Goal: Task Accomplishment & Management: Use online tool/utility

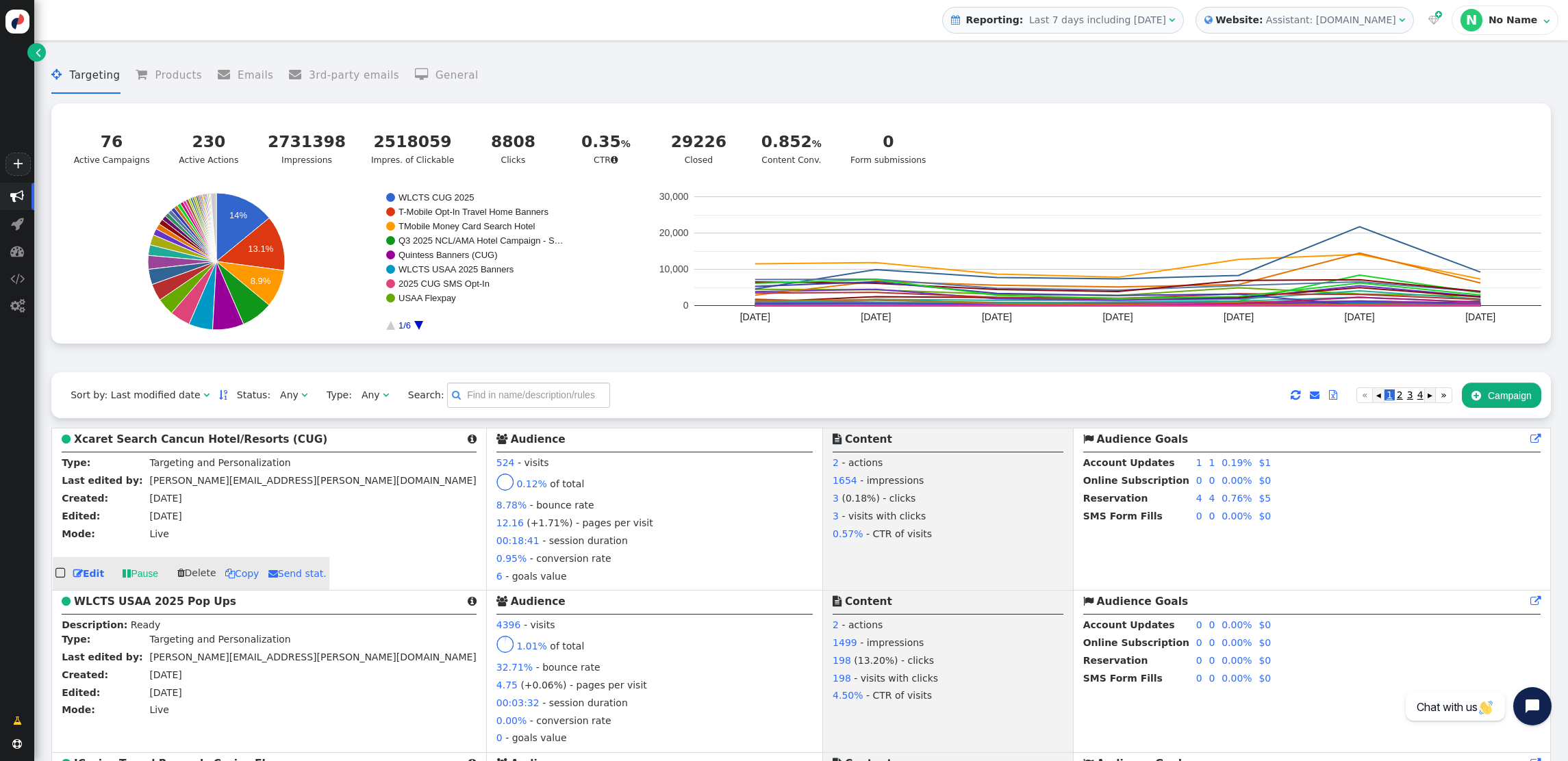
click at [200, 442] on b "Xcaret Search Cancun Hotel/Resorts (CUG)" at bounding box center [201, 439] width 253 height 12
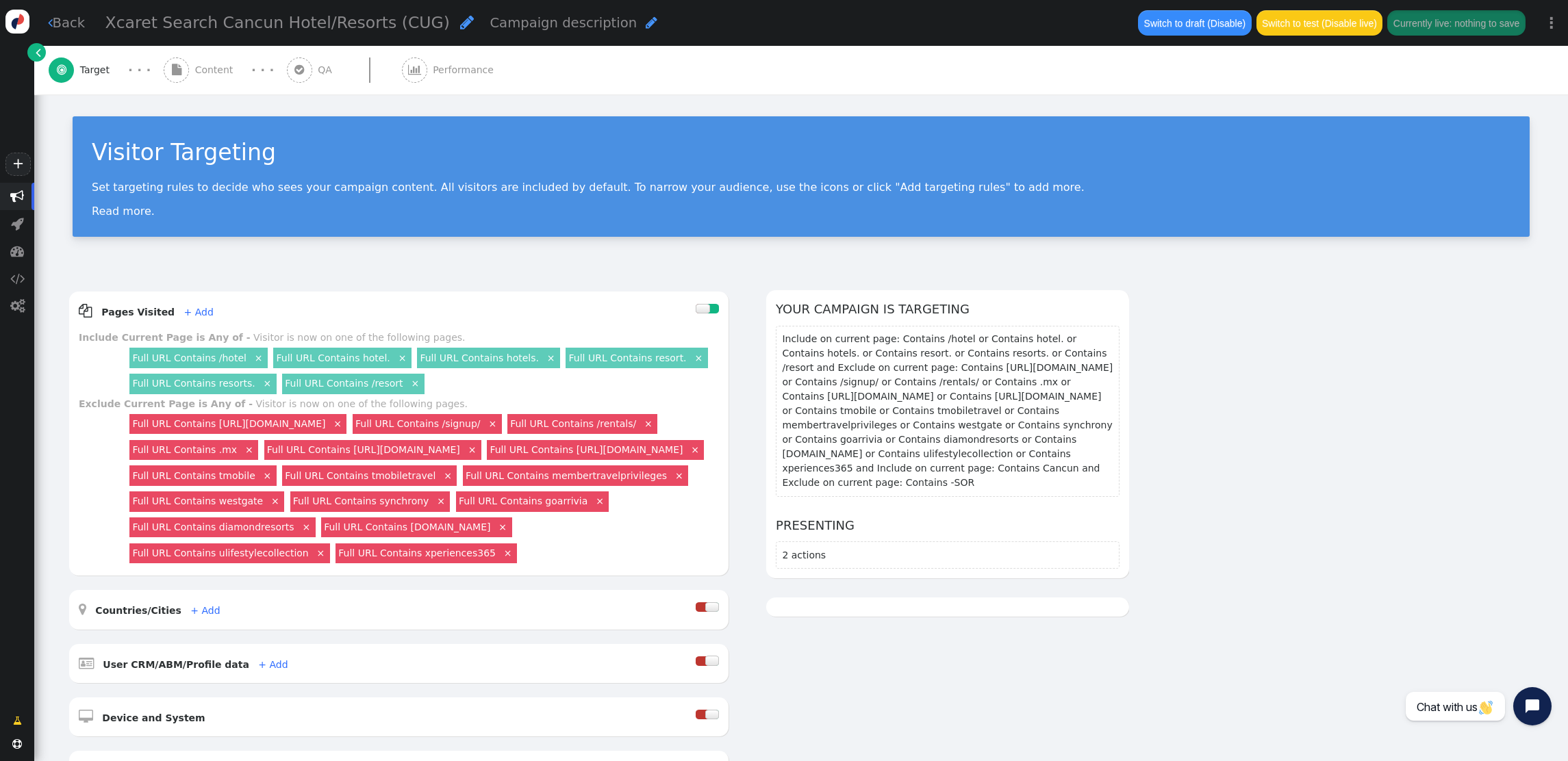
click at [211, 70] on span "Content" at bounding box center [217, 70] width 44 height 14
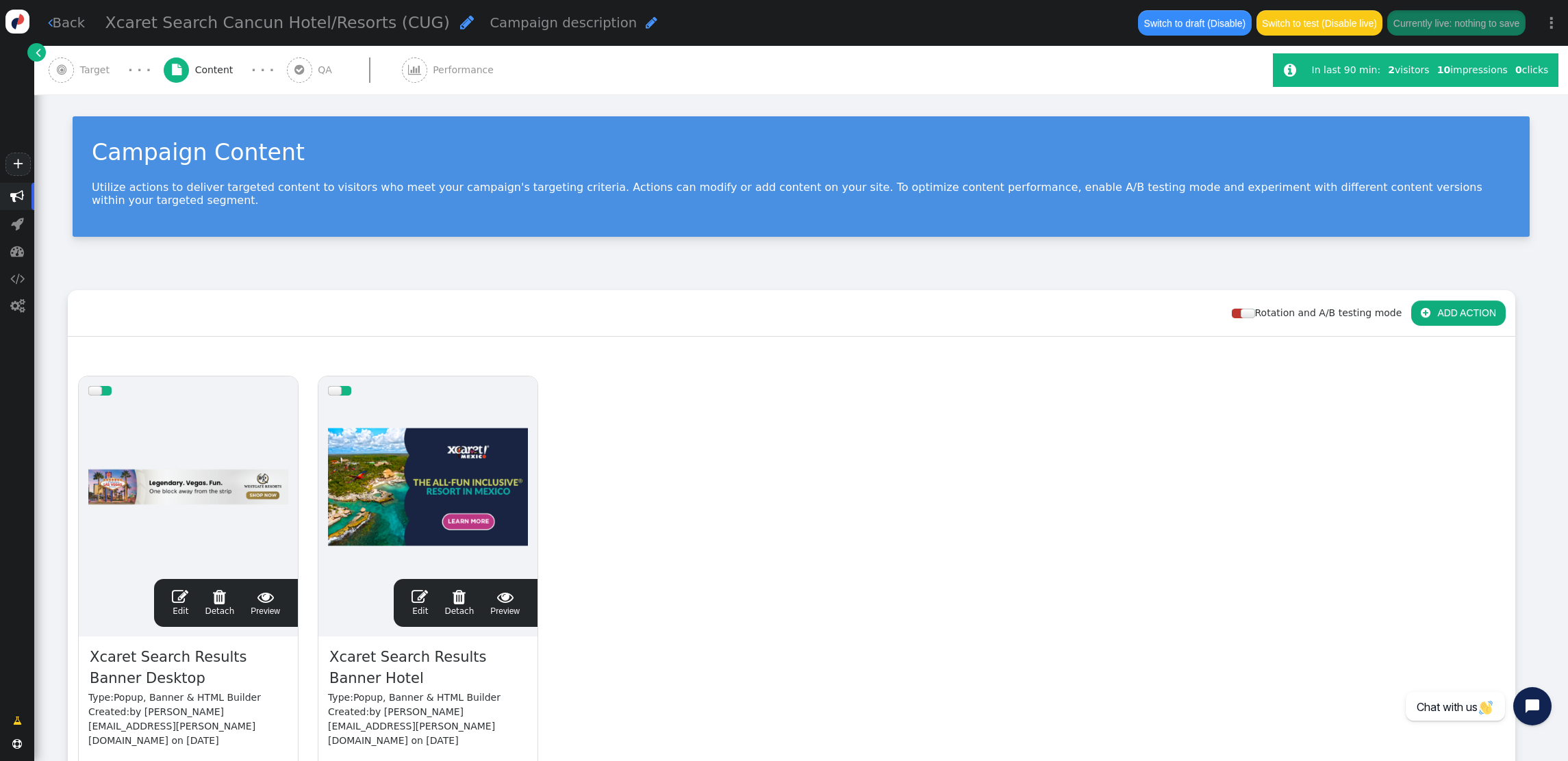
click at [186, 588] on span "" at bounding box center [180, 597] width 17 height 16
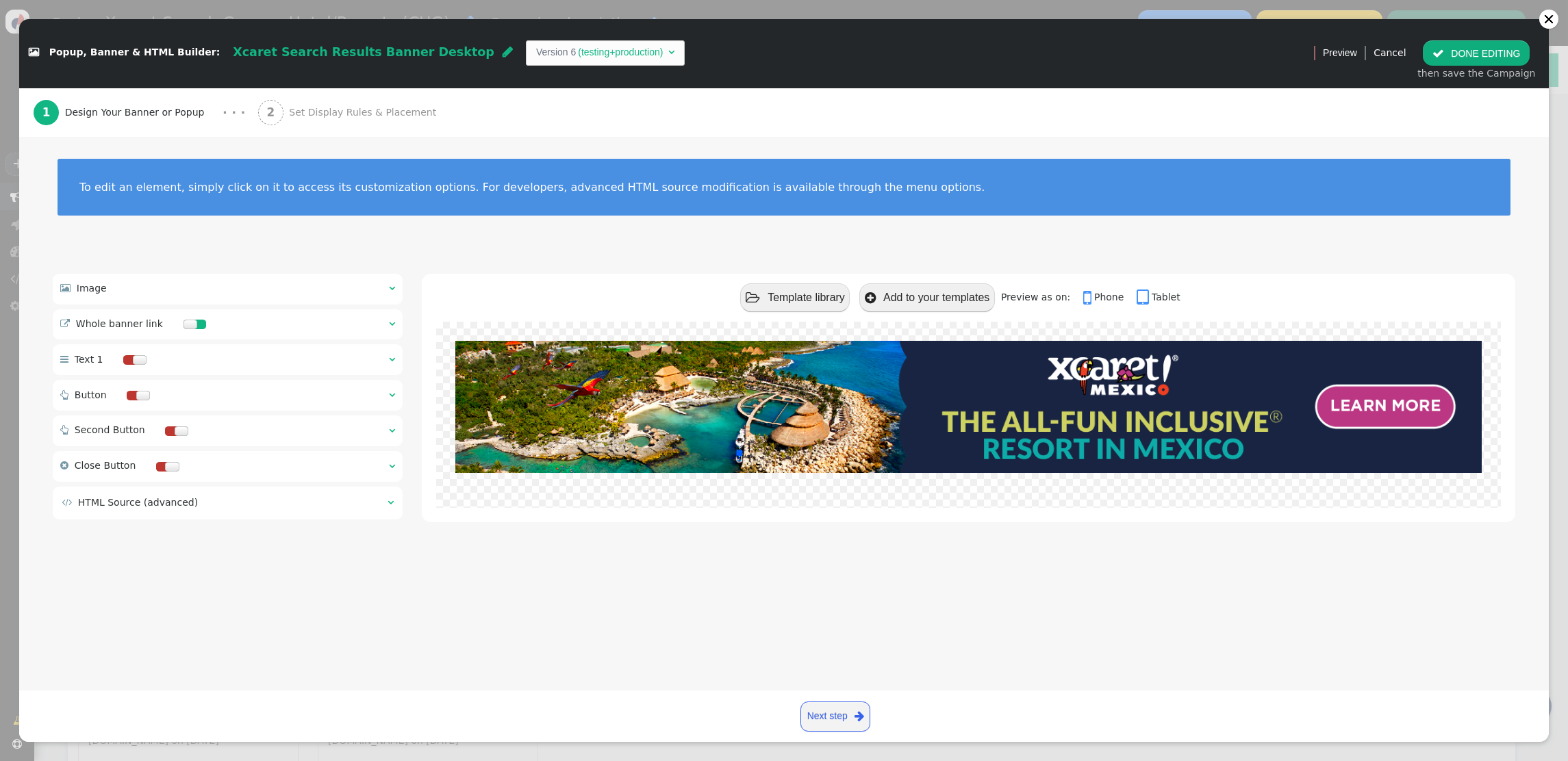
click at [391, 285] on span "" at bounding box center [392, 288] width 6 height 10
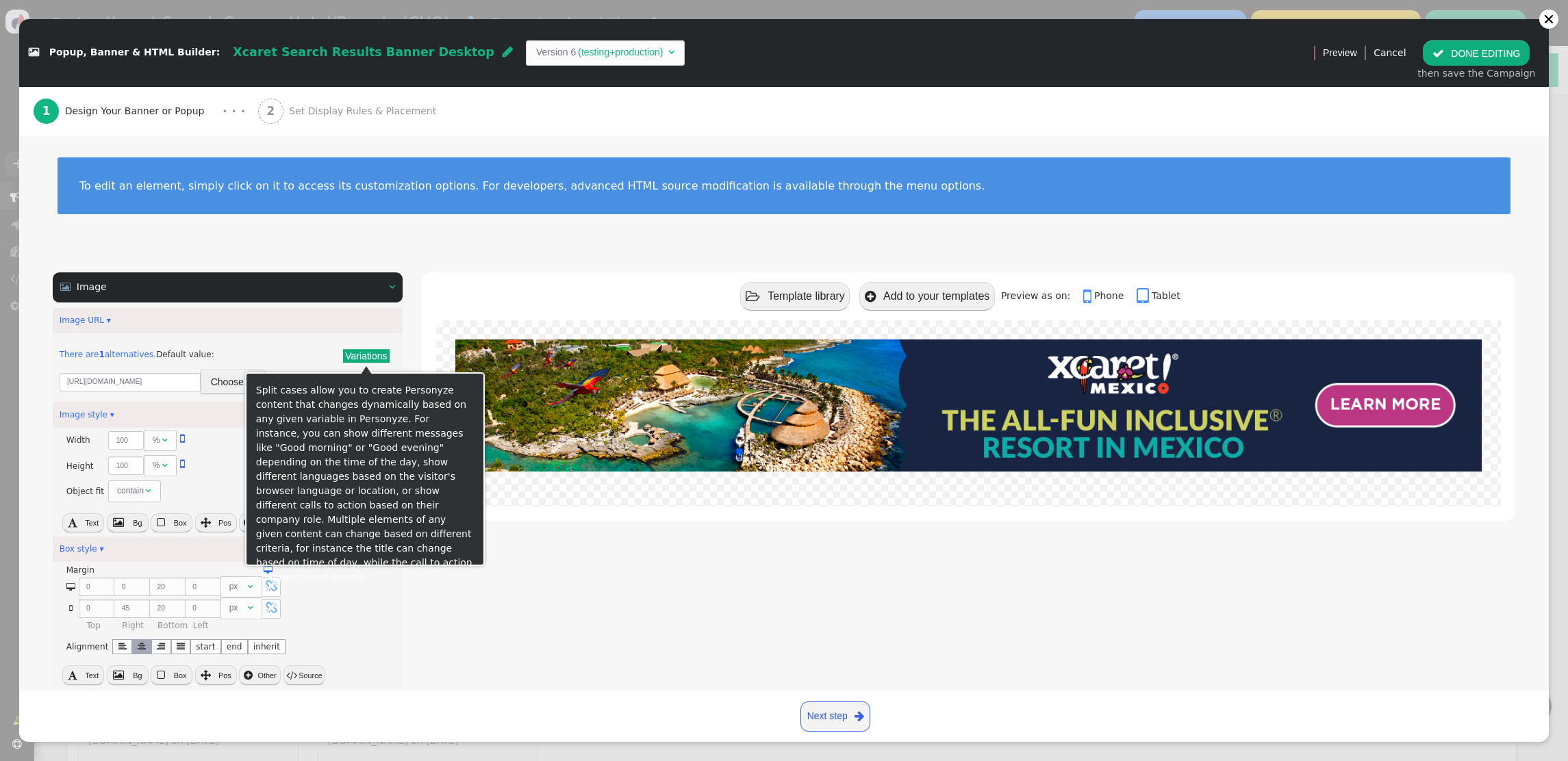
click at [358, 359] on button "Variations" at bounding box center [366, 356] width 46 height 14
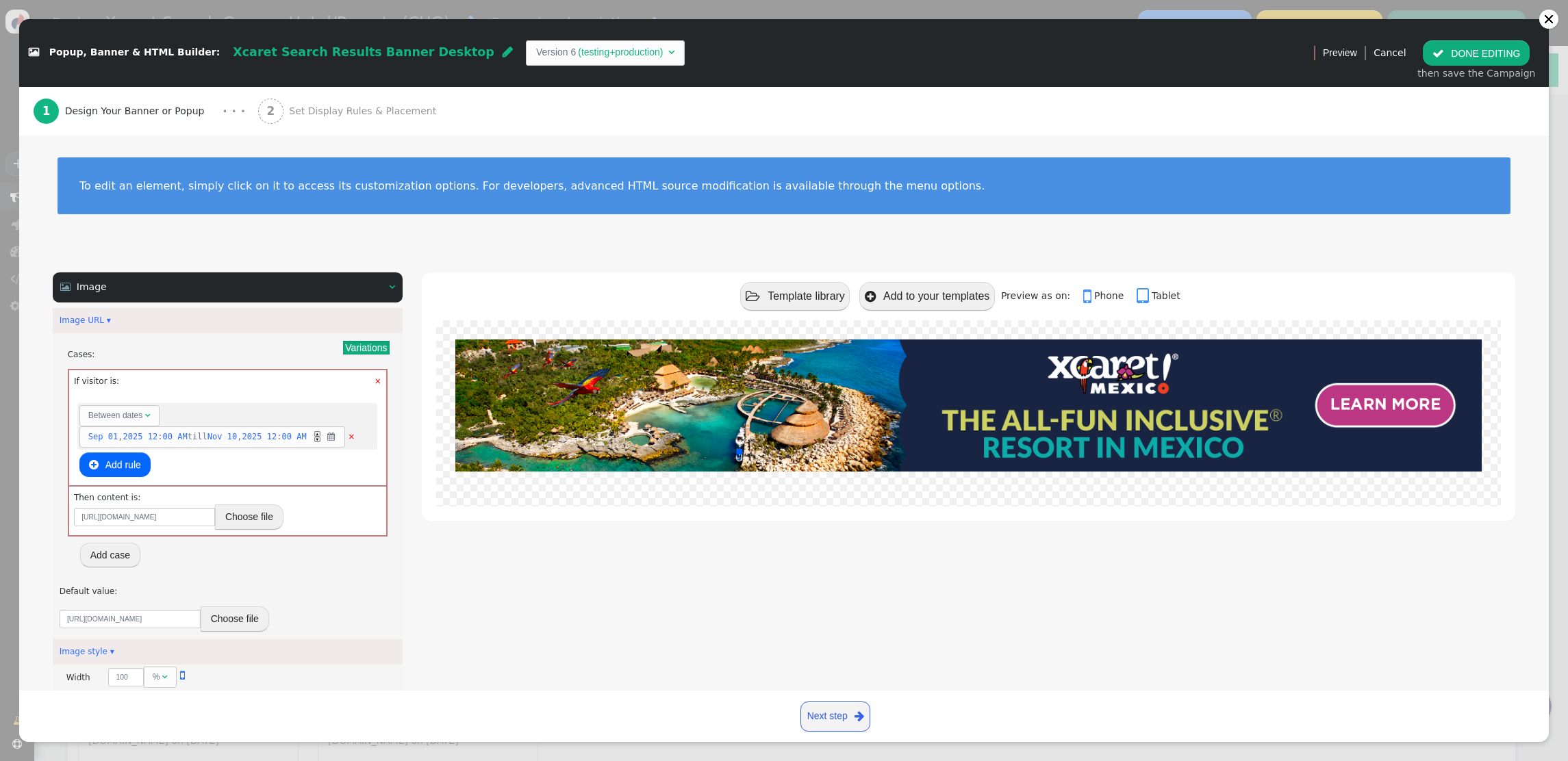
click at [257, 515] on button "Choose file" at bounding box center [250, 517] width 69 height 25
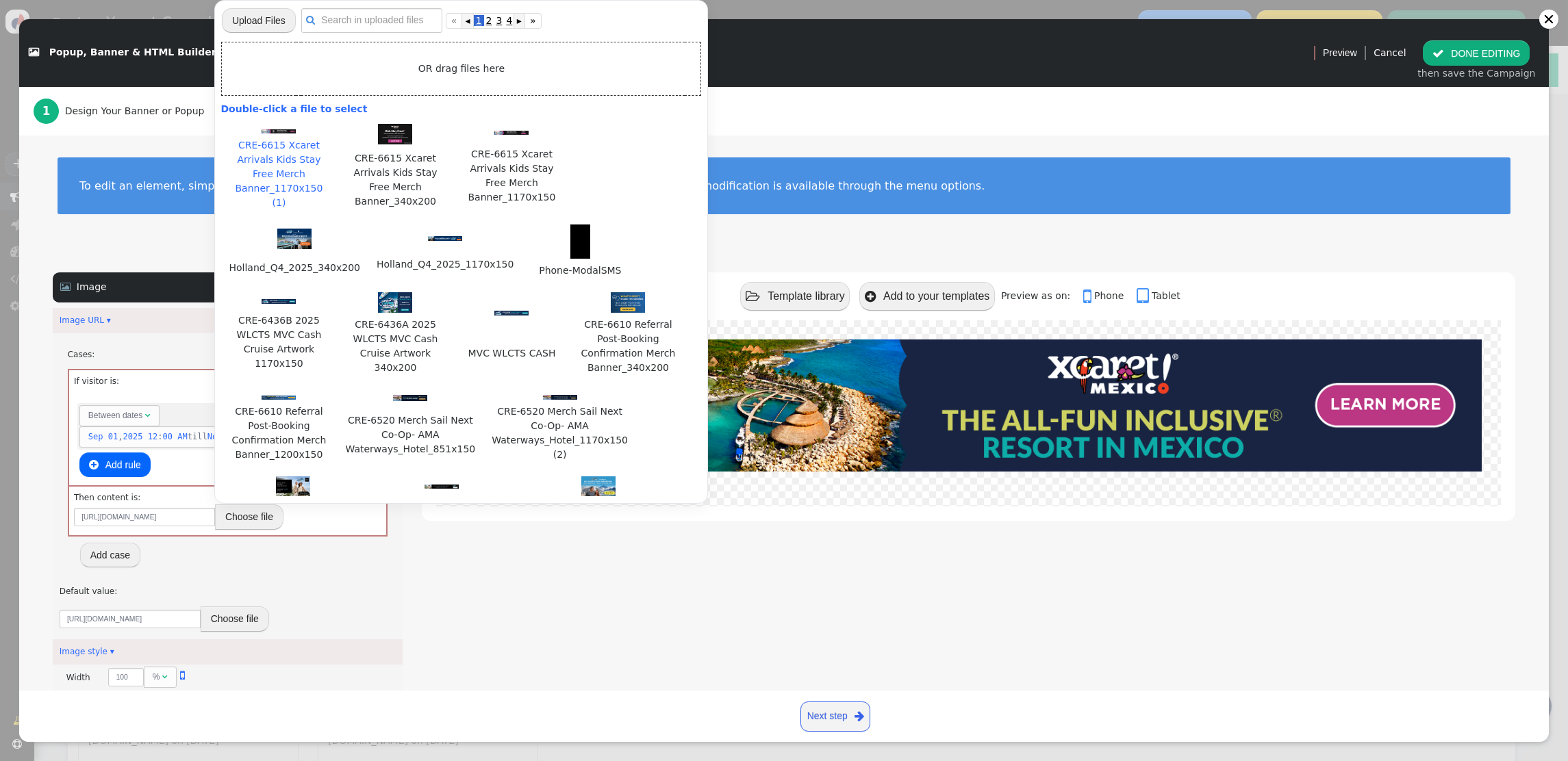
click at [292, 132] on img at bounding box center [279, 131] width 34 height 5
type input "https://cdn.personyze.com/upload/5748/5b03d14d39a54080.jpeg"
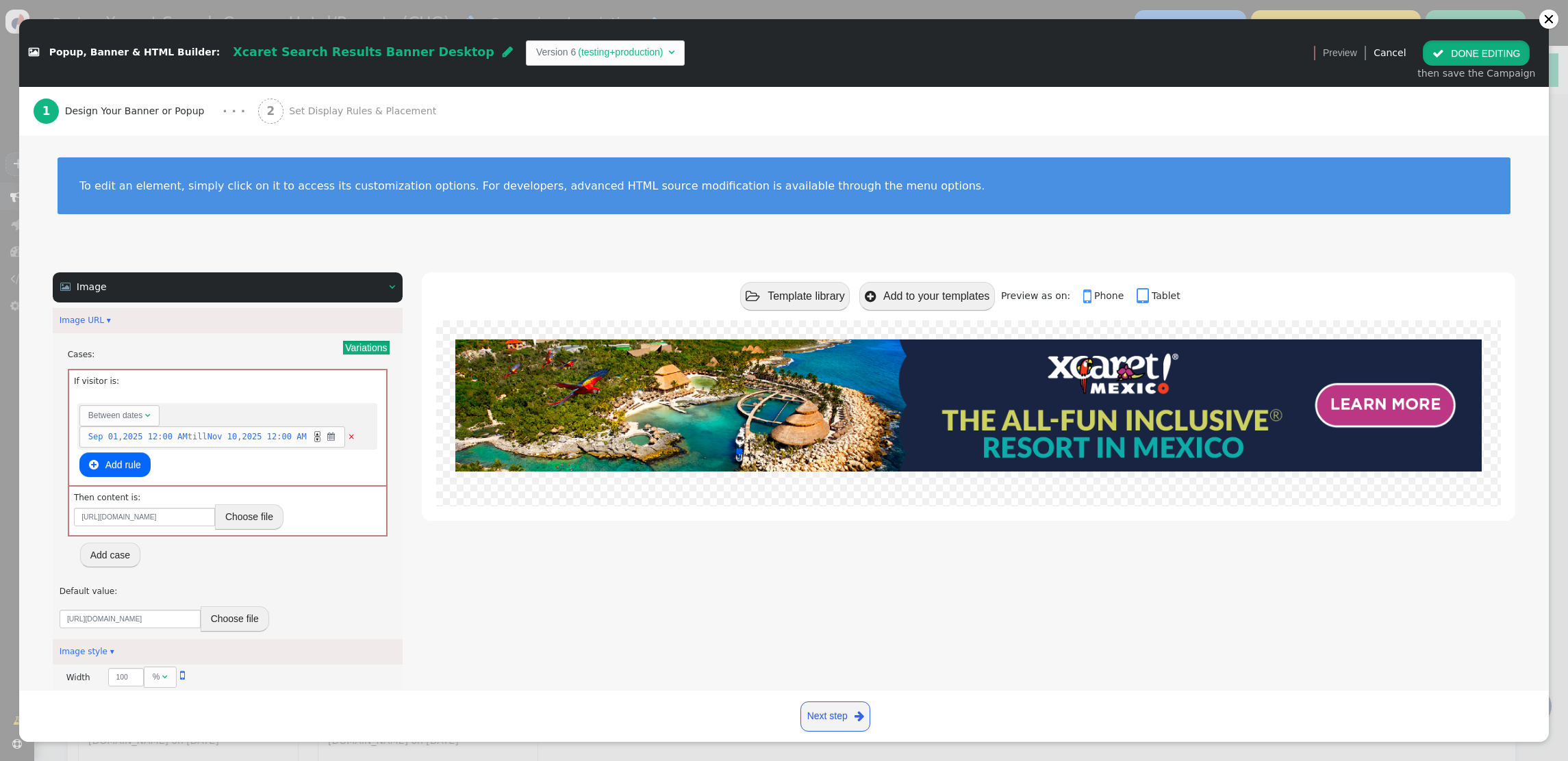
click at [1468, 52] on button " DONE EDITING" at bounding box center [1476, 53] width 107 height 25
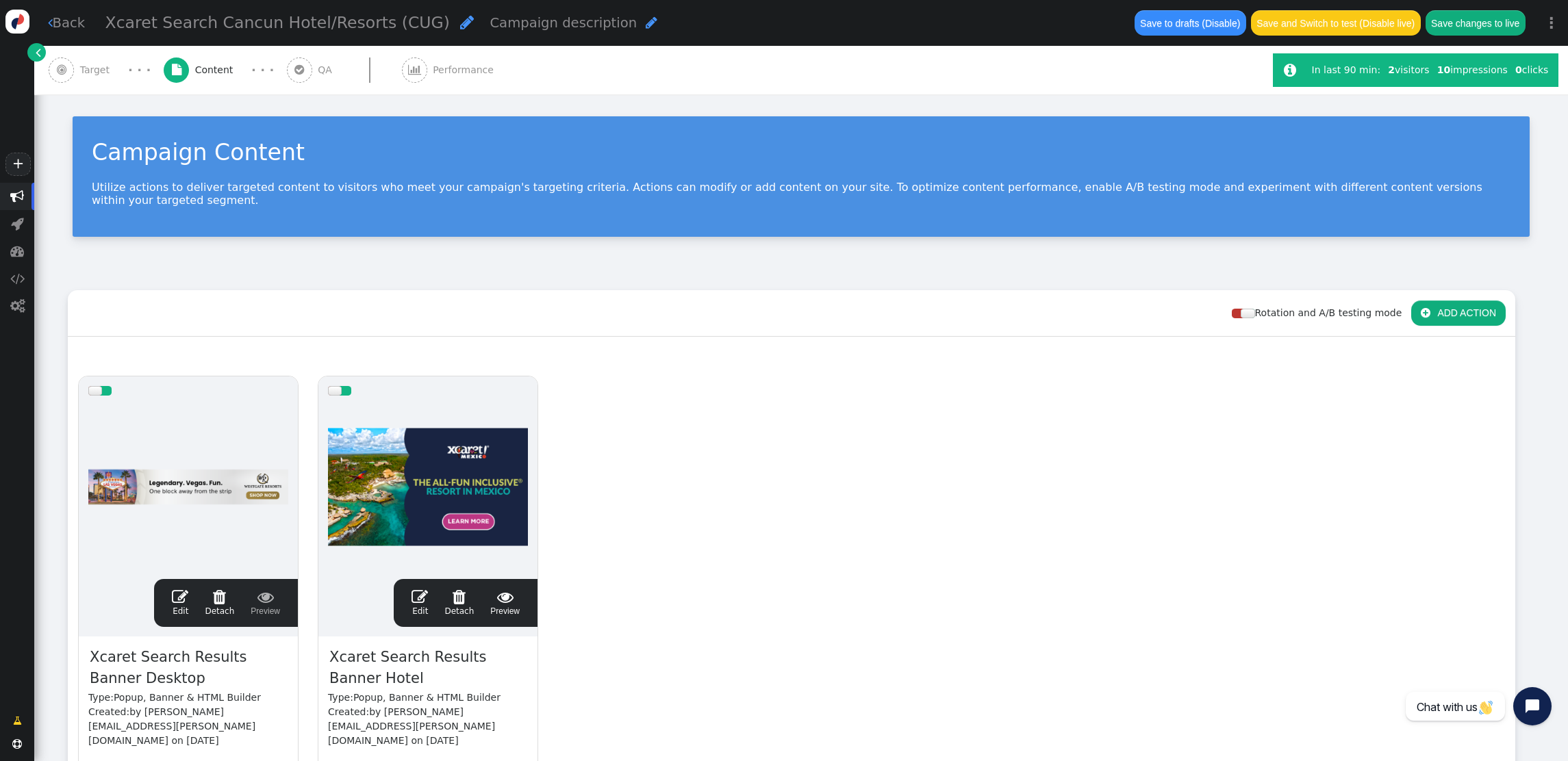
click at [420, 588] on span "" at bounding box center [420, 597] width 17 height 16
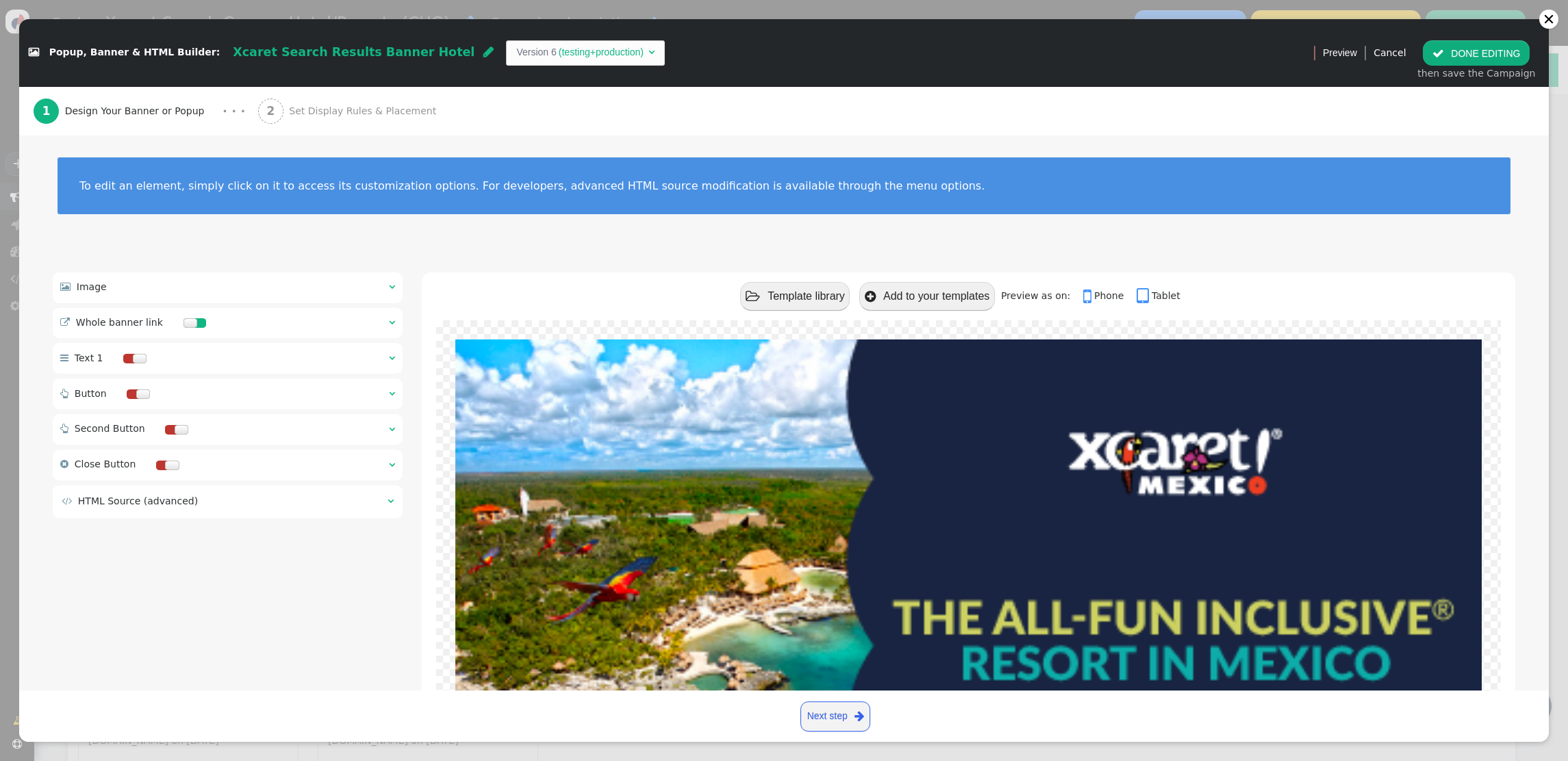
click at [389, 284] on span "" at bounding box center [392, 287] width 6 height 10
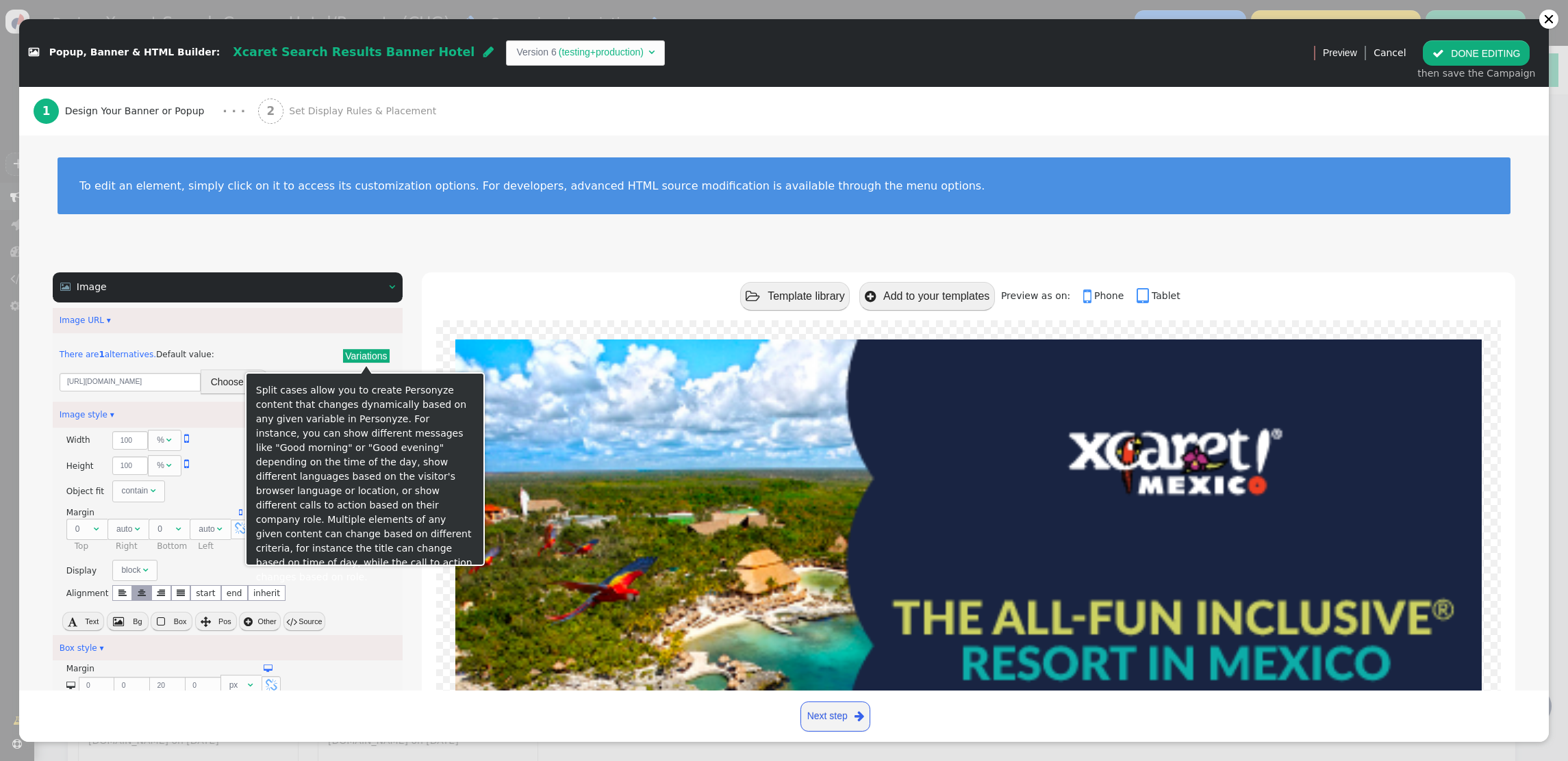
click at [355, 360] on button "Variations" at bounding box center [366, 356] width 46 height 14
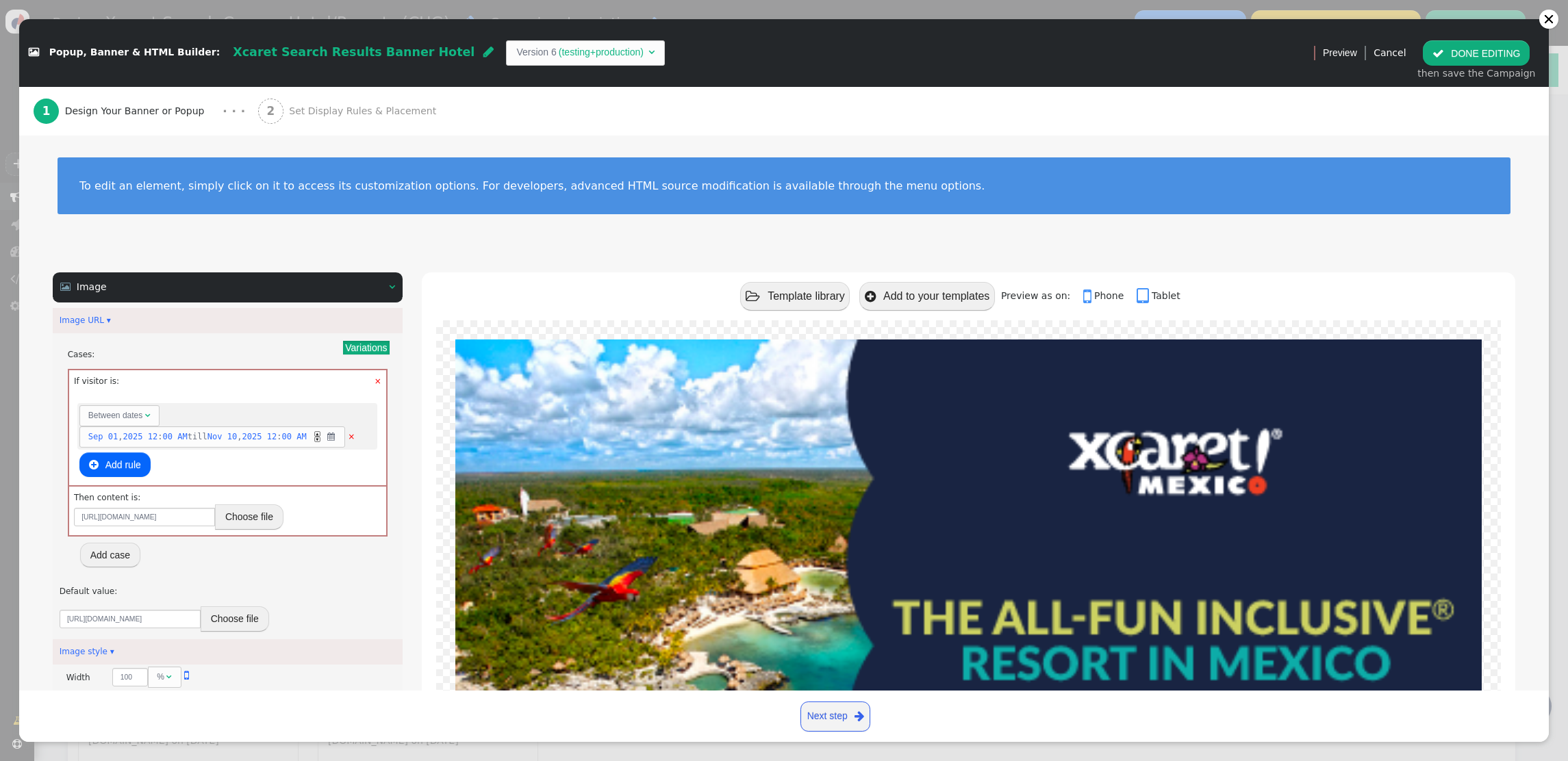
click at [250, 523] on button "Choose file" at bounding box center [250, 517] width 69 height 25
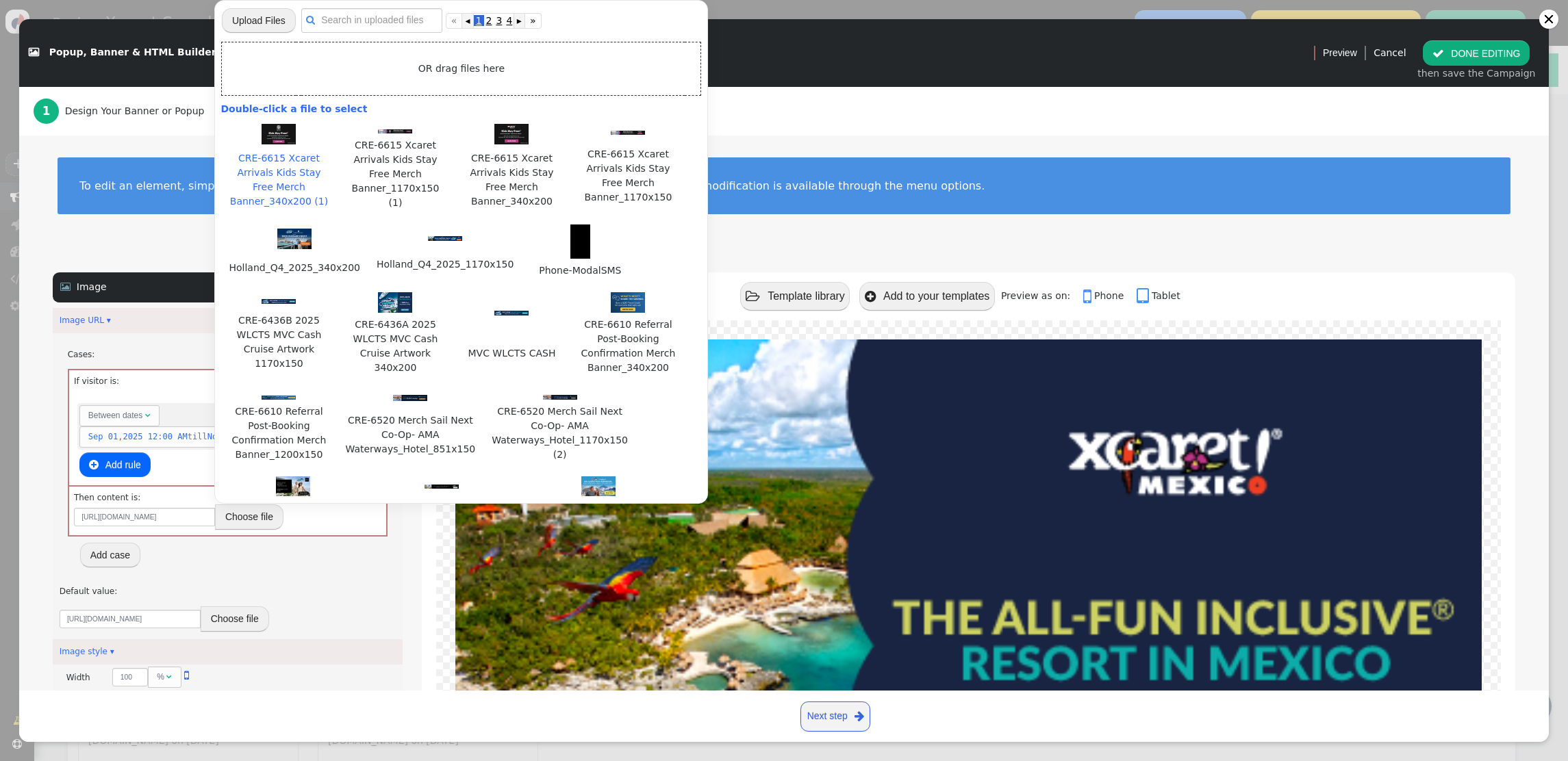
click at [278, 133] on img at bounding box center [279, 134] width 34 height 21
type input "https://cdn.personyze.com/upload/5748/19ddd616342ee92c.jpeg"
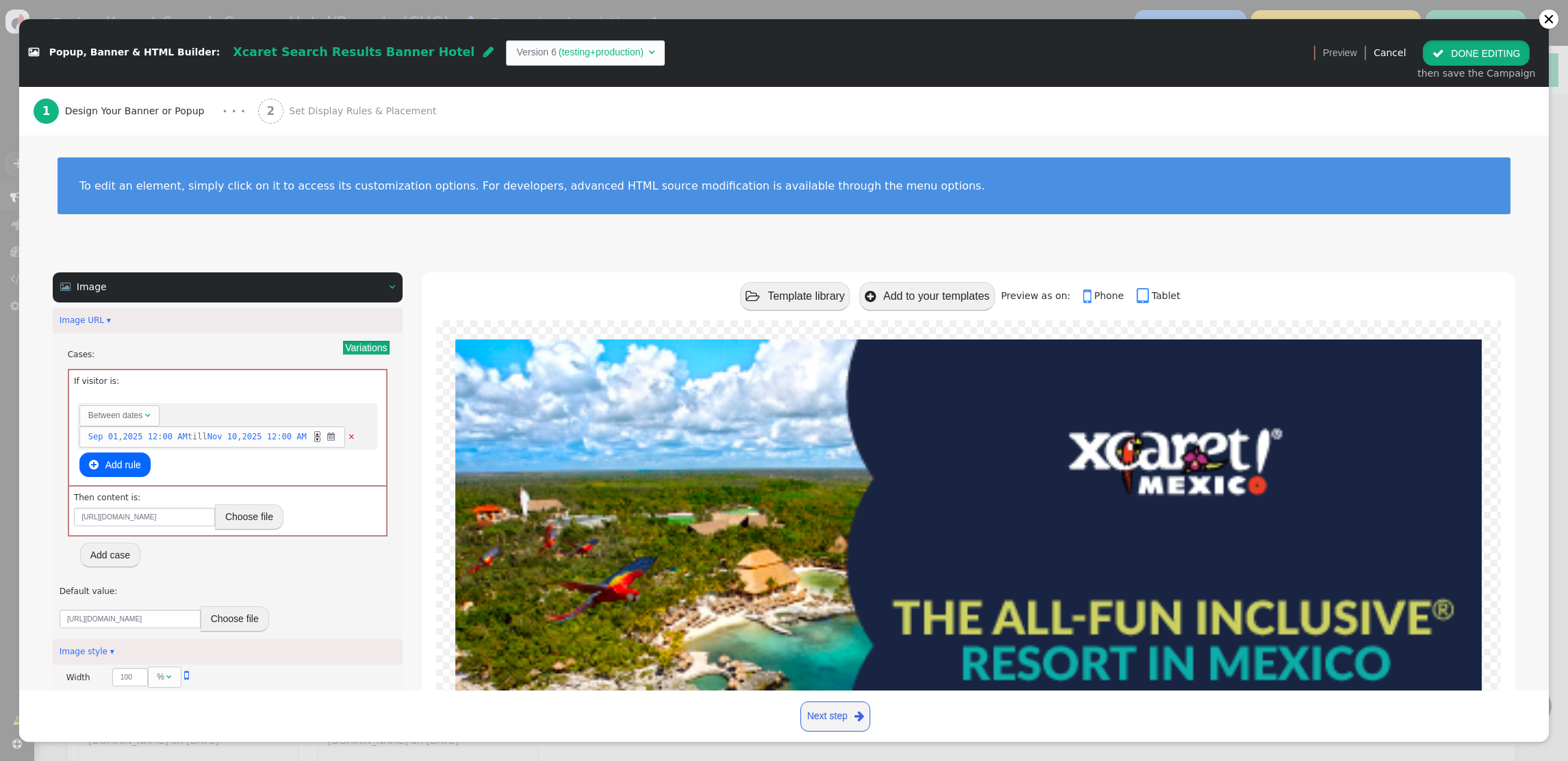
click at [1450, 56] on button " DONE EDITING" at bounding box center [1476, 53] width 107 height 25
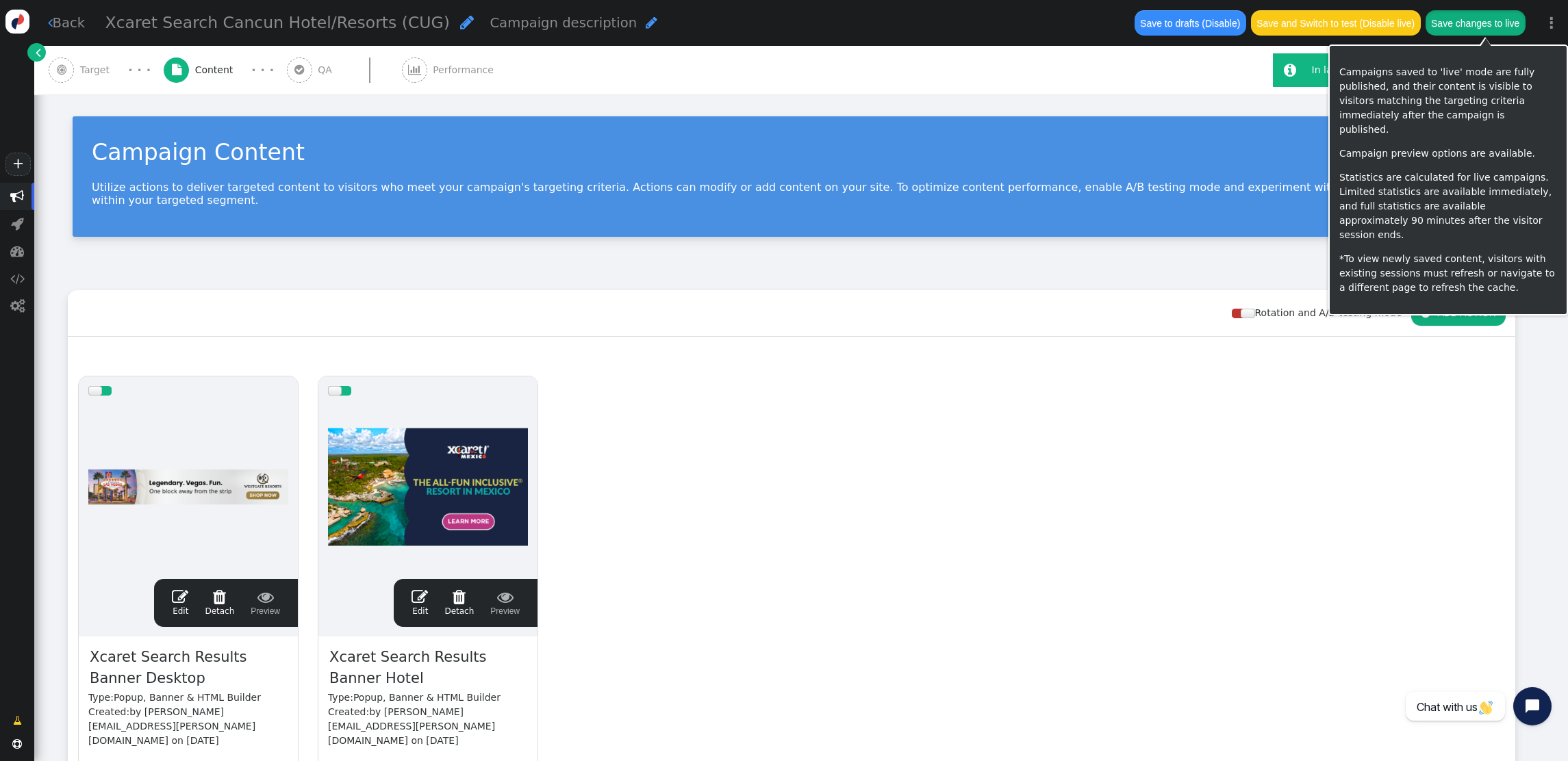
click at [1477, 28] on button "Save changes to live" at bounding box center [1475, 23] width 100 height 25
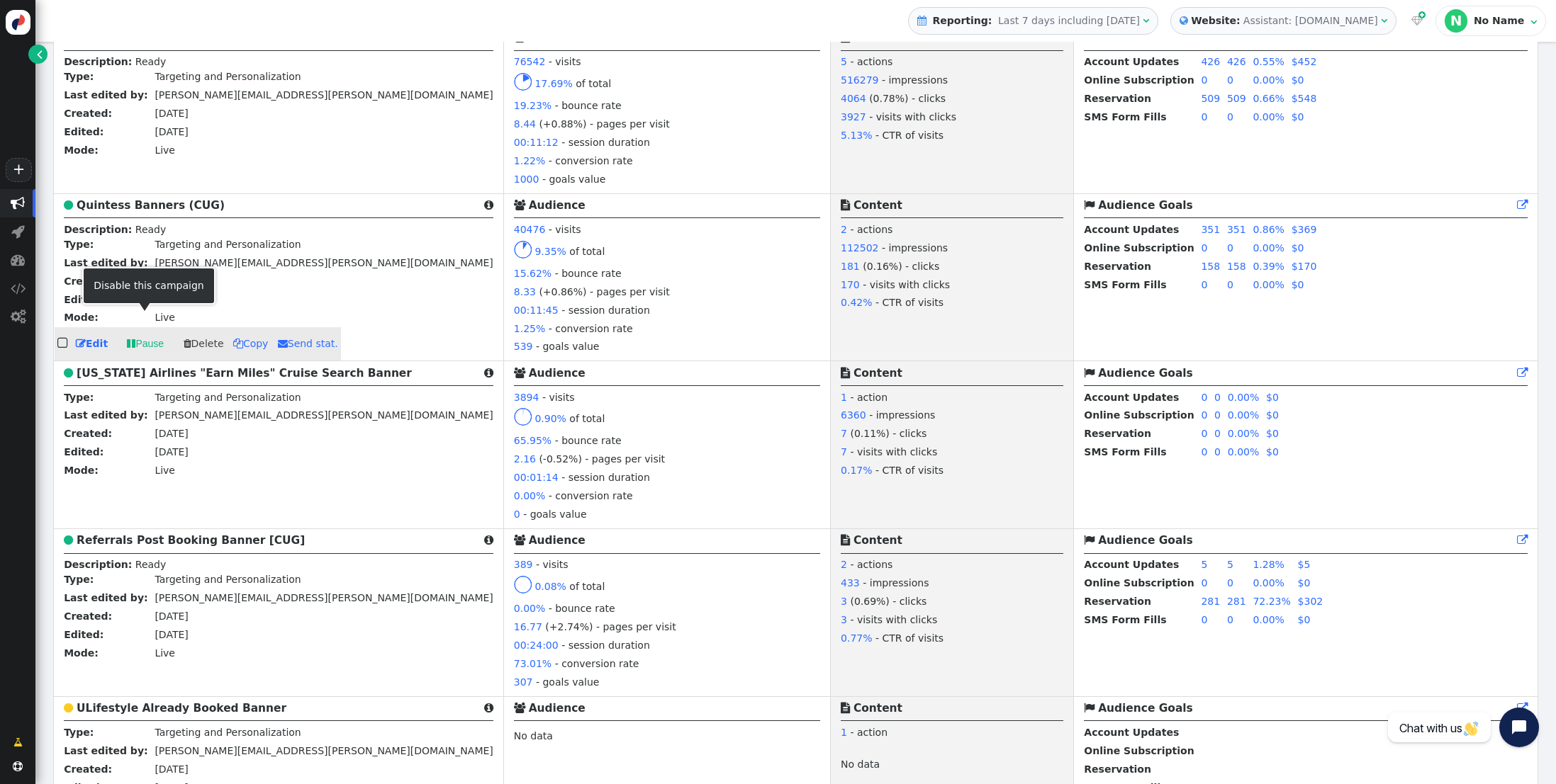
scroll to position [1858, 0]
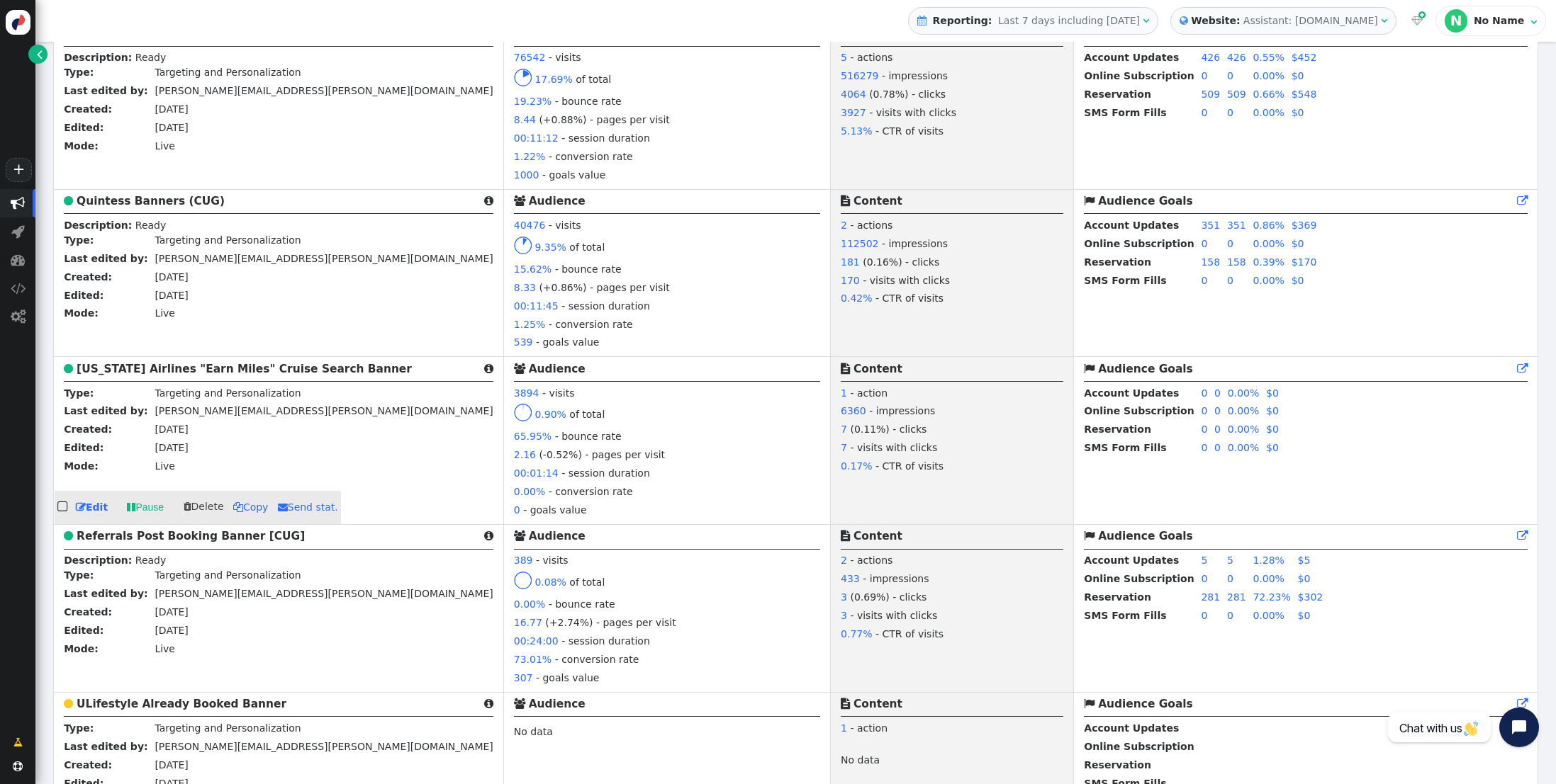
click at [123, 376] on b "[US_STATE] Airlines "Earn Miles" Cruise Search Banner" at bounding box center [244, 369] width 335 height 13
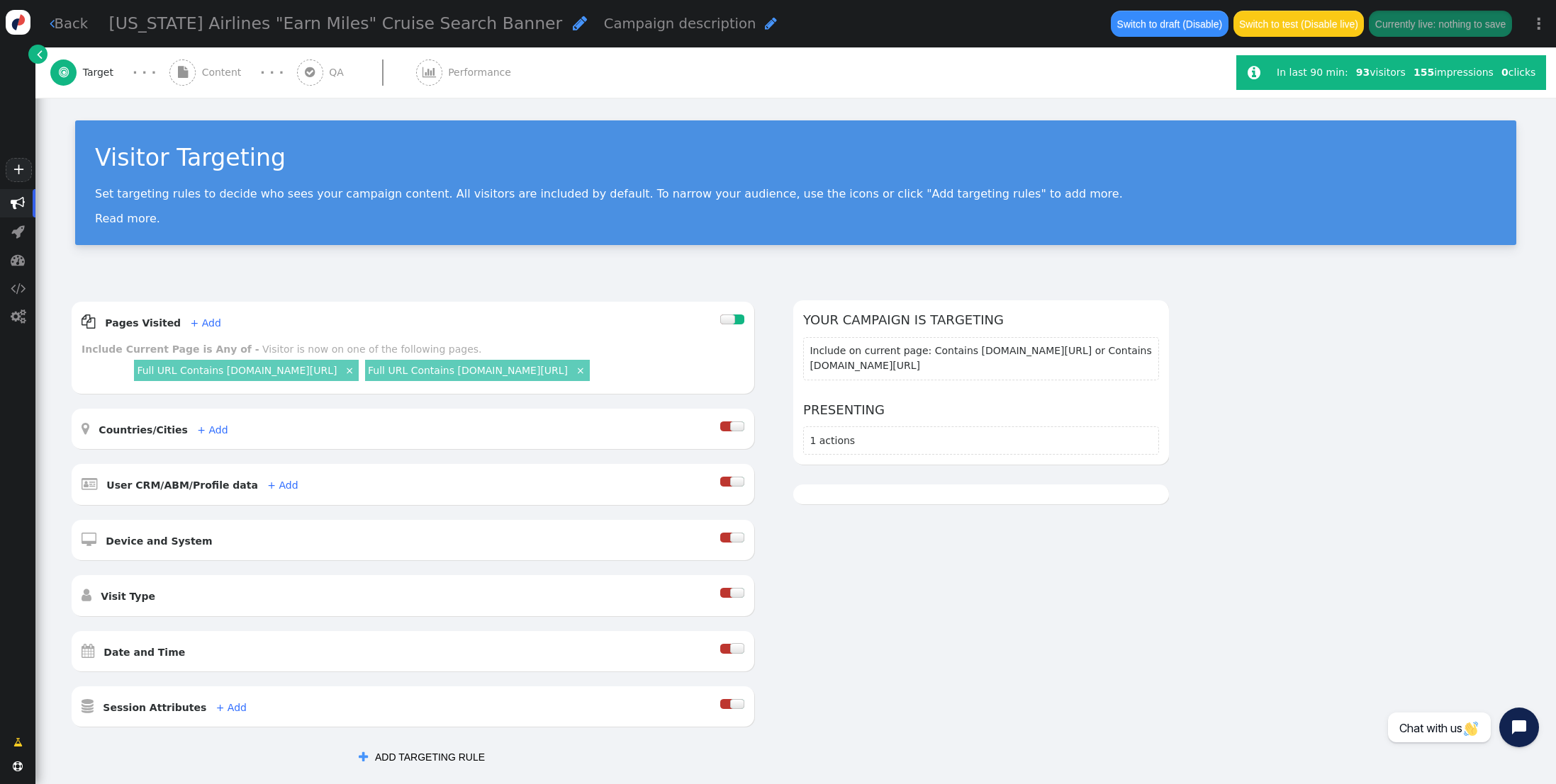
click at [202, 73] on span "Content" at bounding box center [225, 73] width 46 height 15
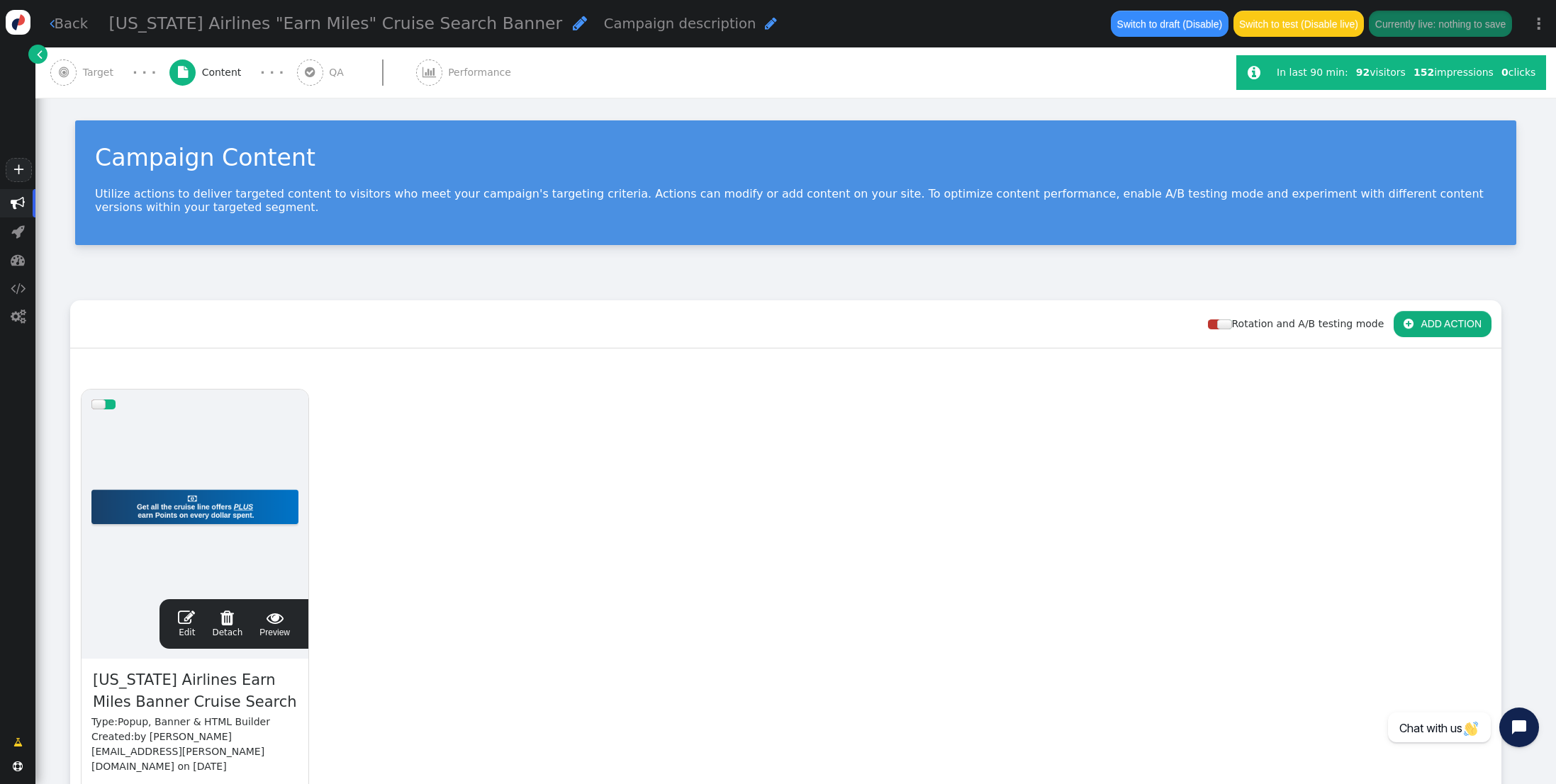
scroll to position [6, 0]
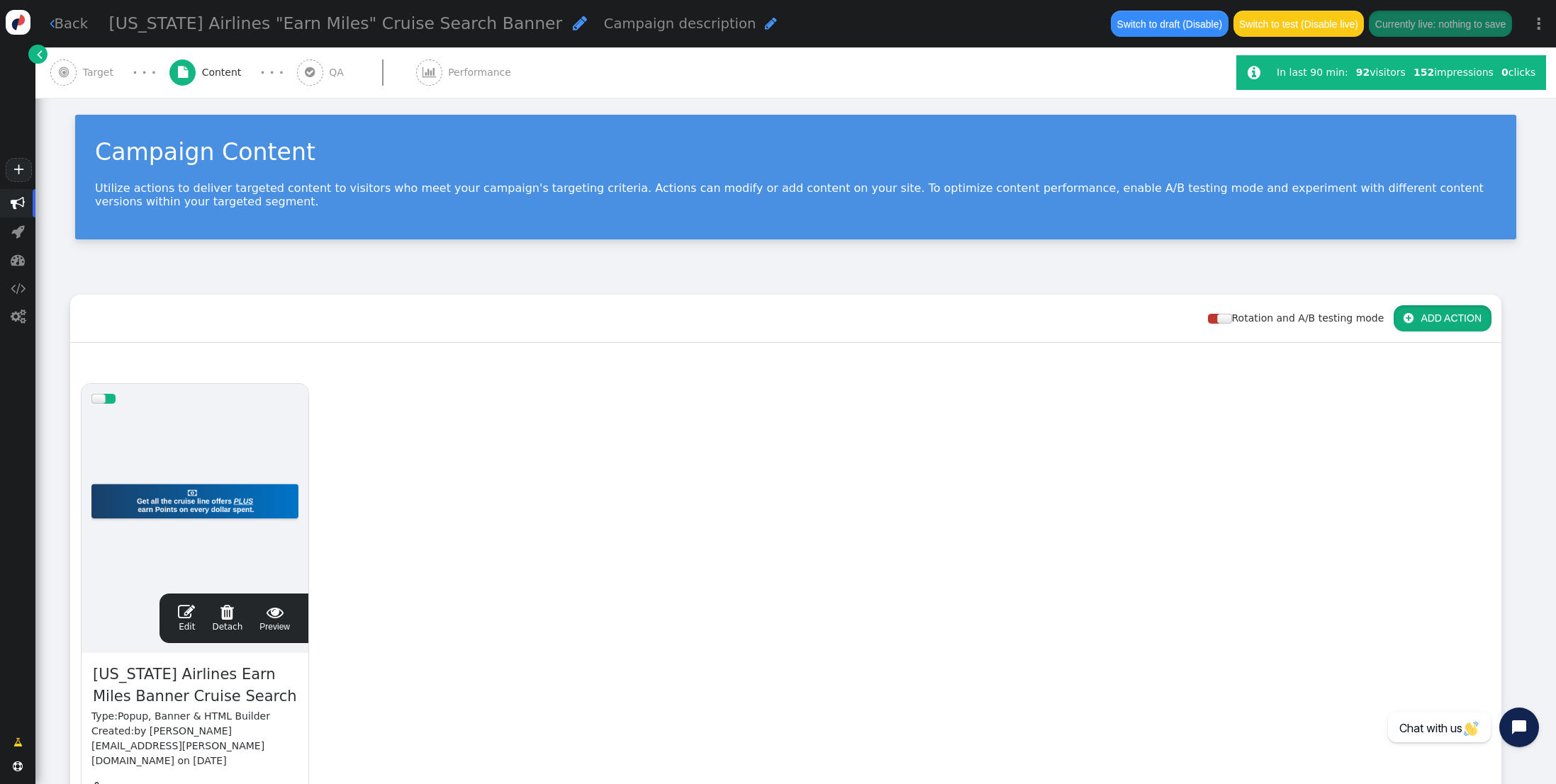
click at [1419, 312] on button " ADD ACTION" at bounding box center [1442, 318] width 98 height 26
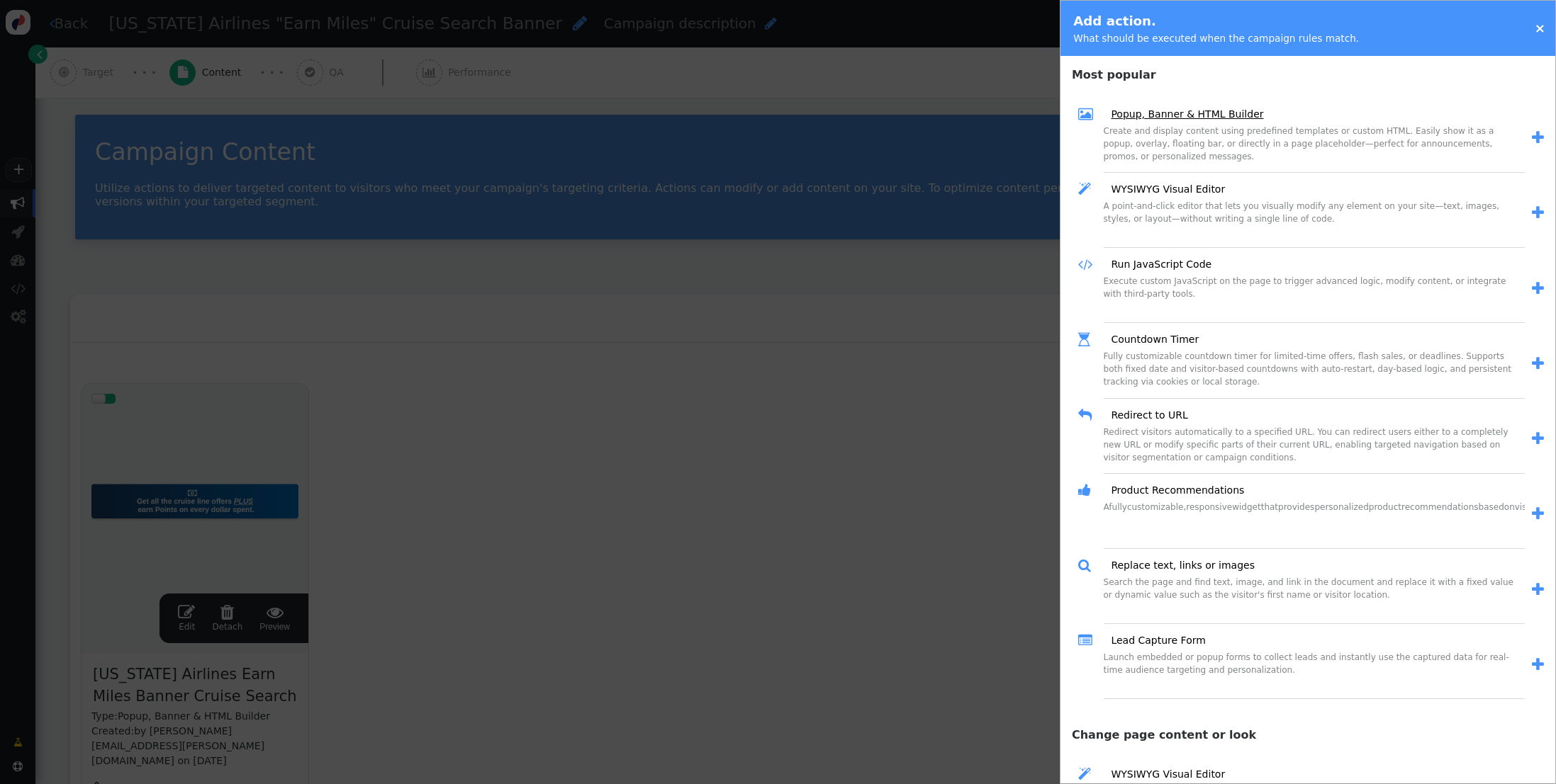
click at [1153, 111] on link "Popup, Banner & HTML Builder" at bounding box center [1182, 114] width 162 height 15
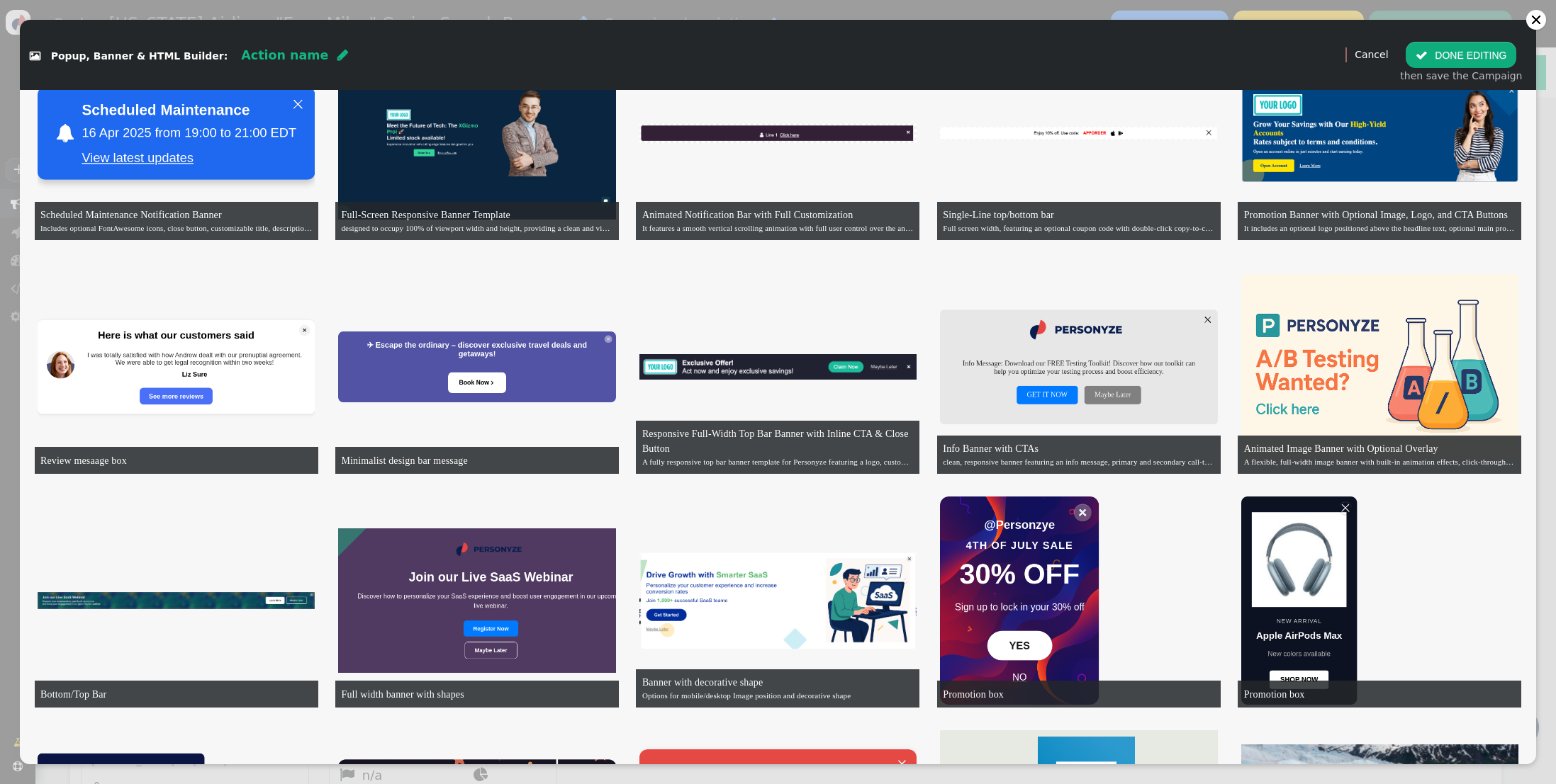
scroll to position [0, 0]
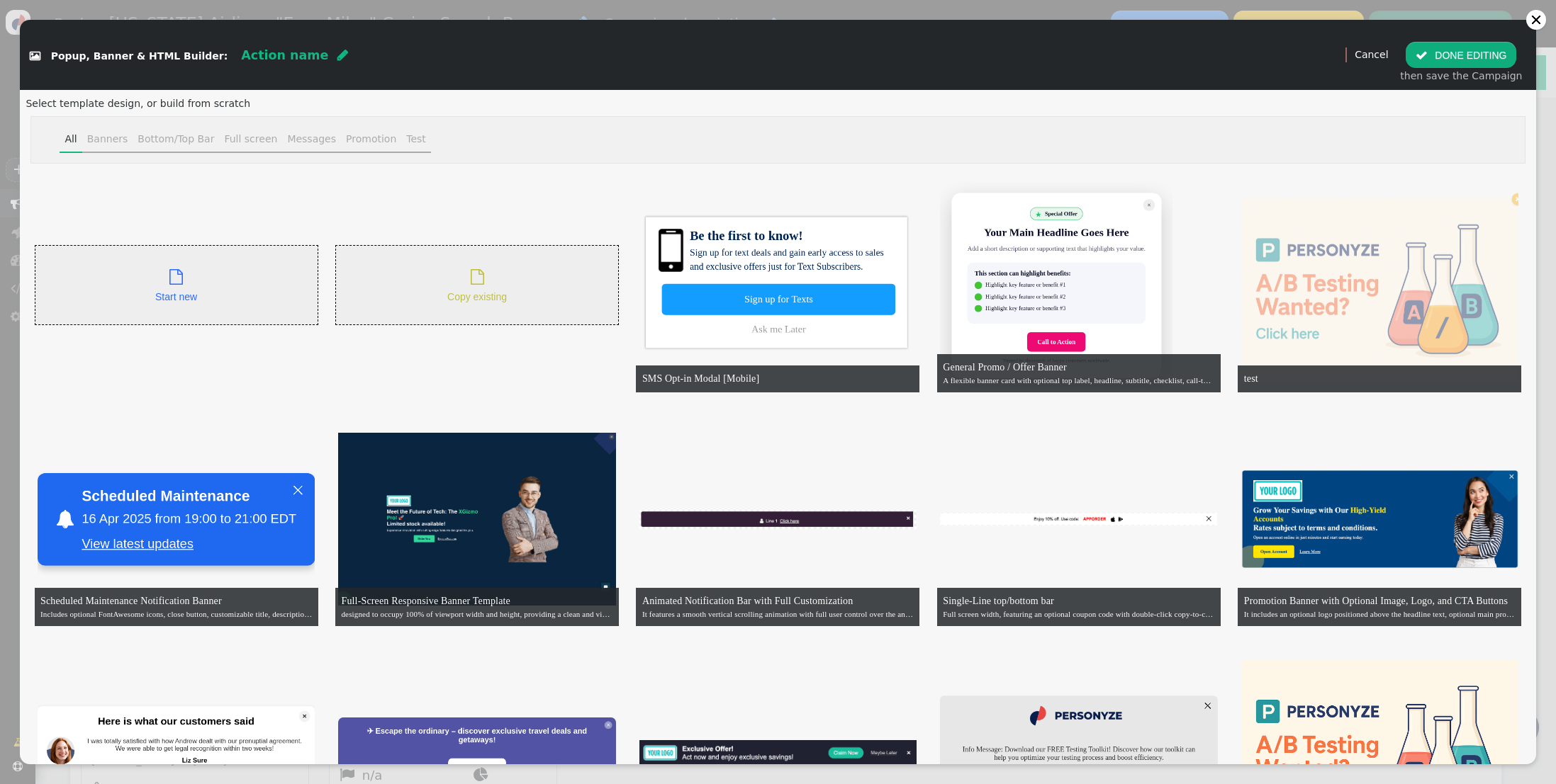
click at [468, 276] on div " Copy existing" at bounding box center [477, 285] width 60 height 39
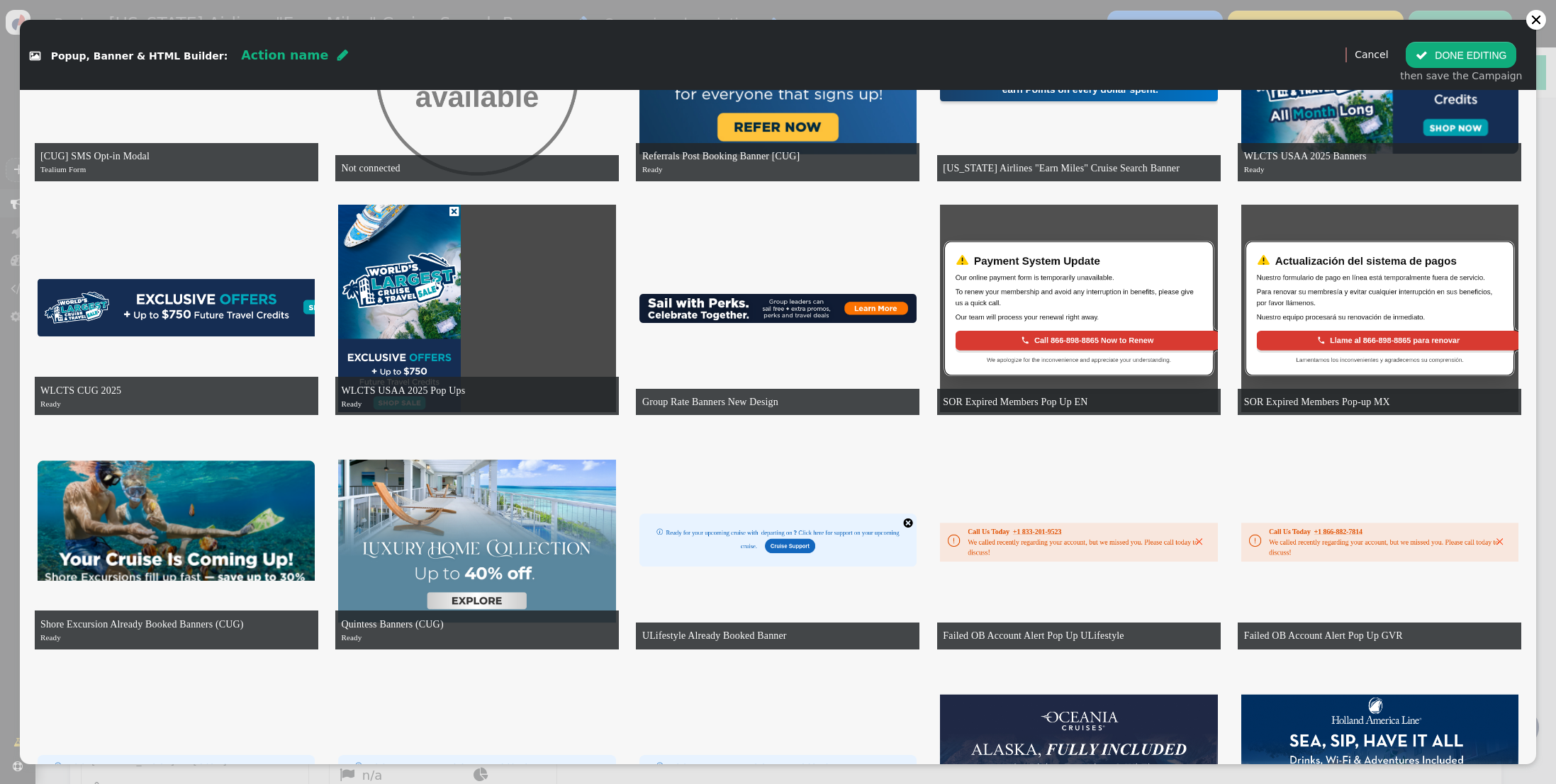
scroll to position [8697, 0]
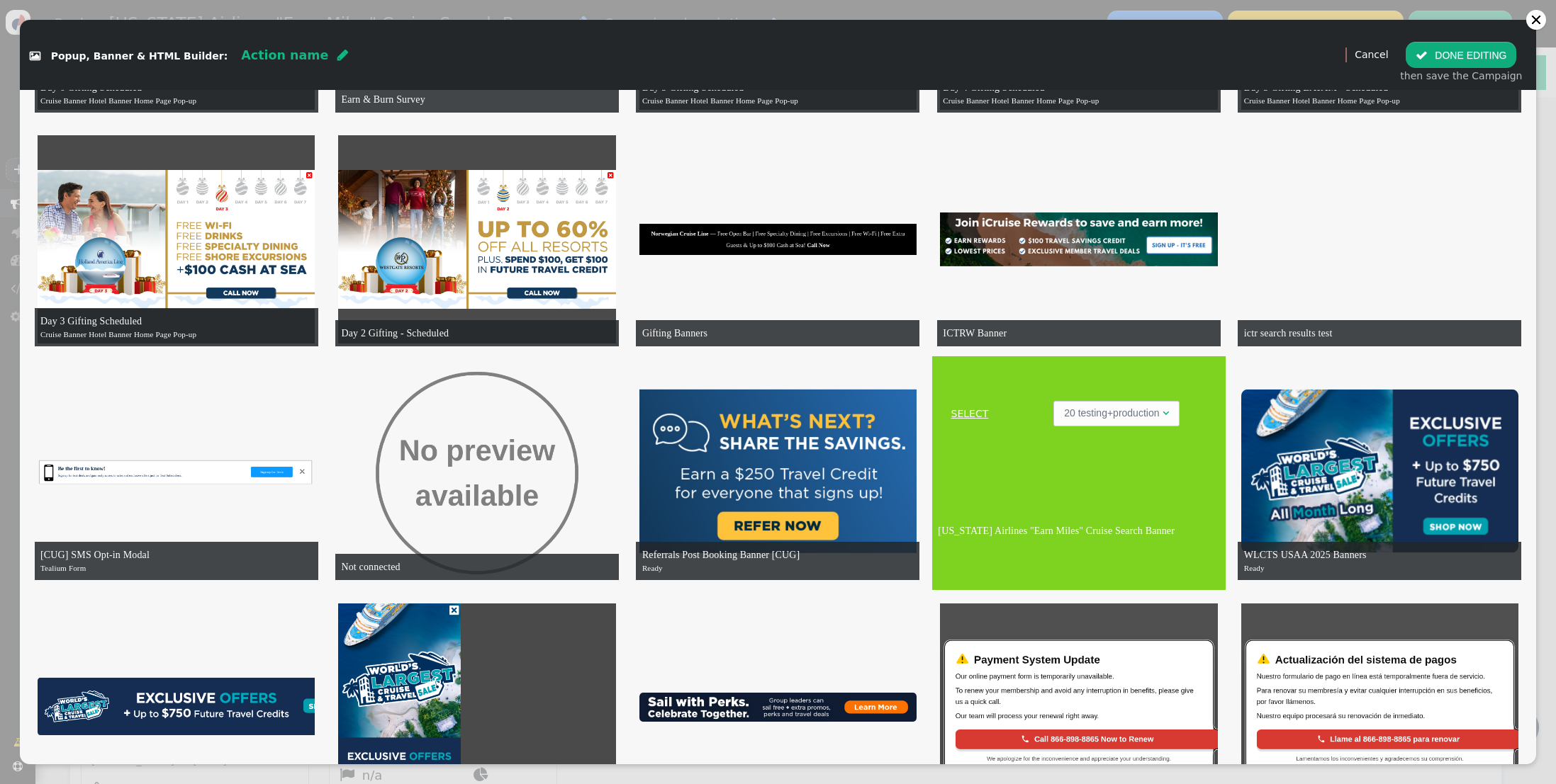
click at [980, 412] on link "SELECT" at bounding box center [969, 414] width 70 height 15
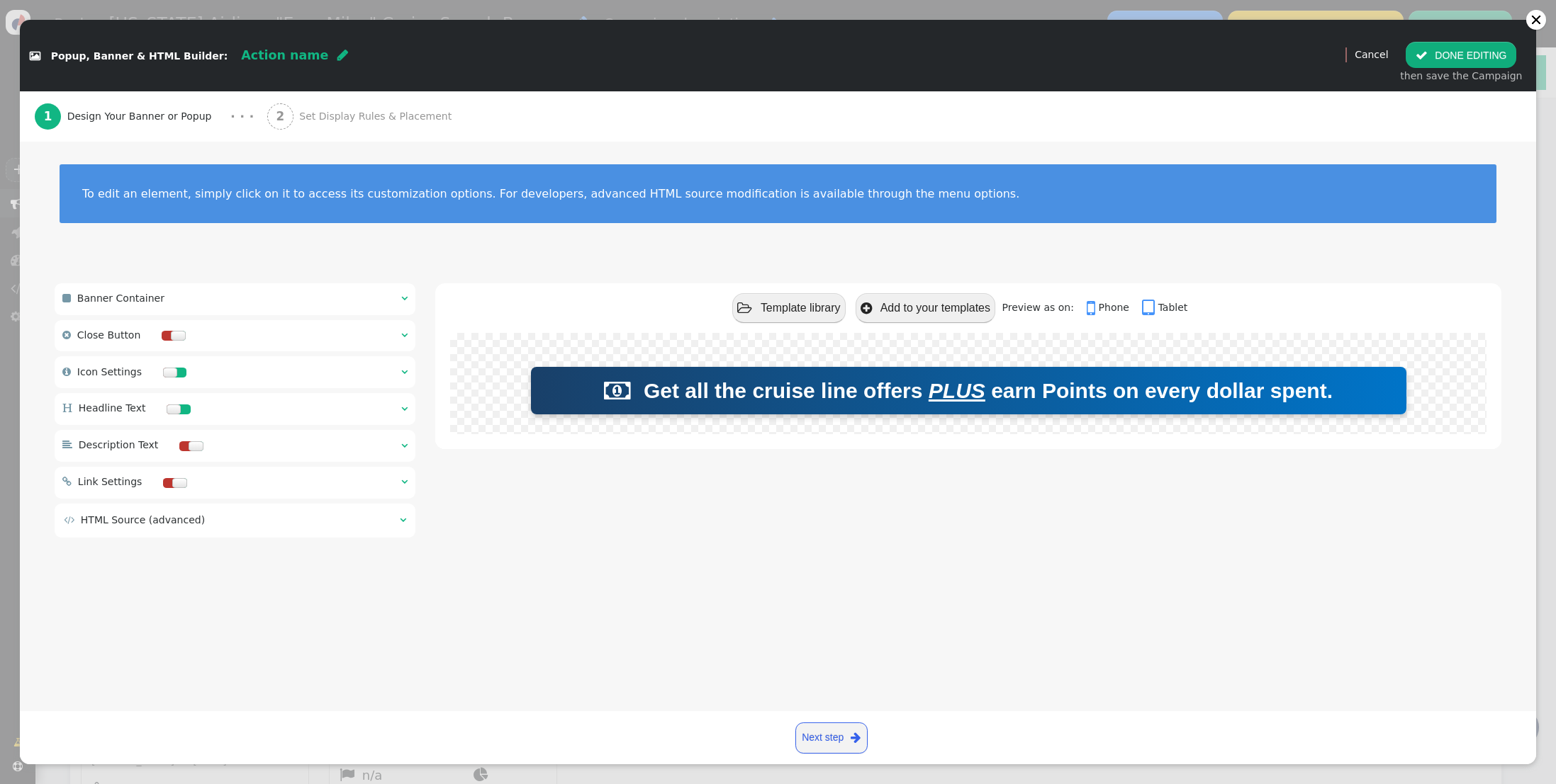
click at [337, 55] on span "" at bounding box center [342, 55] width 11 height 13
type input "m"
type input "[US_STATE] Air Earn Banner Home Page Mobile"
click at [389, 248] on div "To edit an element, simply click on it to access its customization options. For…" at bounding box center [778, 202] width 1516 height 122
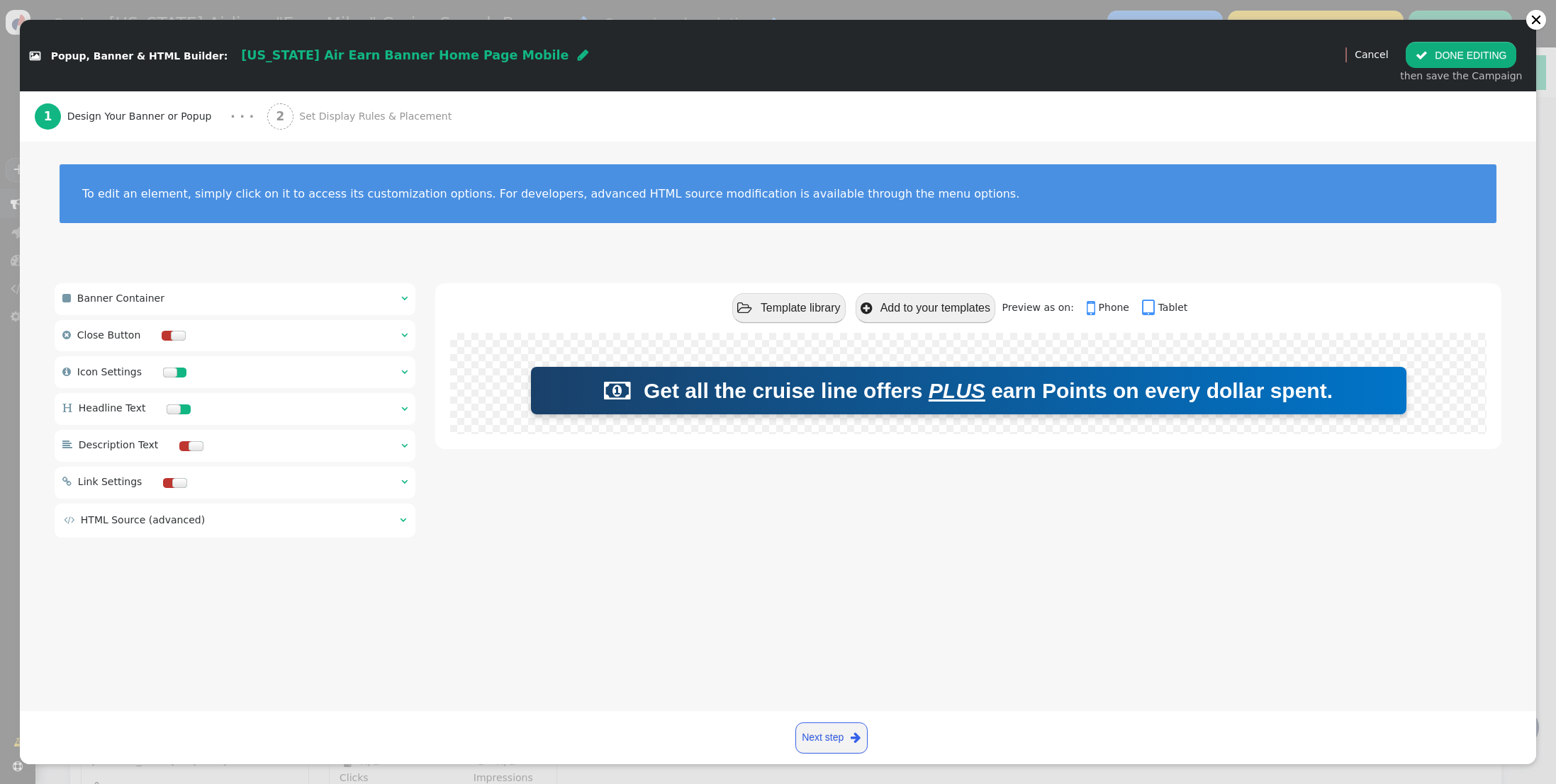
click at [356, 113] on span "Set Display Rules & Placement" at bounding box center [378, 116] width 158 height 15
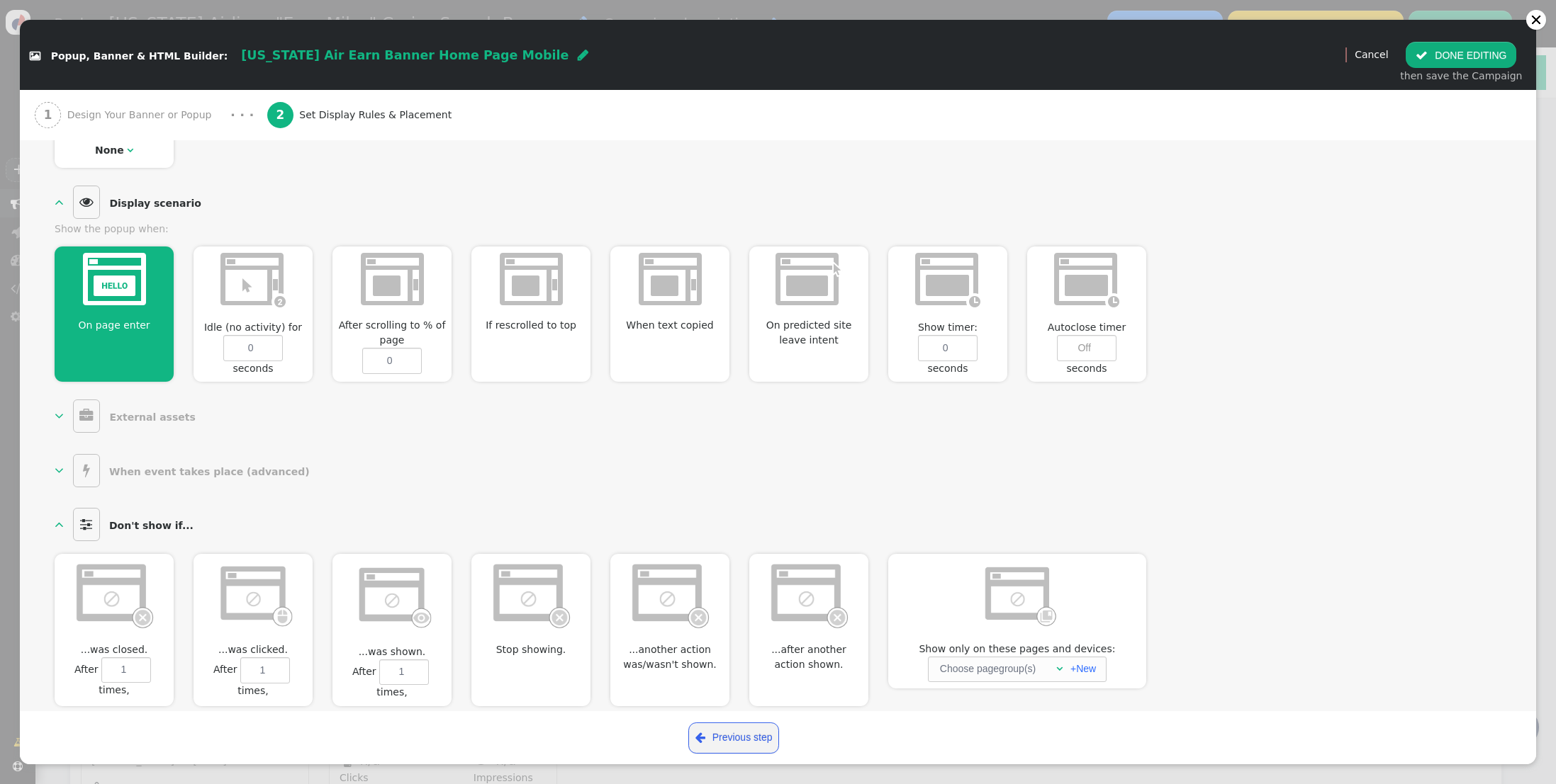
scroll to position [563, 0]
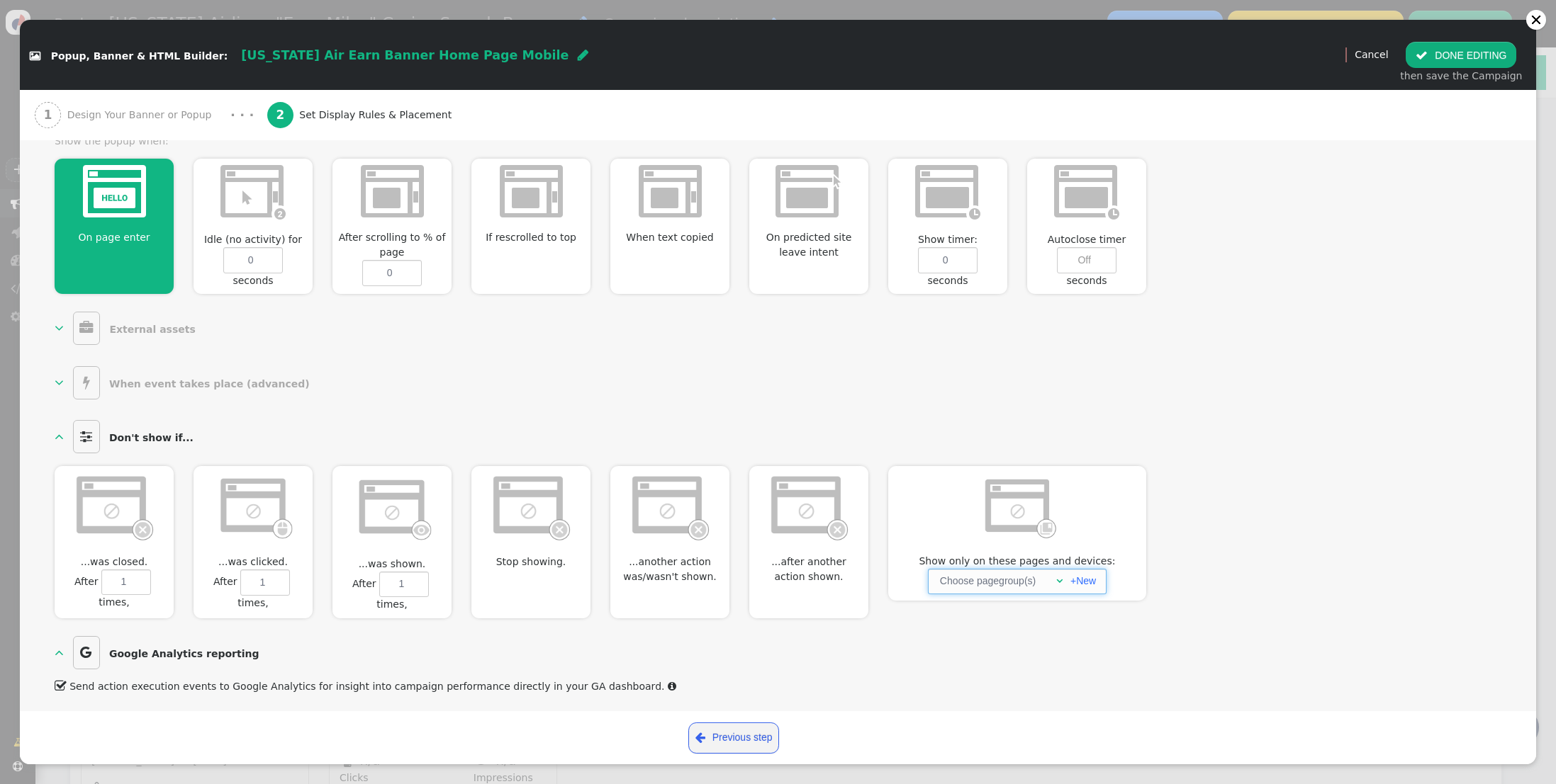
click at [1056, 578] on span "" at bounding box center [1059, 581] width 6 height 10
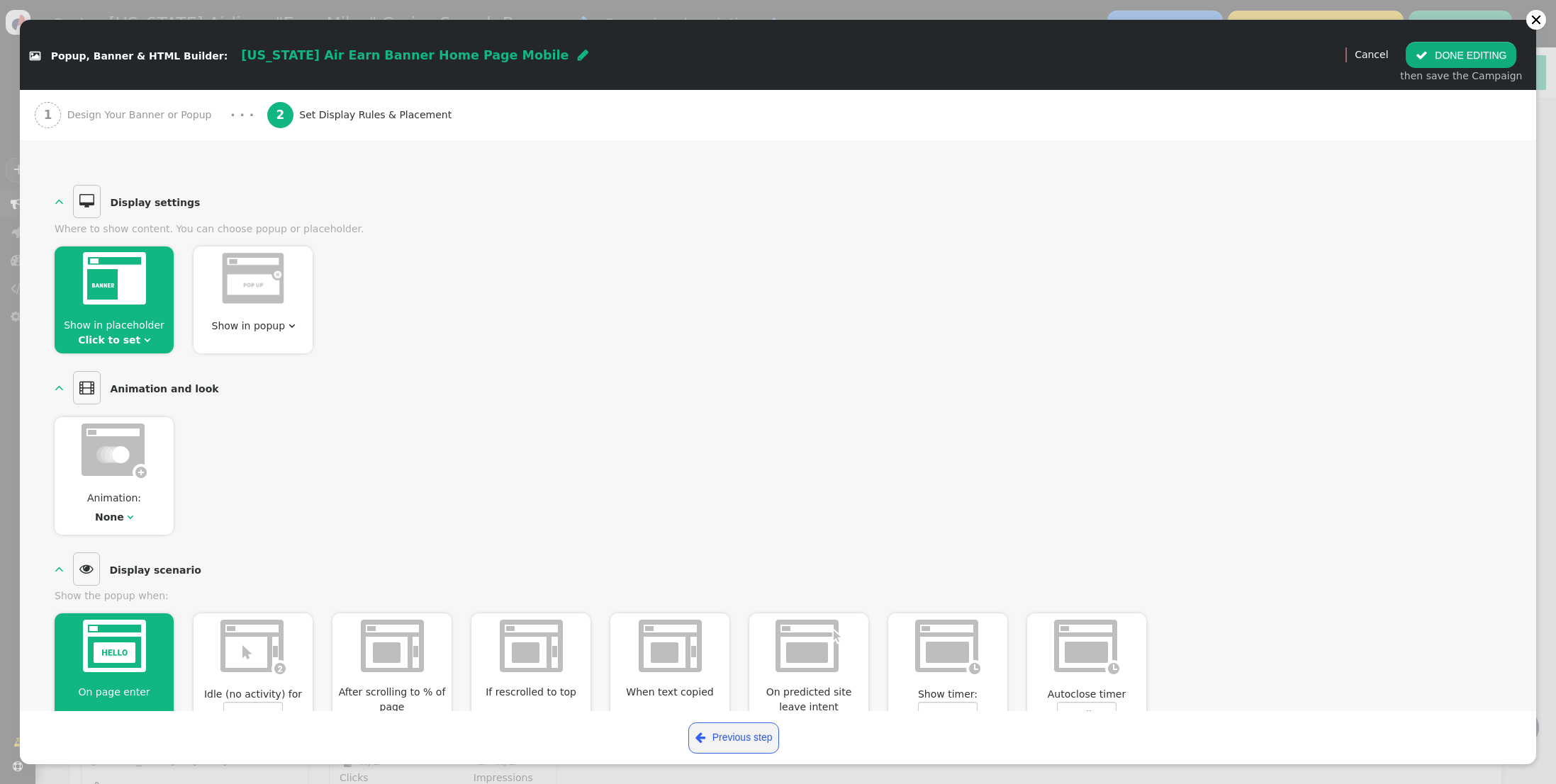
scroll to position [62, 0]
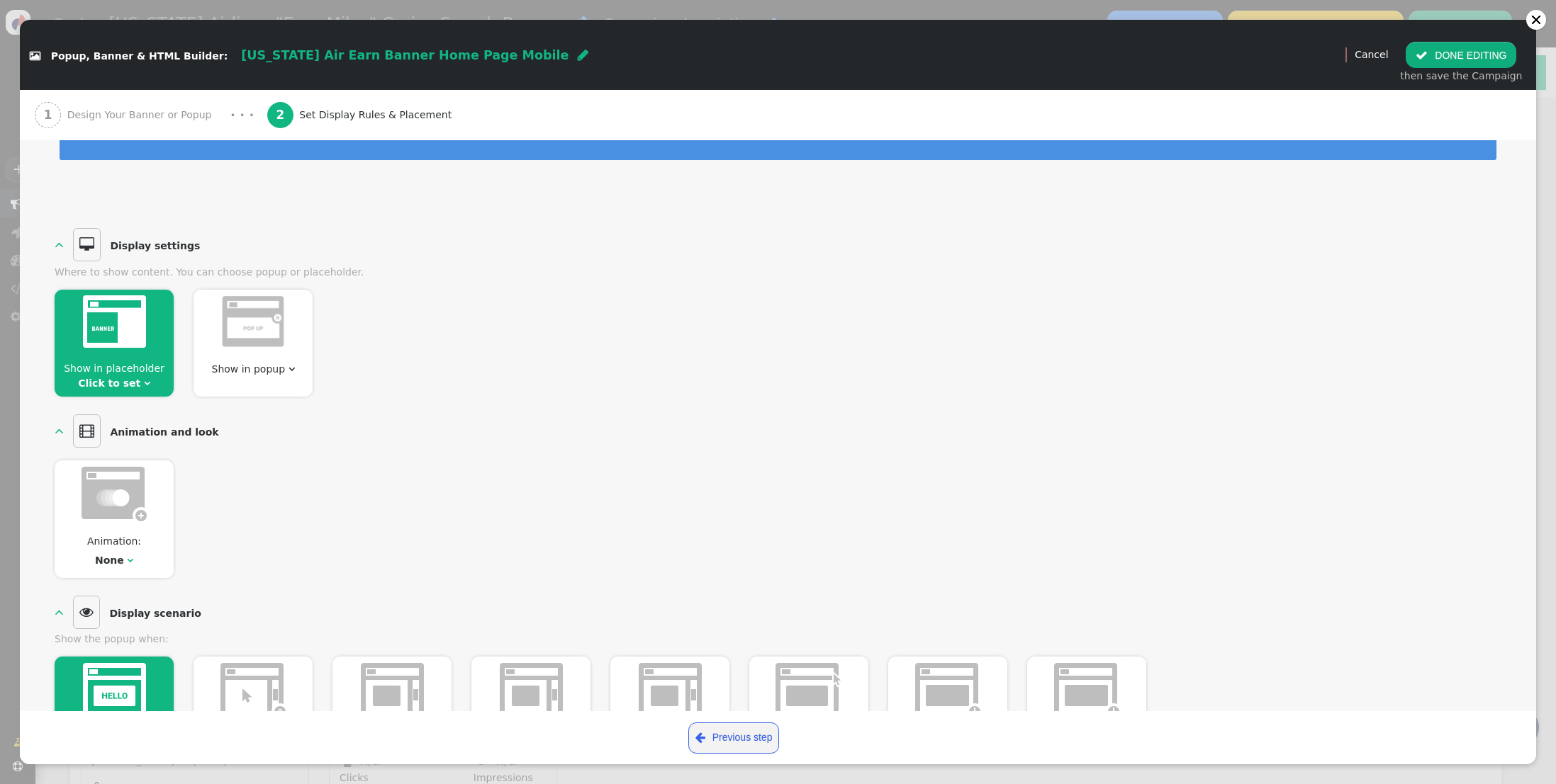
click at [118, 357] on div at bounding box center [114, 324] width 119 height 69
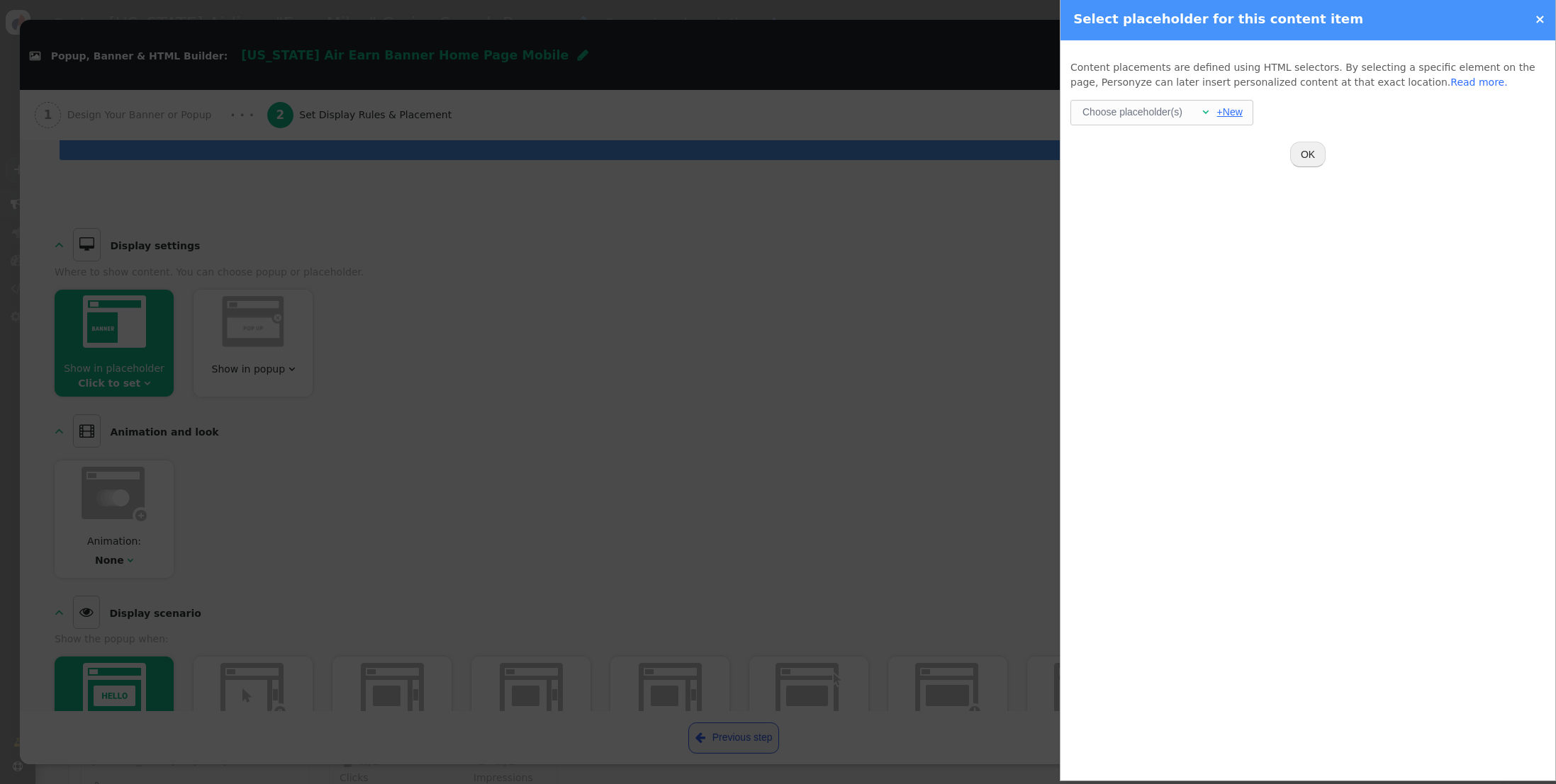
click at [1229, 112] on link "+New" at bounding box center [1230, 112] width 26 height 11
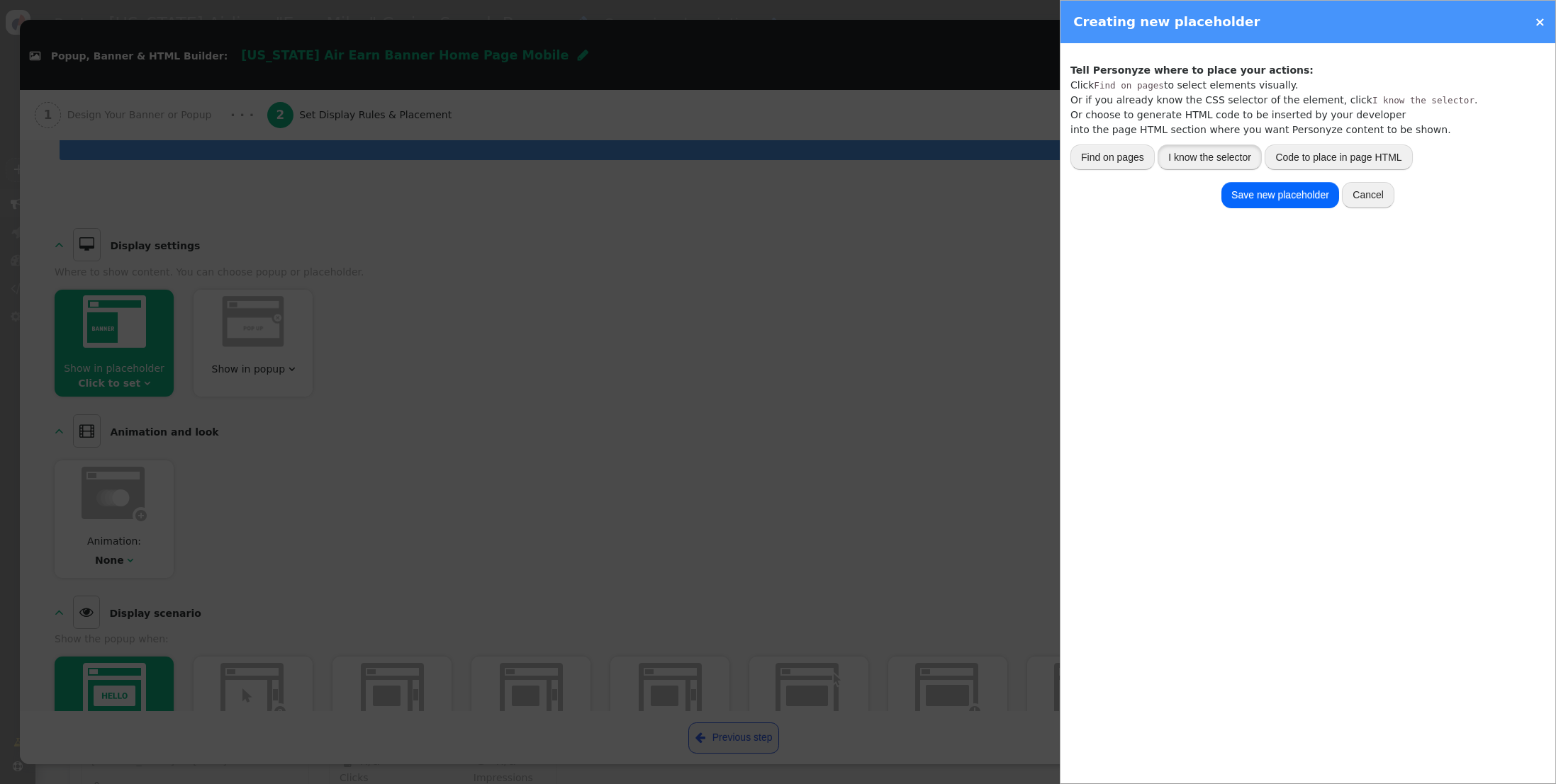
click at [1198, 161] on button "I know the selector" at bounding box center [1209, 157] width 104 height 26
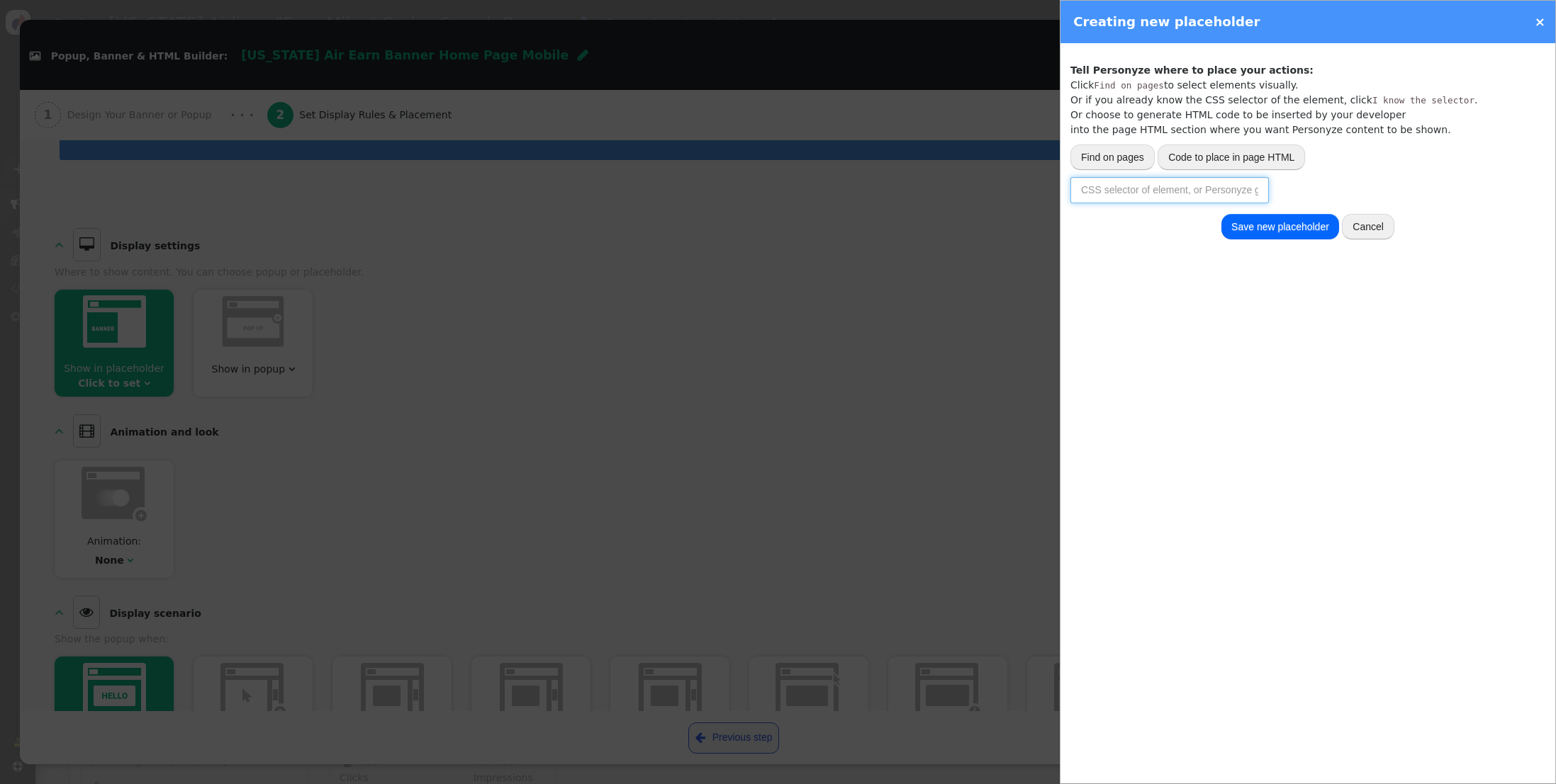
click at [1118, 186] on input "text" at bounding box center [1169, 190] width 199 height 26
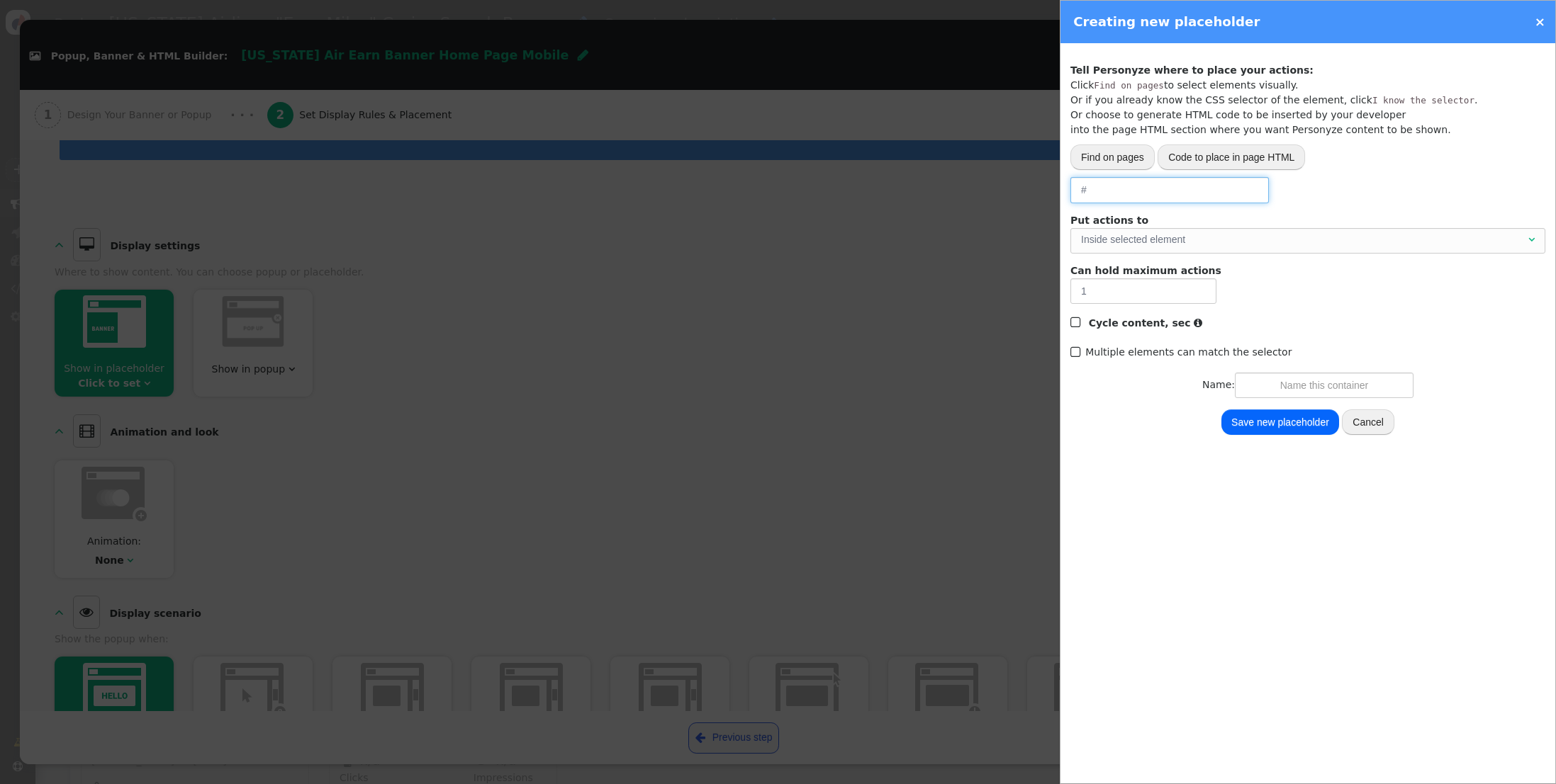
paste input "cruise-search-content"
click at [1246, 245] on div "Inside selected element" at bounding box center [1303, 240] width 444 height 15
type input "#cruise-search-content"
click at [1283, 386] on input "text" at bounding box center [1324, 386] width 179 height 26
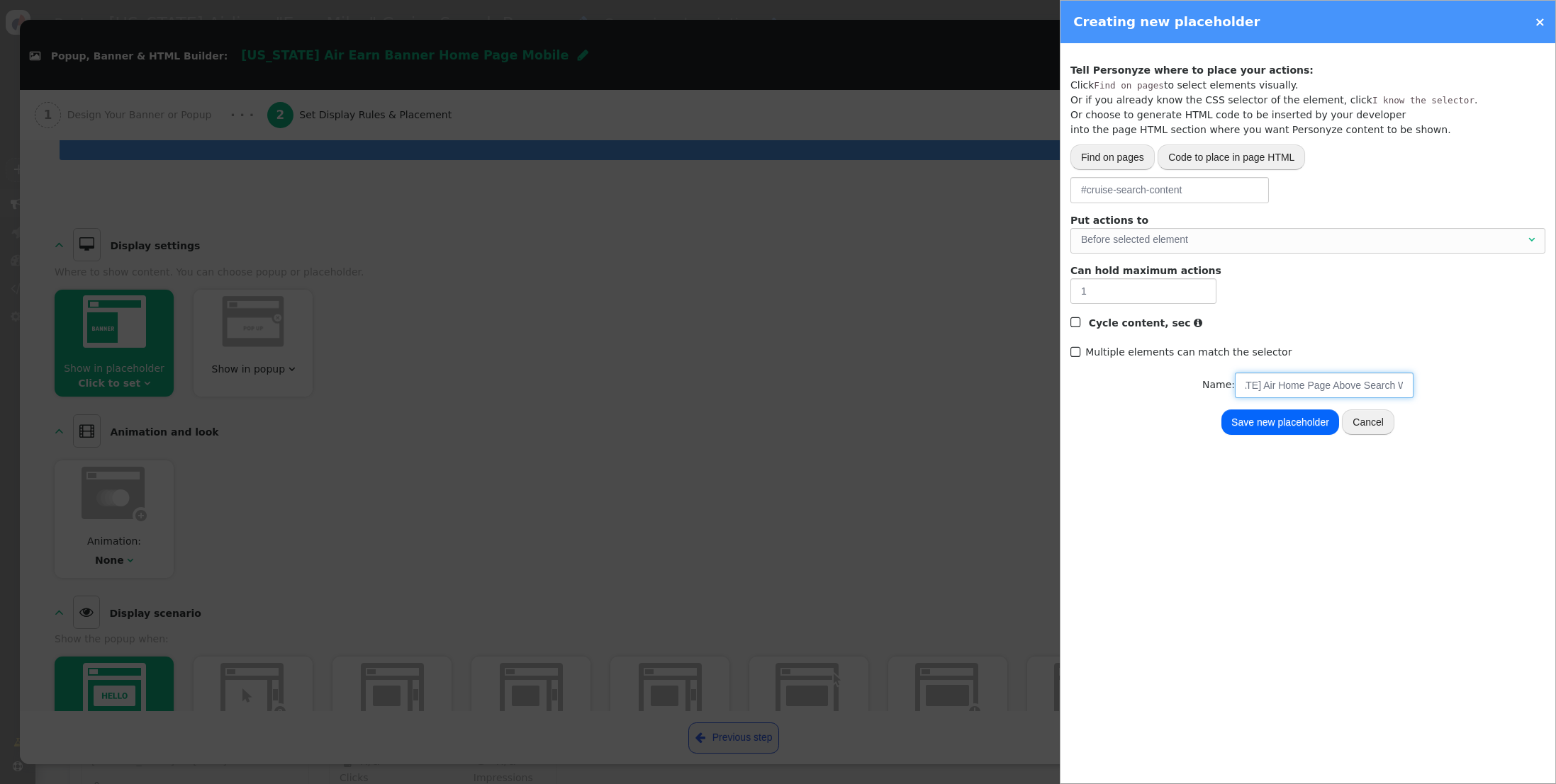
type input "[US_STATE] Air Home Page Above Search Widget"
click at [1268, 423] on button "Save new placeholder" at bounding box center [1280, 423] width 117 height 26
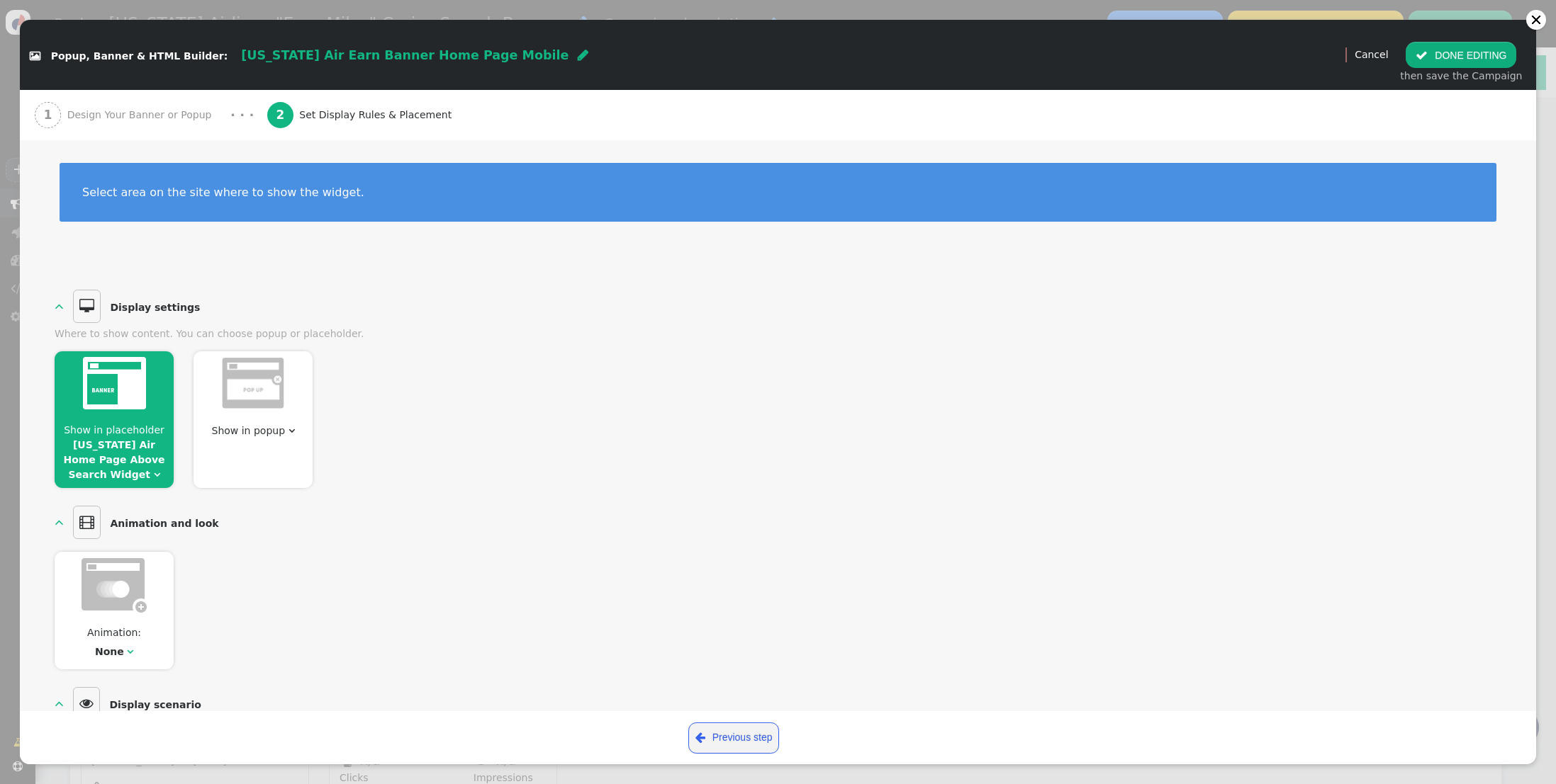
click at [1454, 63] on button " DONE EDITING" at bounding box center [1460, 55] width 110 height 26
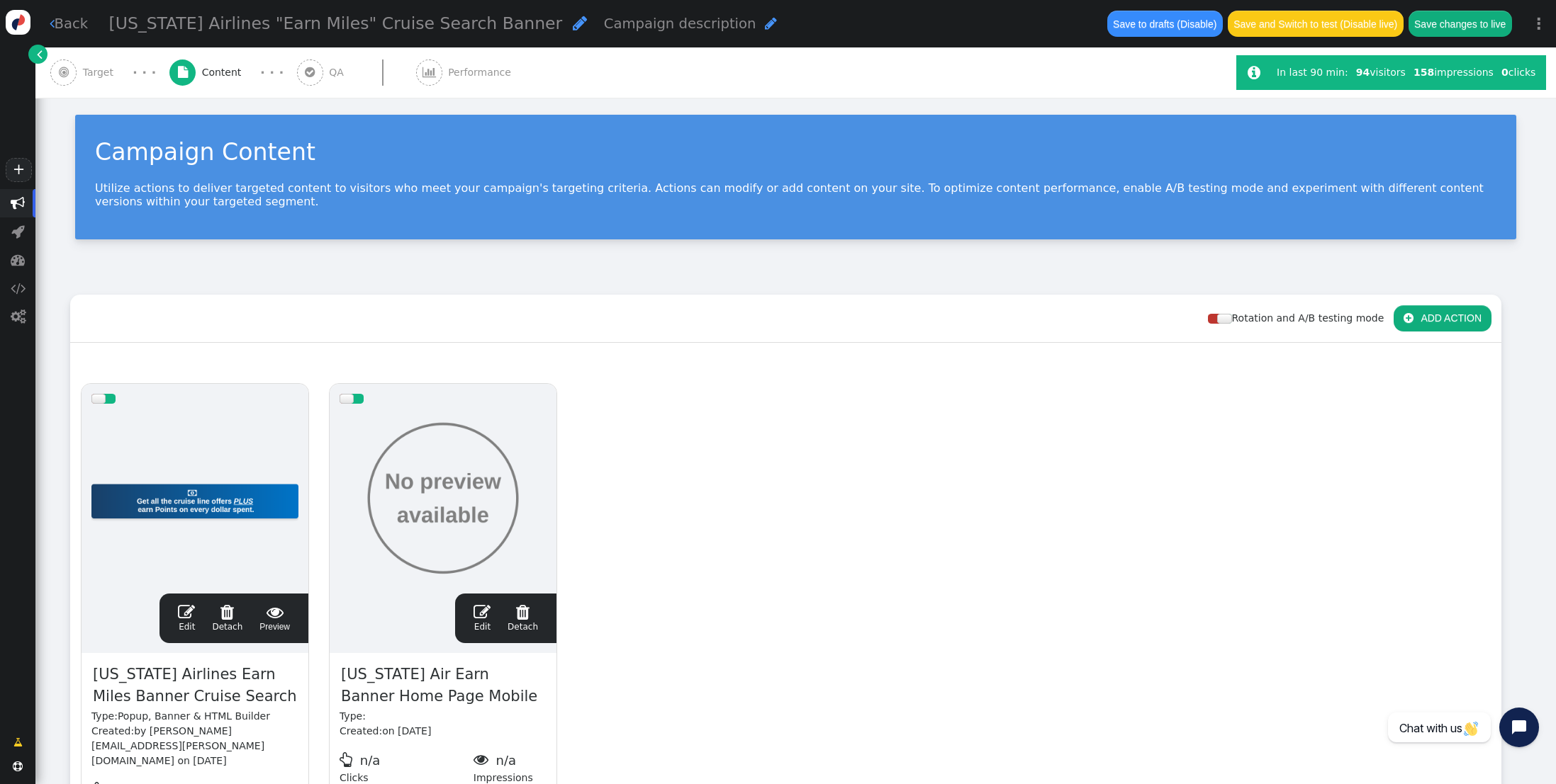
click at [193, 614] on span "" at bounding box center [186, 612] width 17 height 17
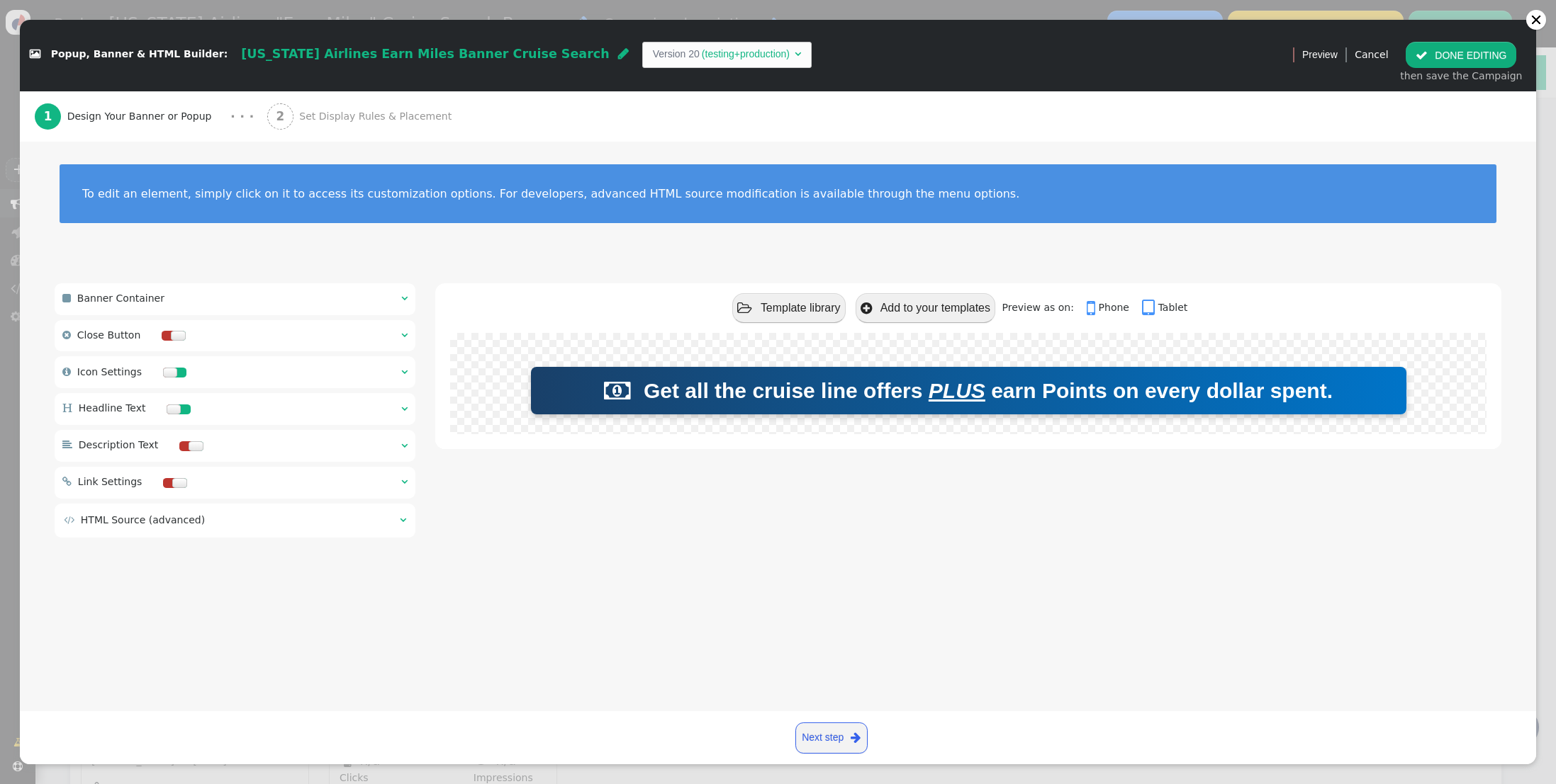
click at [342, 120] on span "Set Display Rules & Placement" at bounding box center [378, 116] width 158 height 15
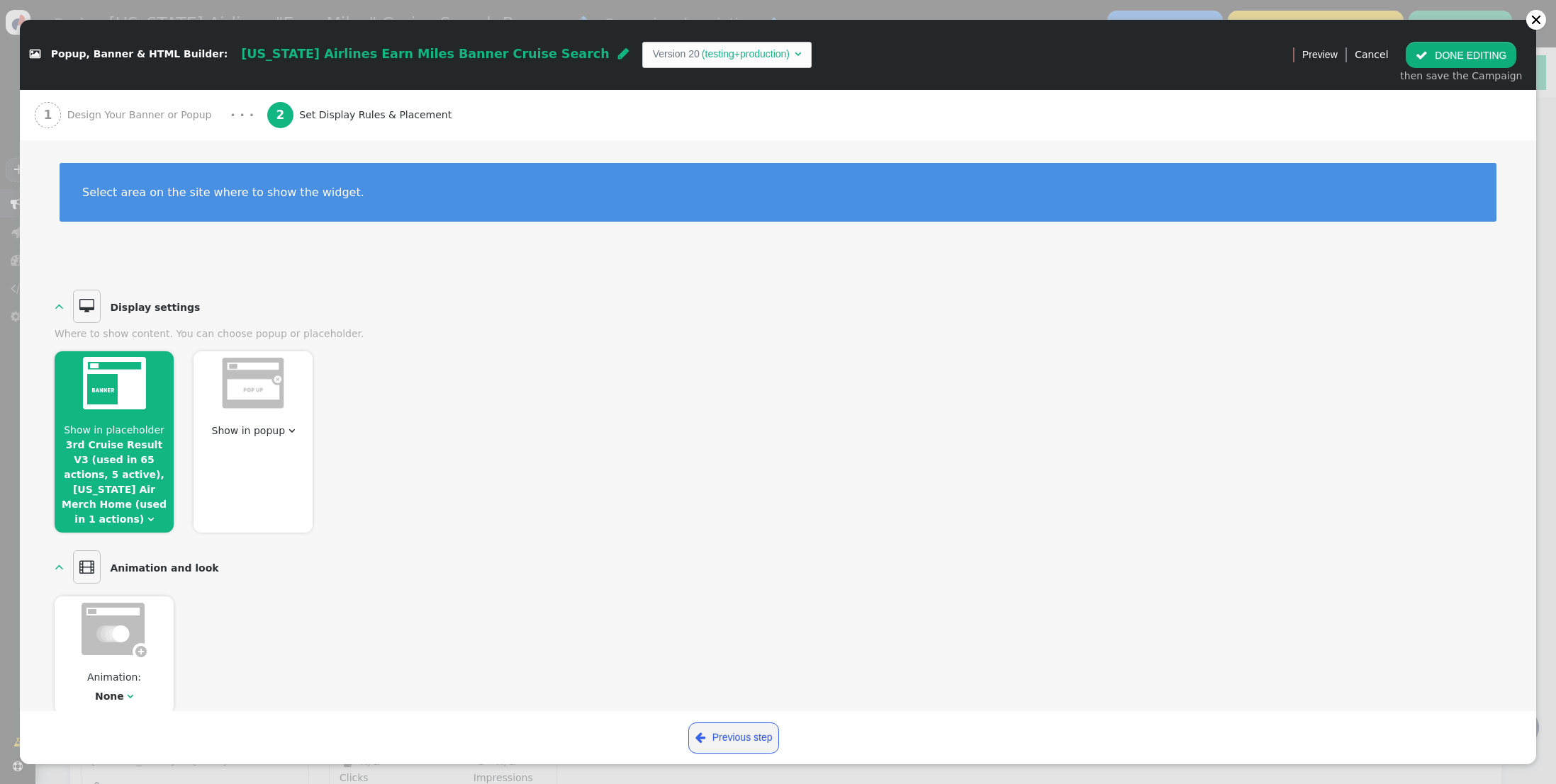
click at [129, 401] on img at bounding box center [114, 383] width 63 height 53
drag, startPoint x: 1478, startPoint y: 51, endPoint x: 1518, endPoint y: 34, distance: 43.5
click at [1478, 51] on button " DONE EDITING" at bounding box center [1460, 55] width 110 height 26
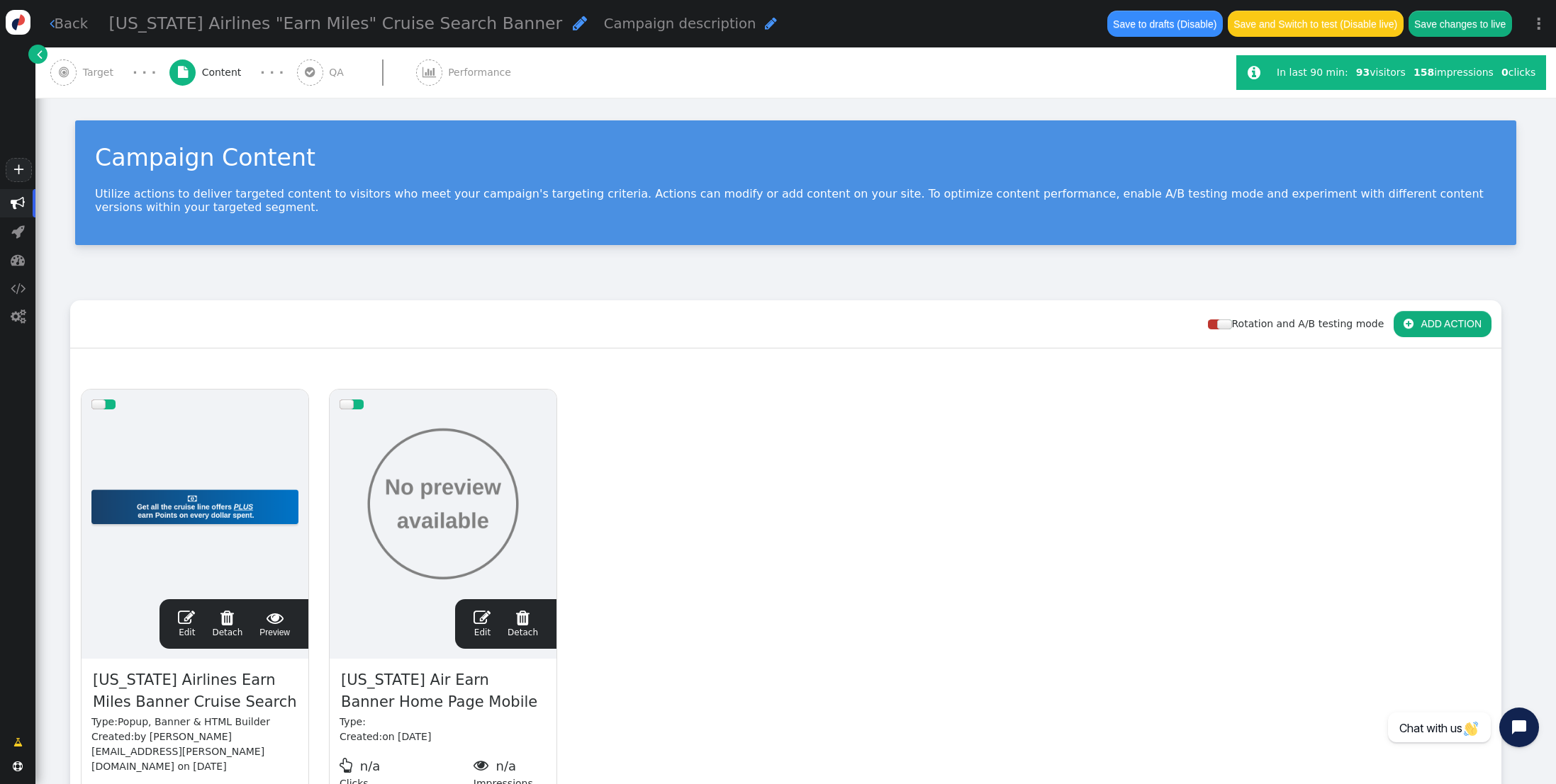
click at [480, 617] on span "" at bounding box center [482, 618] width 17 height 17
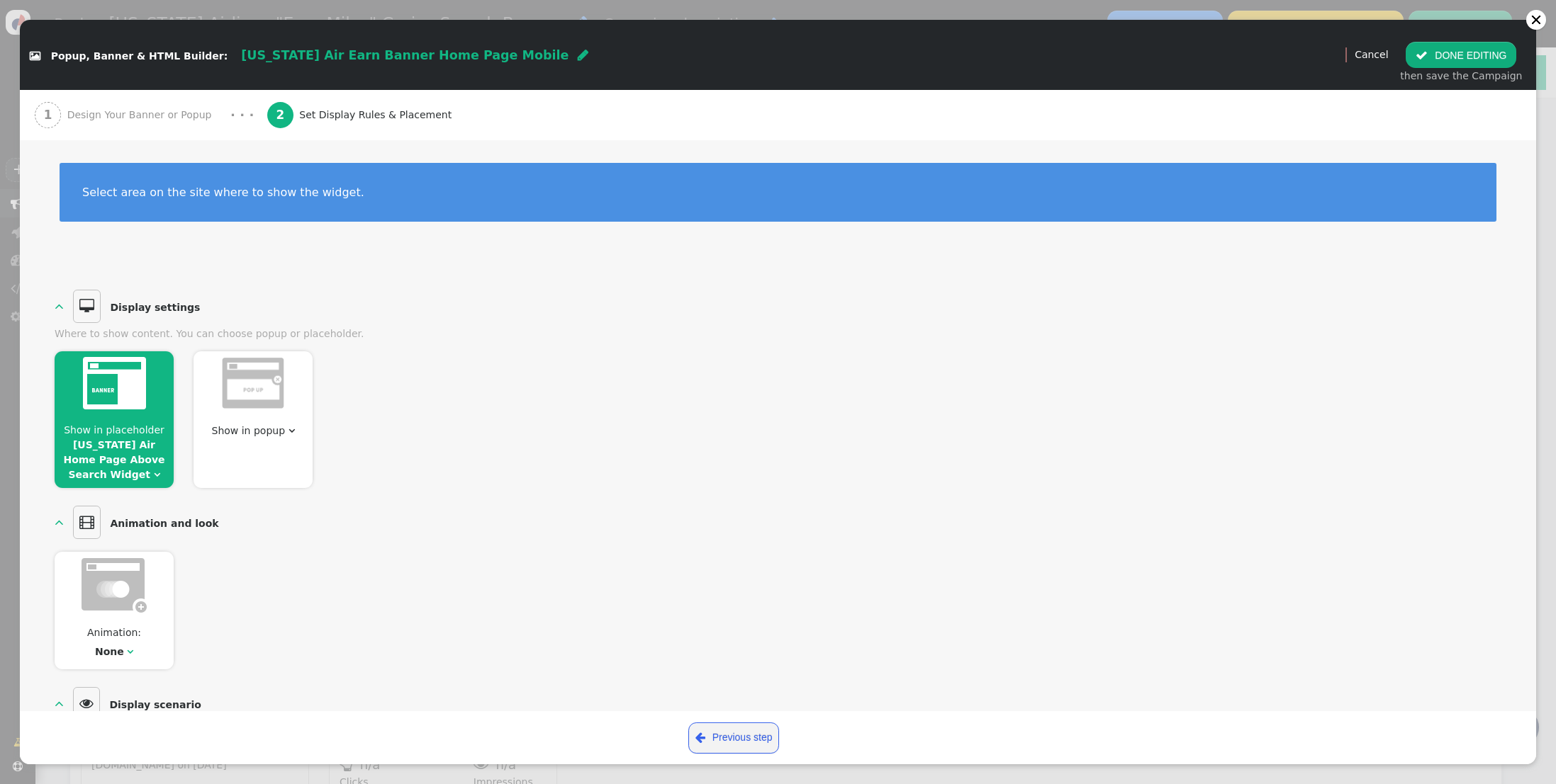
click at [154, 399] on div at bounding box center [114, 386] width 119 height 69
click at [112, 433] on span "Show in placeholder" at bounding box center [114, 430] width 100 height 11
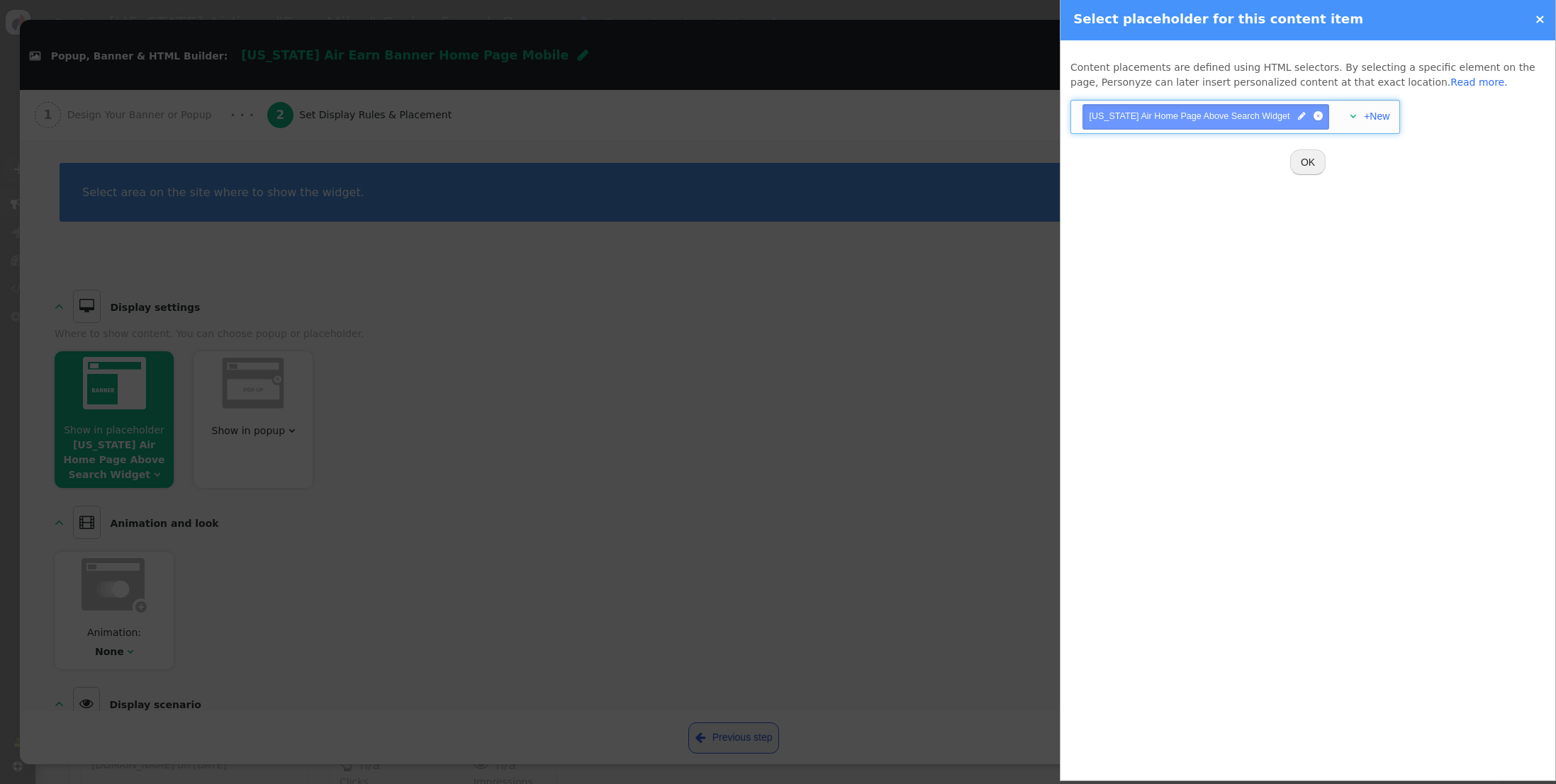
click at [1350, 117] on span "" at bounding box center [1352, 116] width 6 height 10
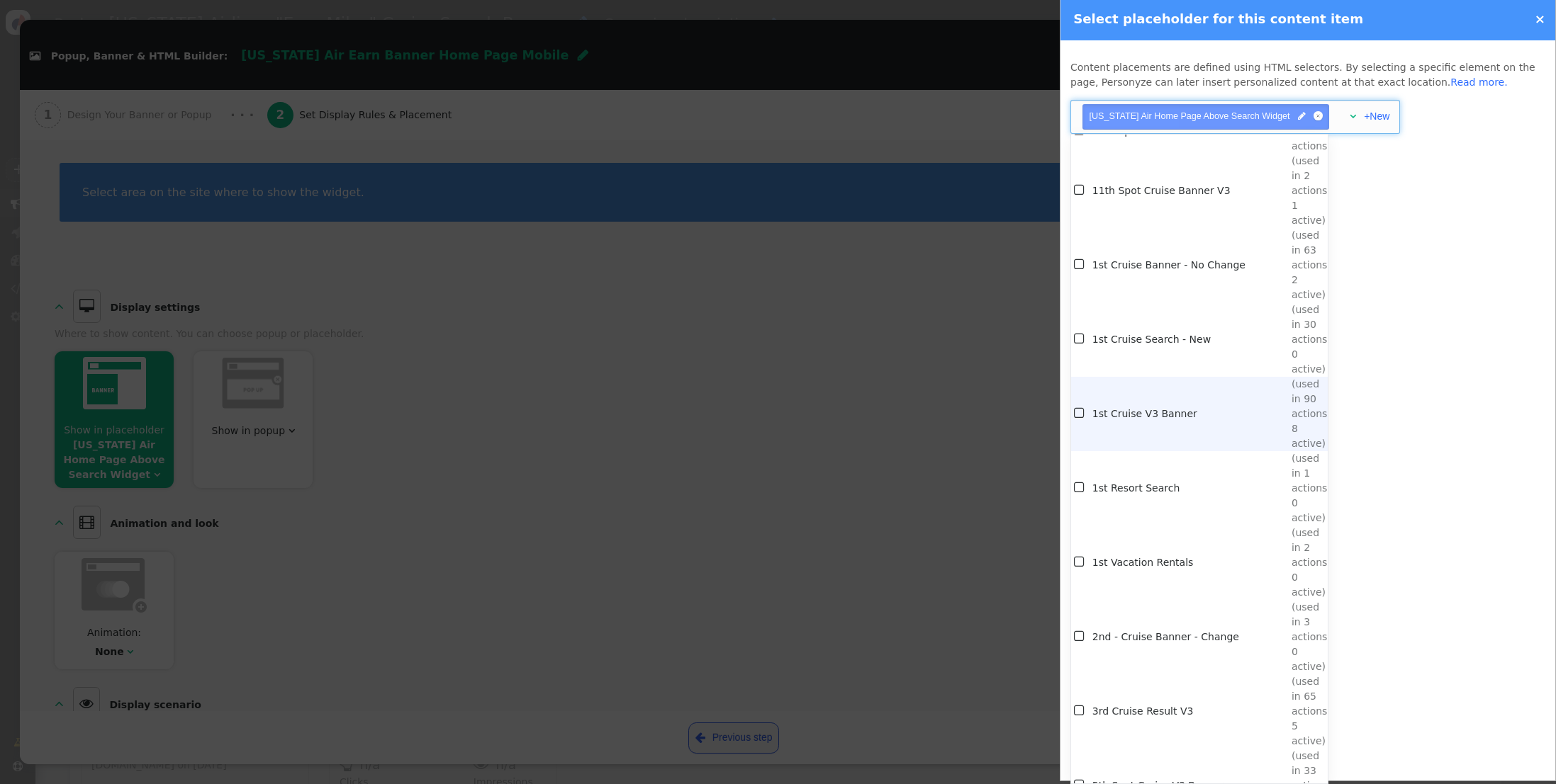
scroll to position [64, 0]
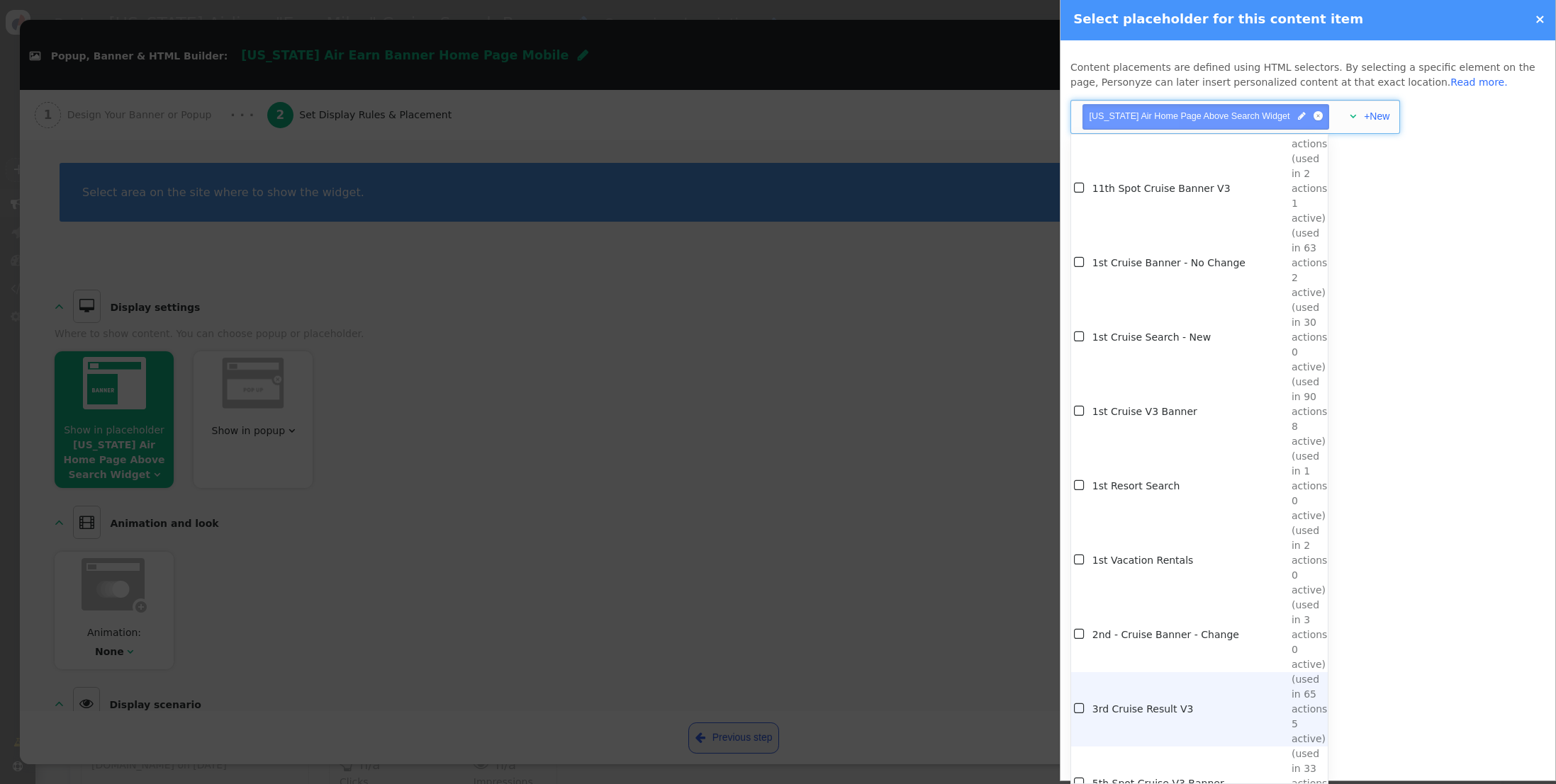
click at [1182, 672] on td "3rd Cruise Result V3" at bounding box center [1192, 709] width 199 height 75
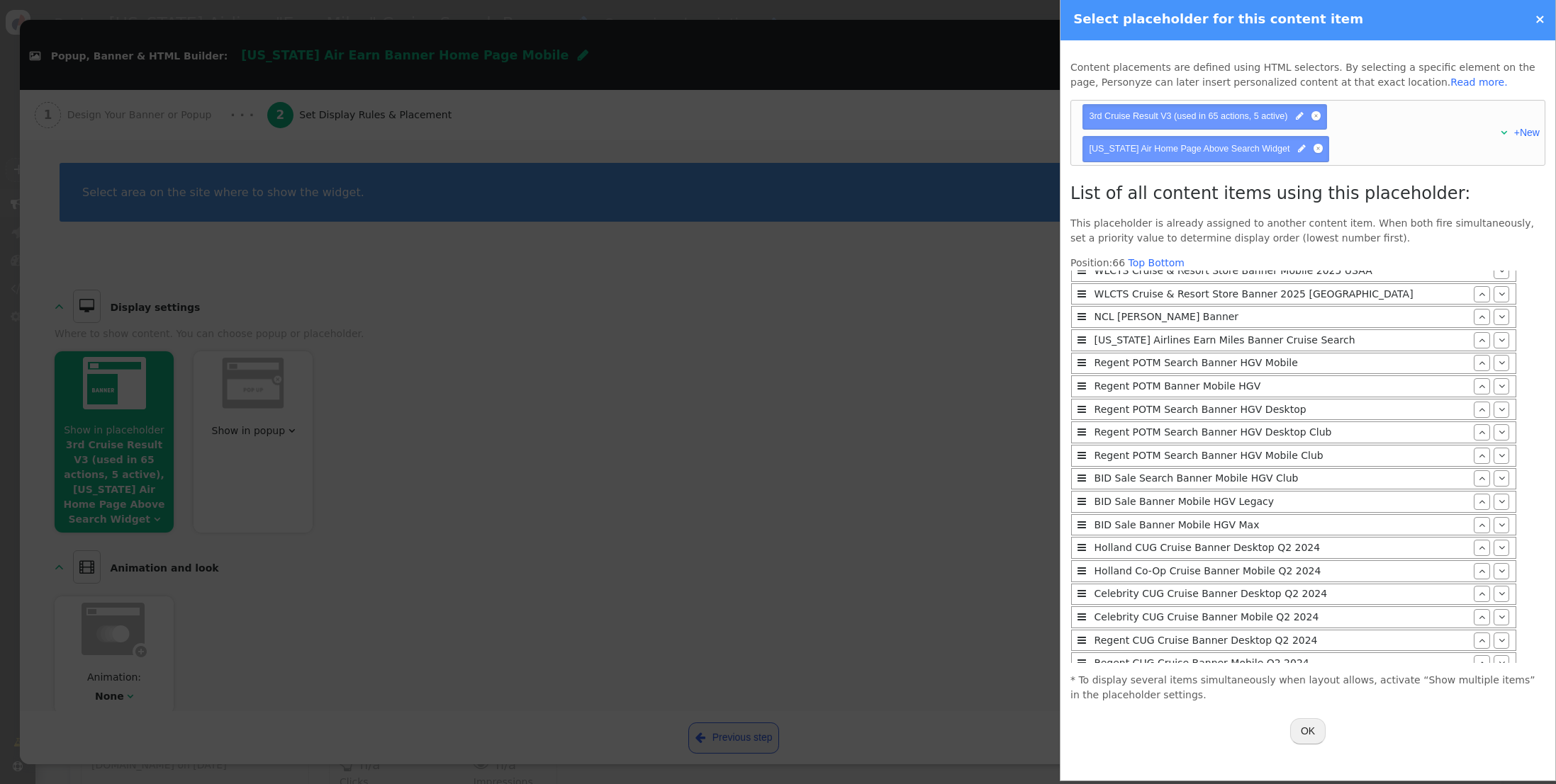
scroll to position [0, 0]
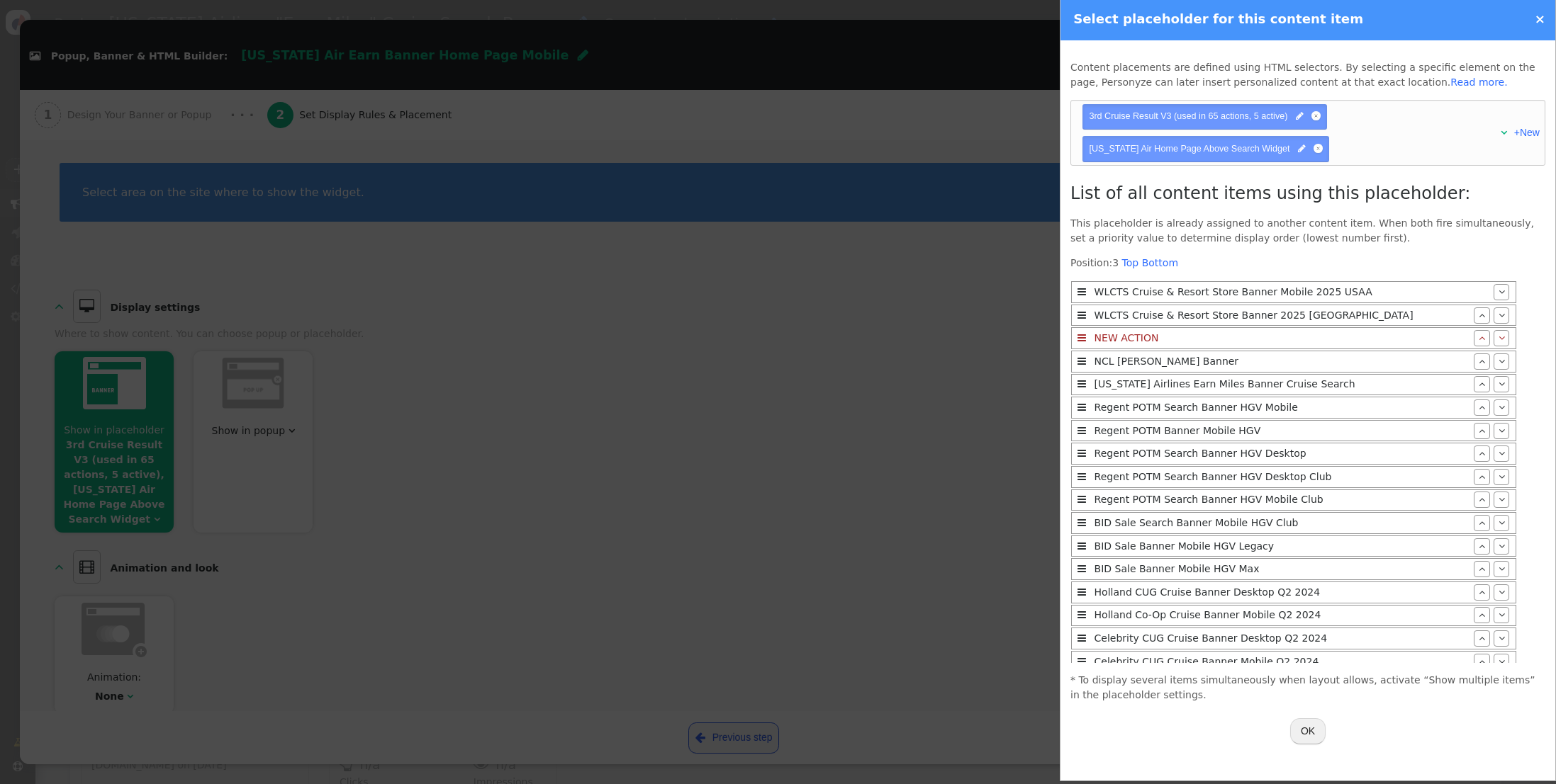
click at [1307, 733] on button "OK" at bounding box center [1308, 731] width 36 height 26
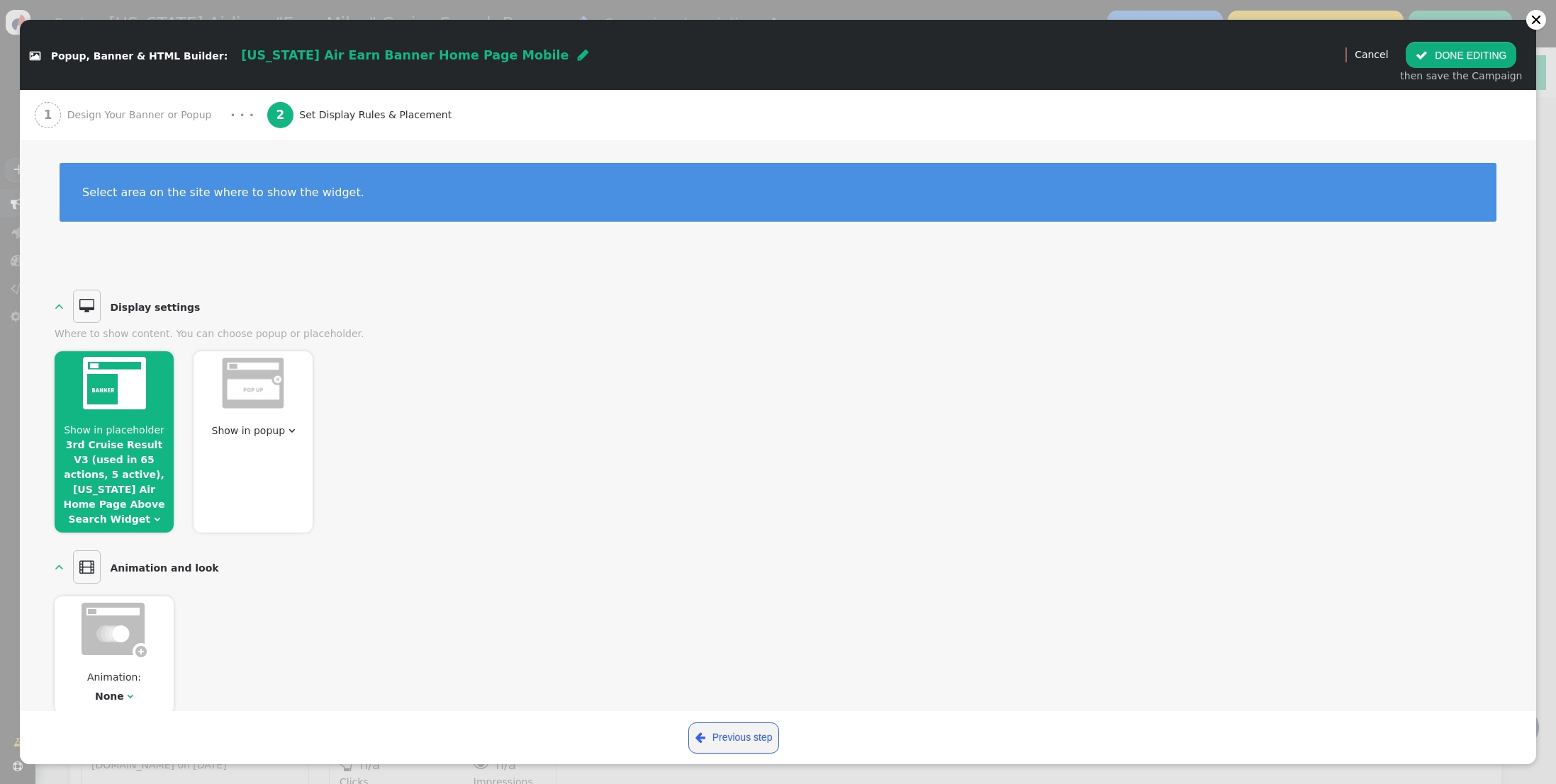
click at [1460, 59] on button " DONE EDITING" at bounding box center [1460, 55] width 110 height 26
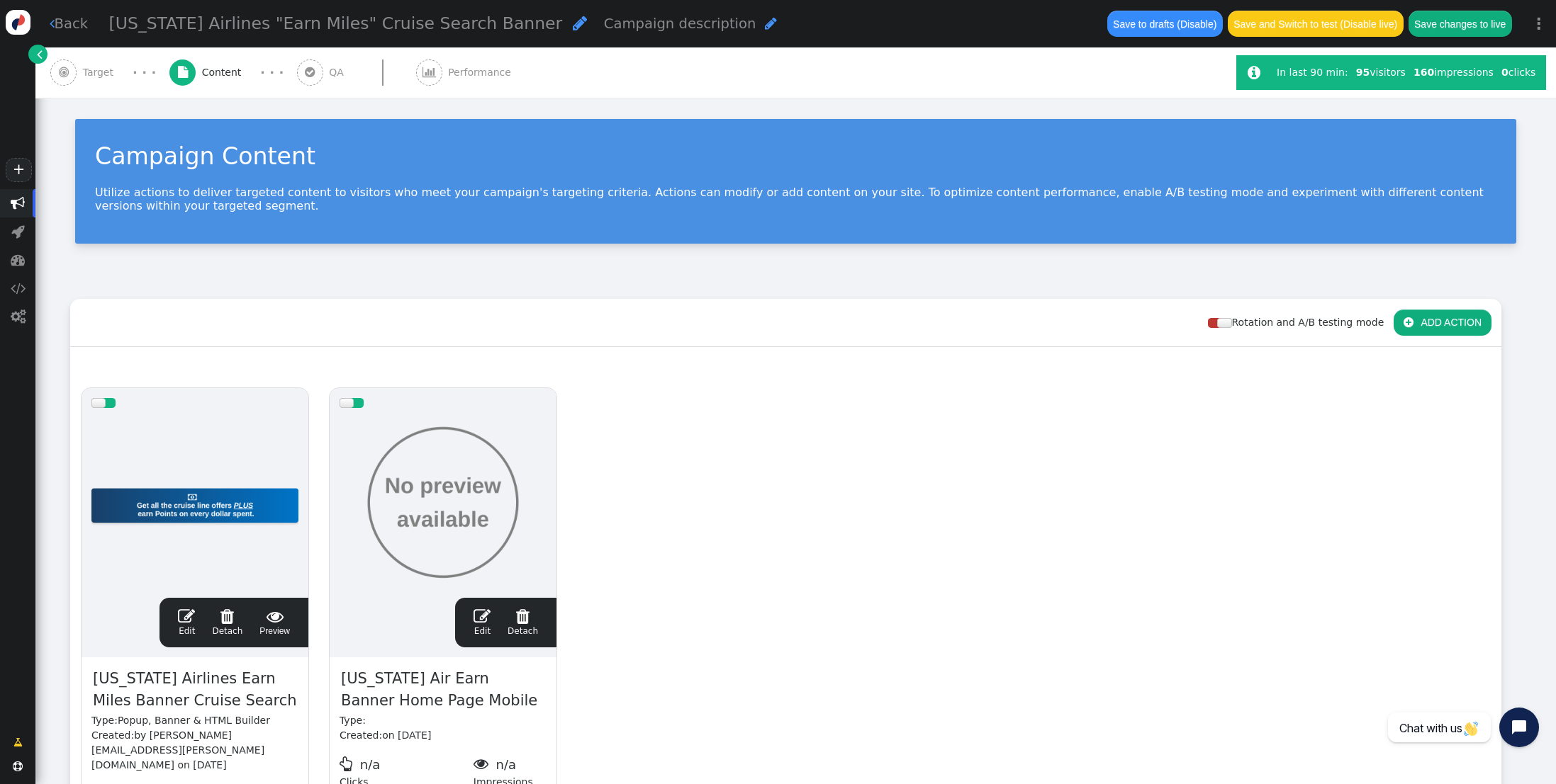
click at [183, 617] on span "" at bounding box center [186, 616] width 17 height 17
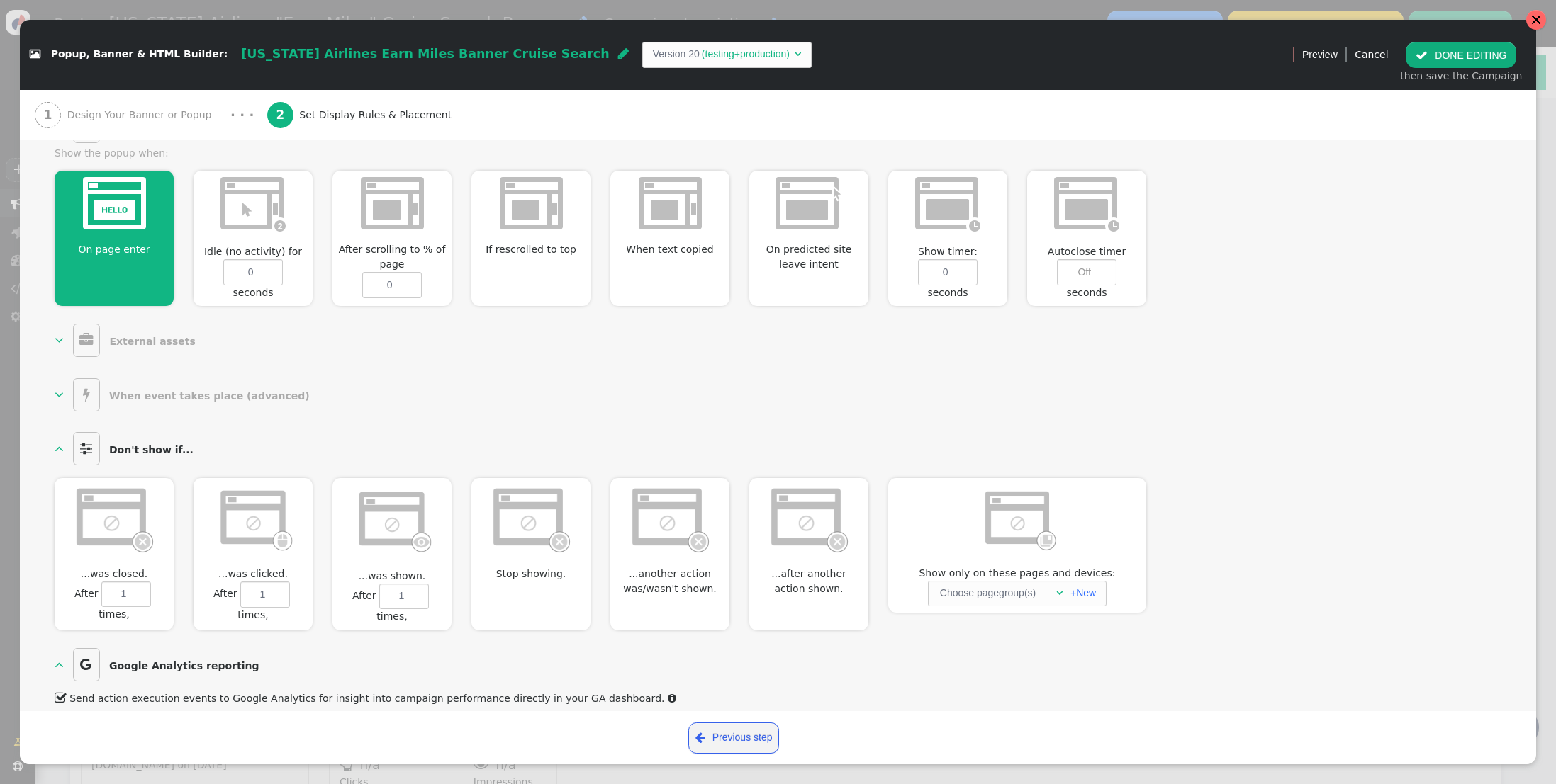
scroll to position [618, 0]
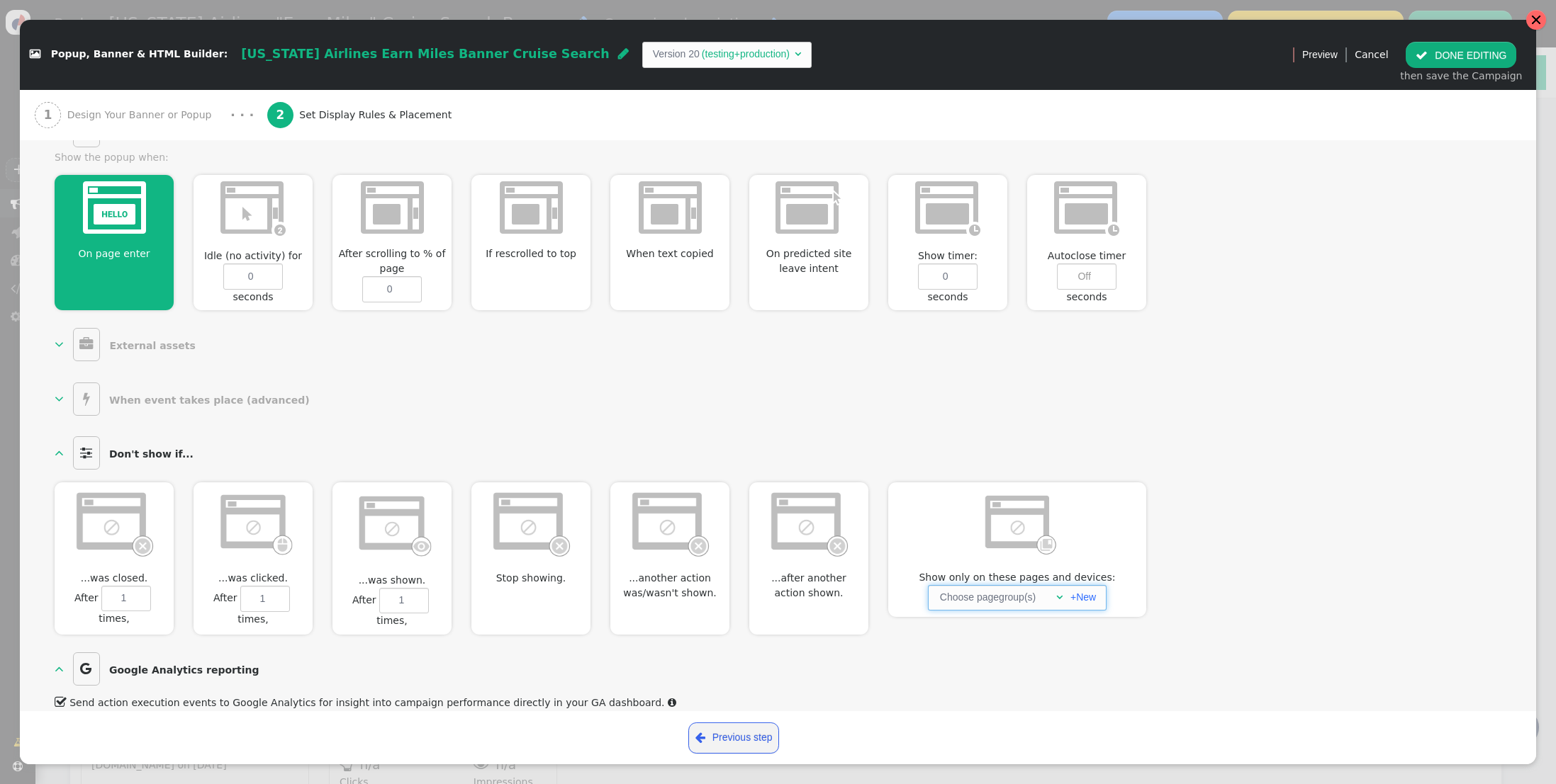
click at [1055, 590] on div "" at bounding box center [1056, 597] width 14 height 15
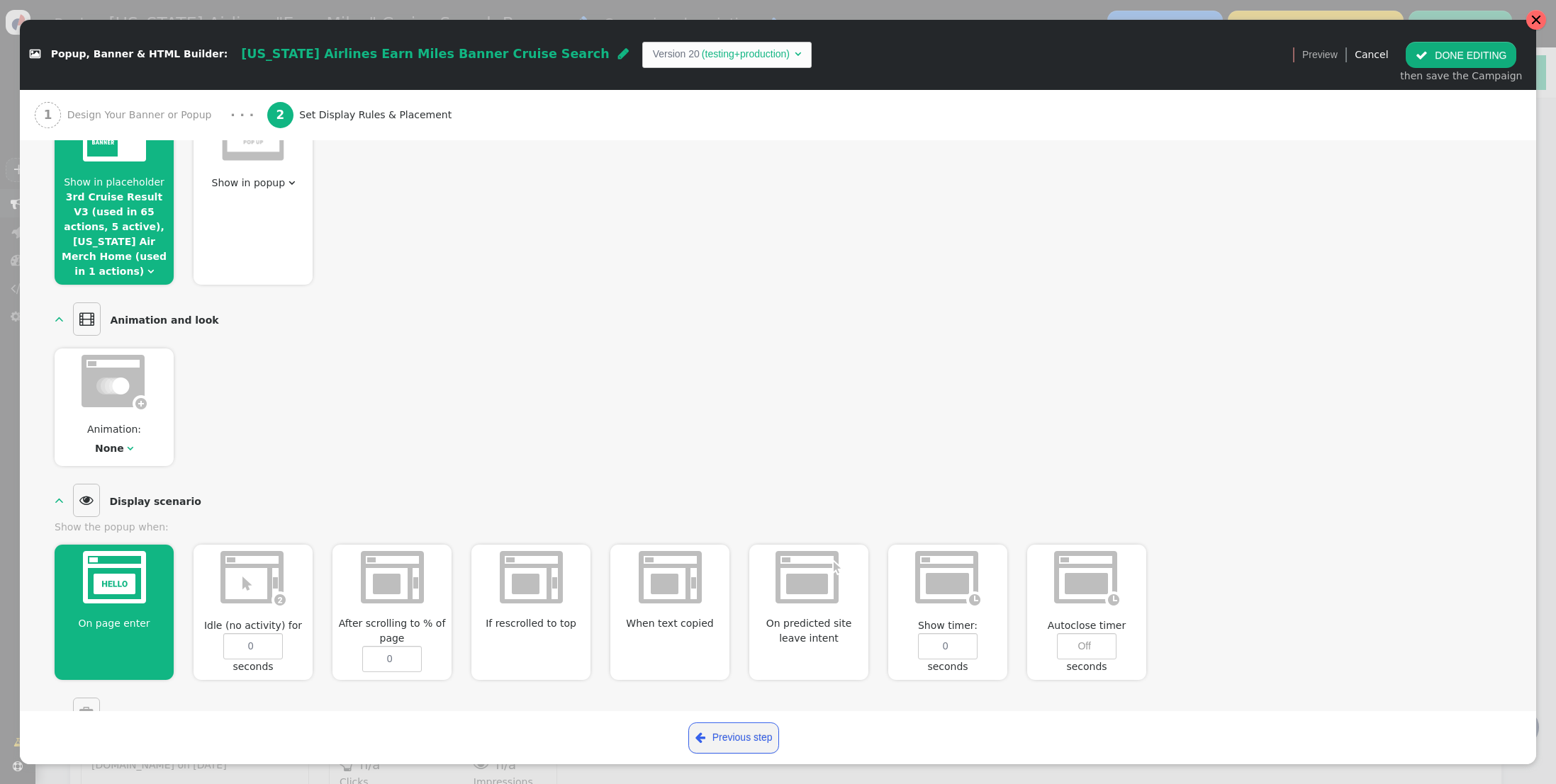
scroll to position [0, 0]
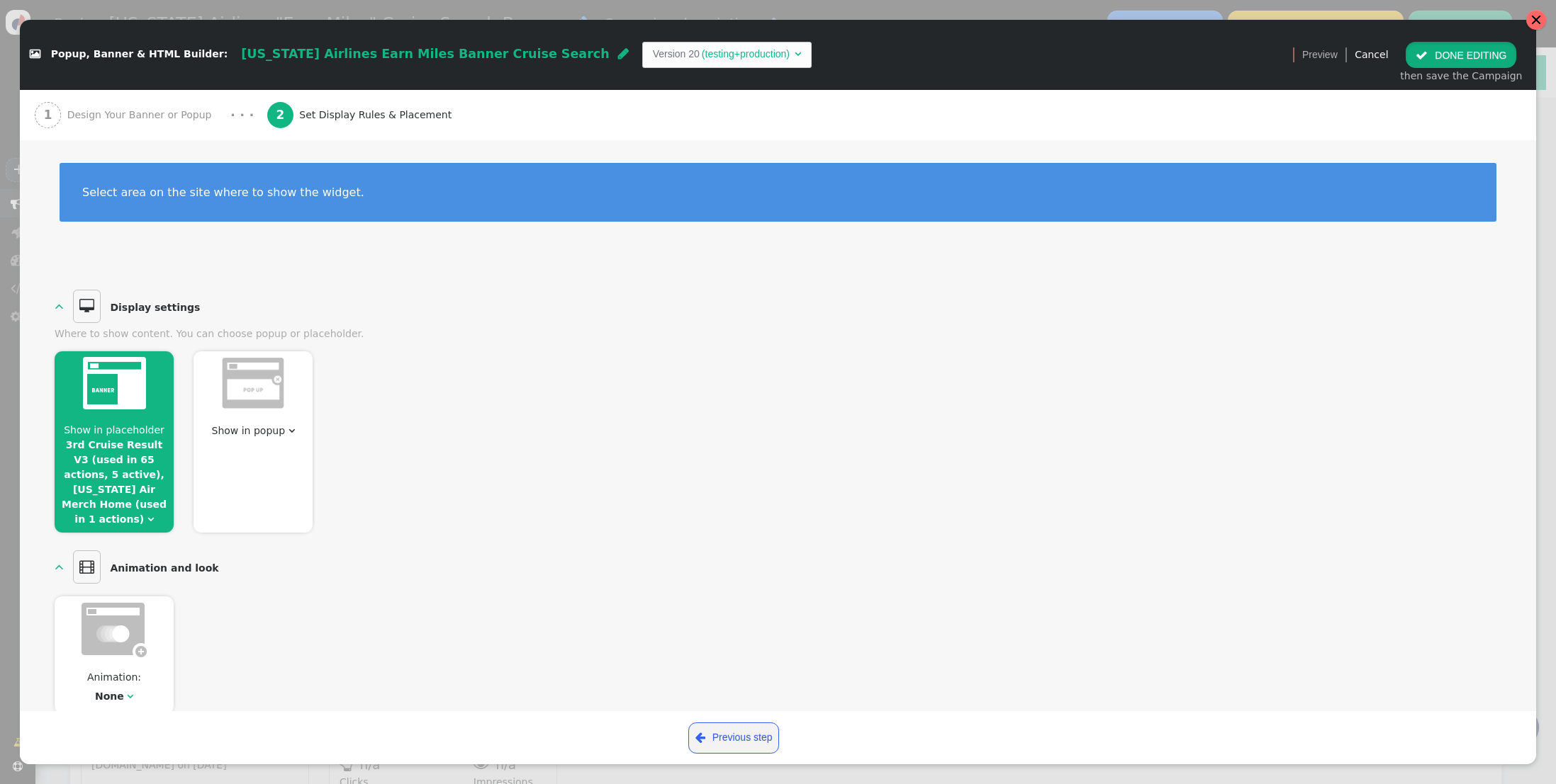
click at [1443, 60] on button " DONE EDITING" at bounding box center [1460, 55] width 110 height 26
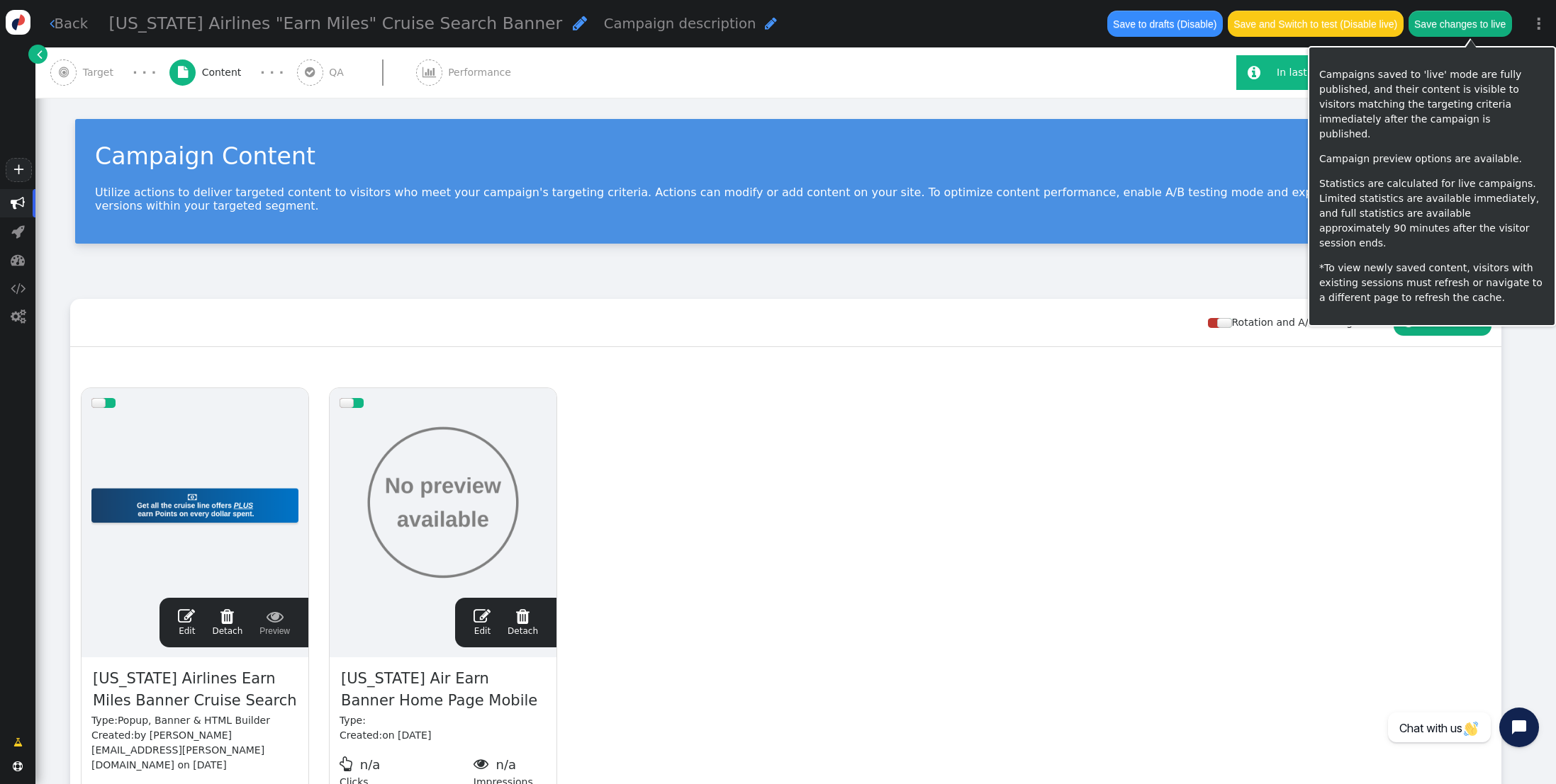
click at [1487, 22] on button "Save changes to live" at bounding box center [1459, 23] width 103 height 26
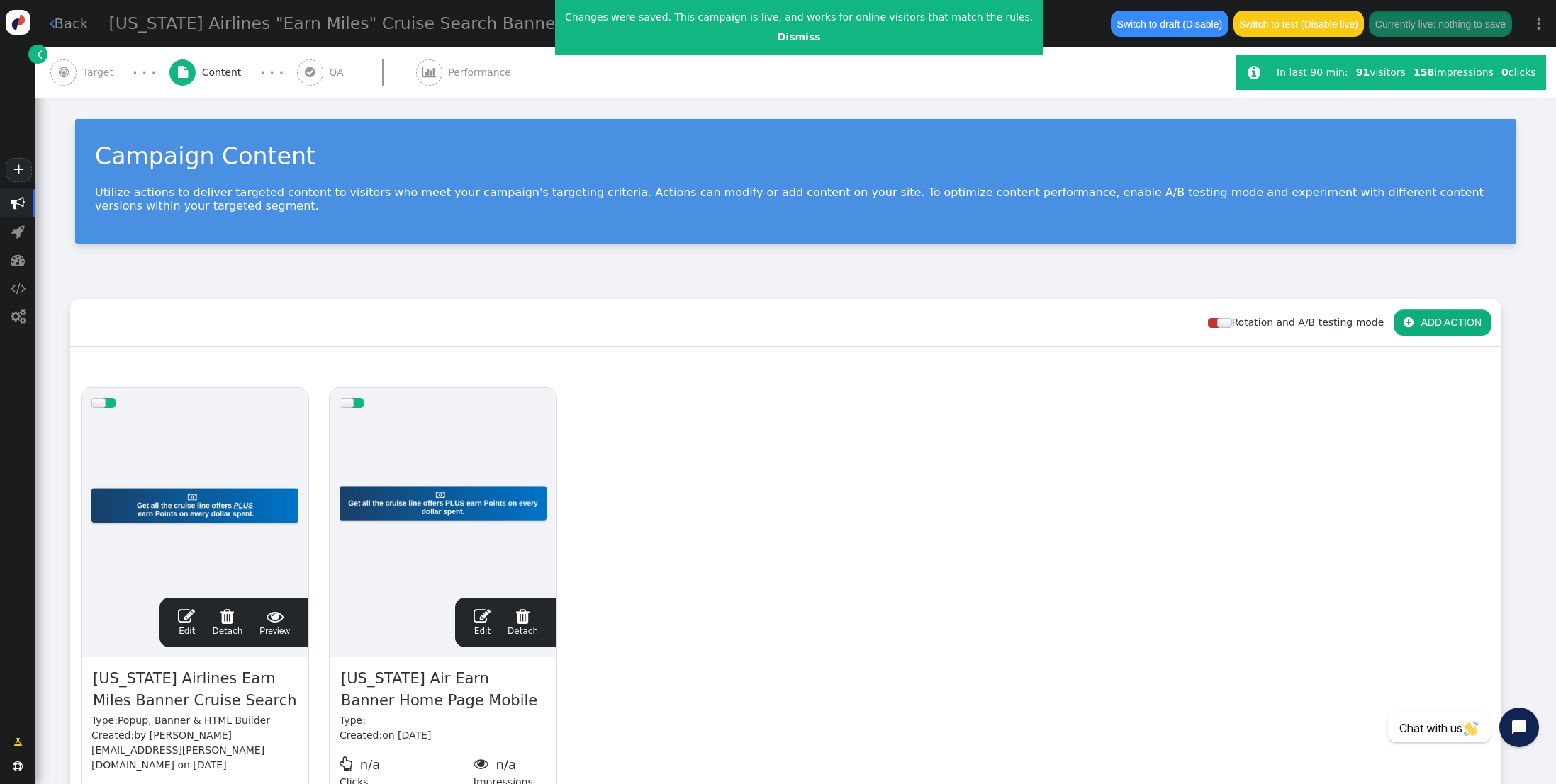
click at [483, 616] on span "" at bounding box center [482, 616] width 17 height 17
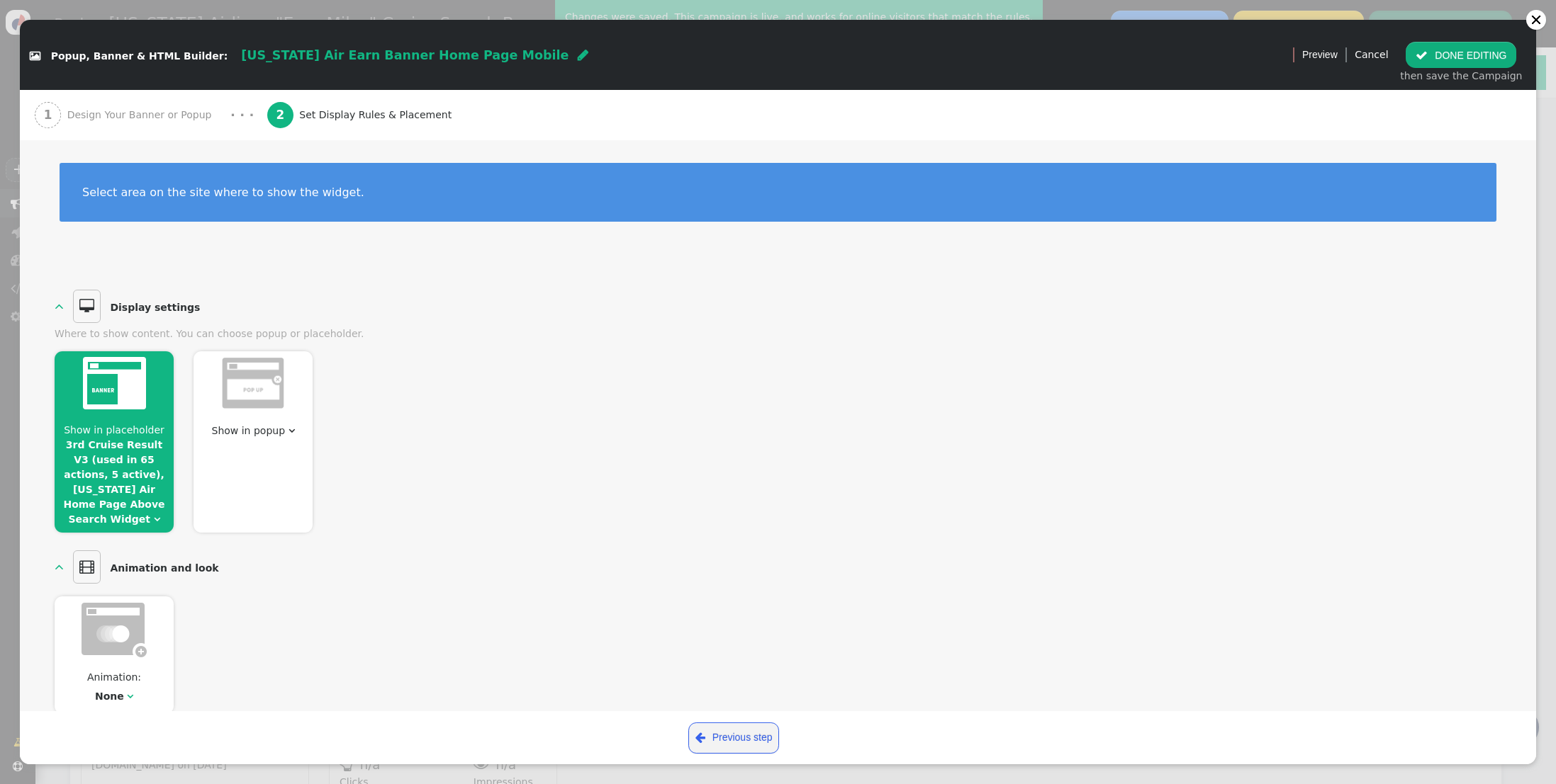
click at [119, 418] on div at bounding box center [114, 386] width 119 height 69
click at [132, 115] on span "Design Your Banner or Popup" at bounding box center [142, 115] width 150 height 15
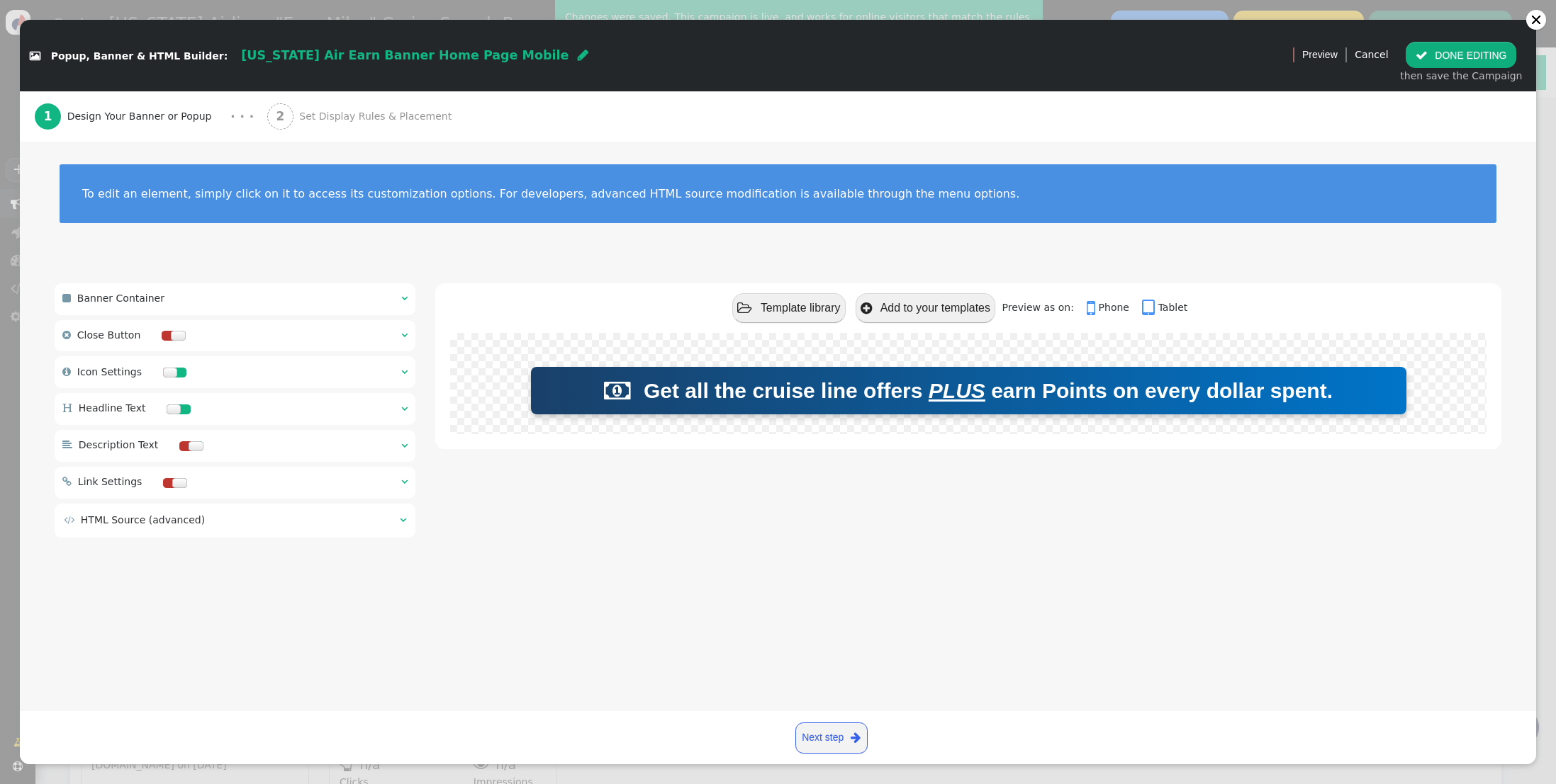
click at [402, 406] on span "" at bounding box center [404, 409] width 6 height 10
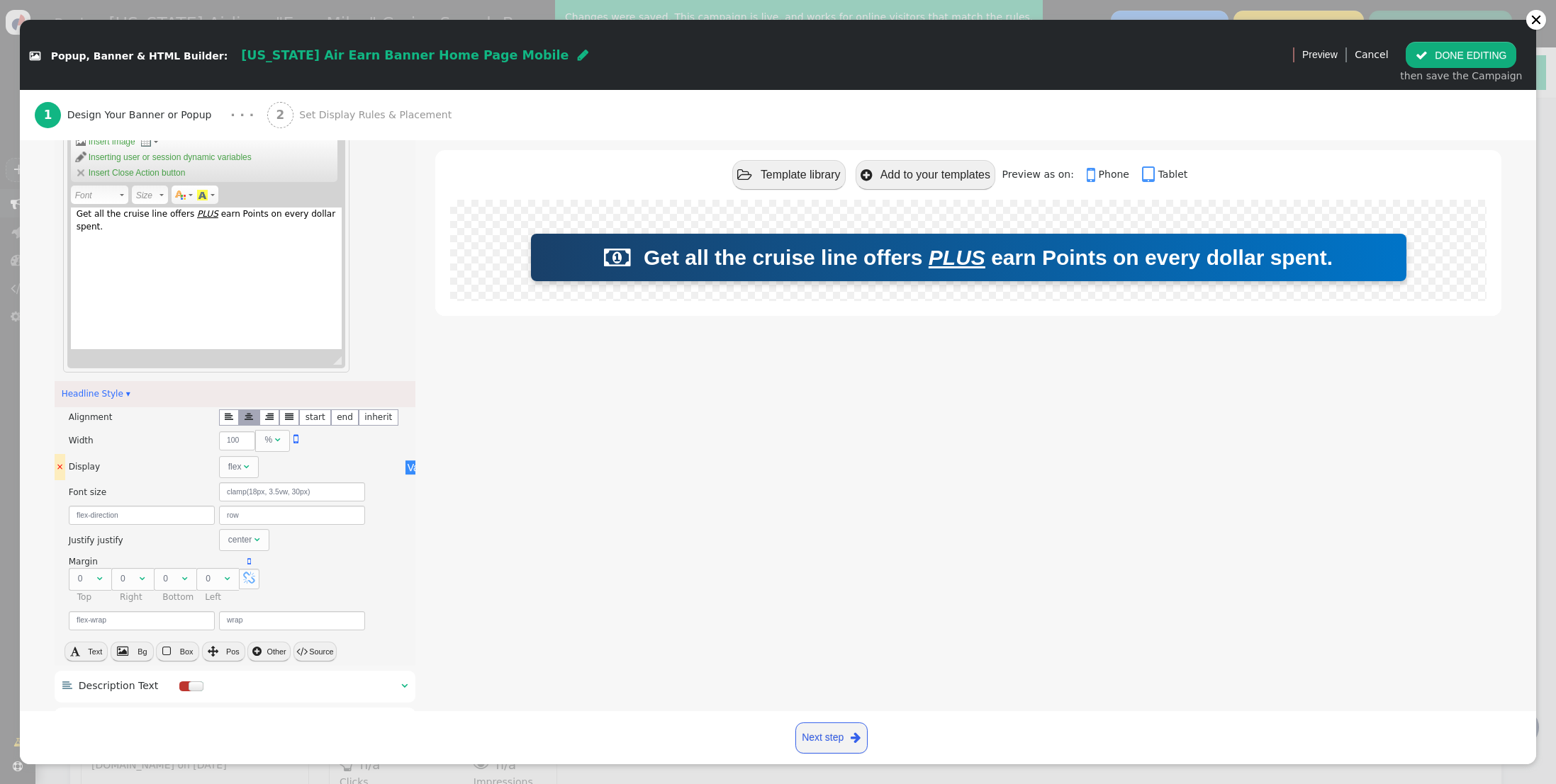
scroll to position [415, 0]
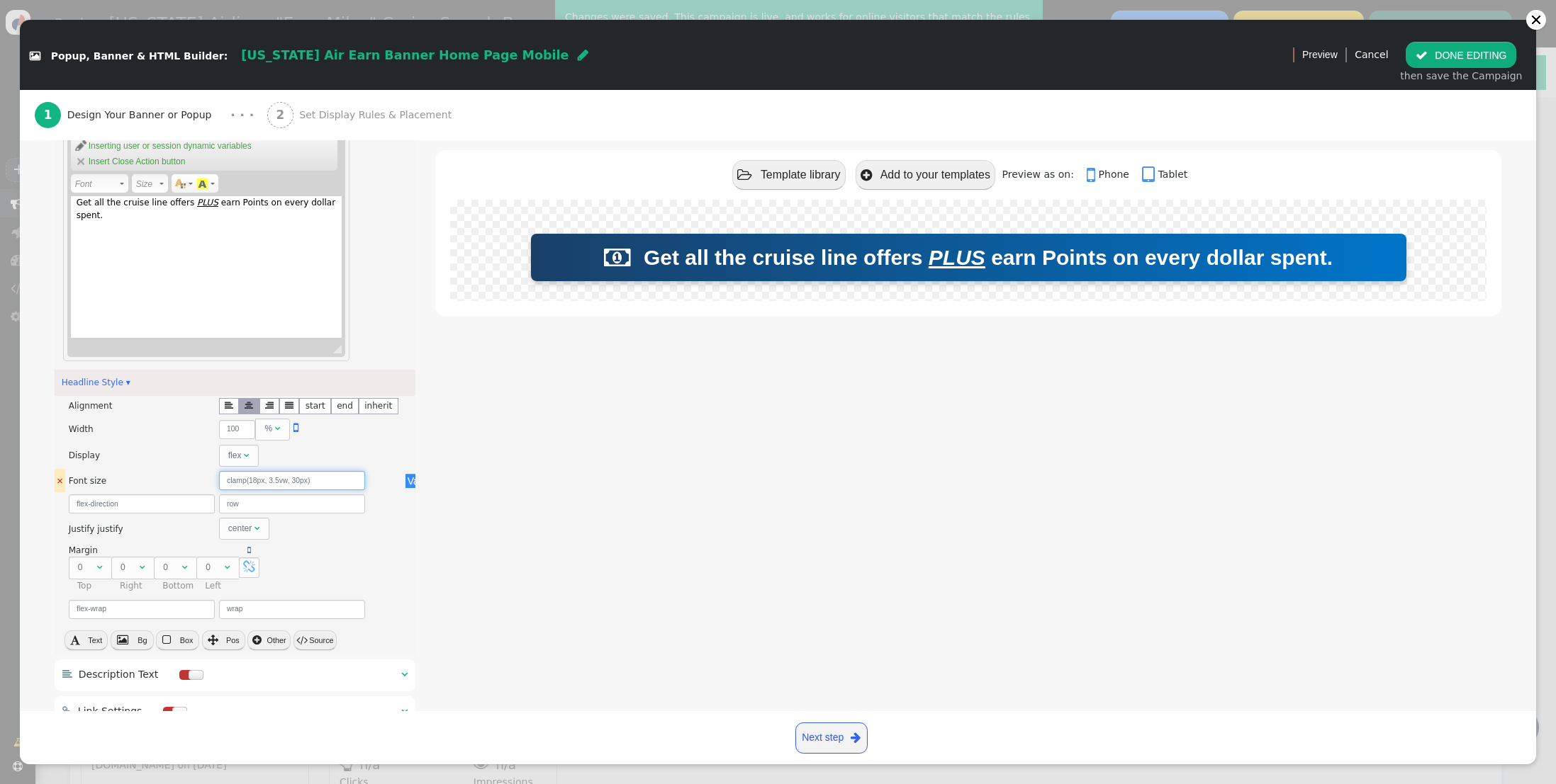
click at [256, 482] on input "clamp(18px, 3.5vw, 30px)" at bounding box center [292, 480] width 146 height 19
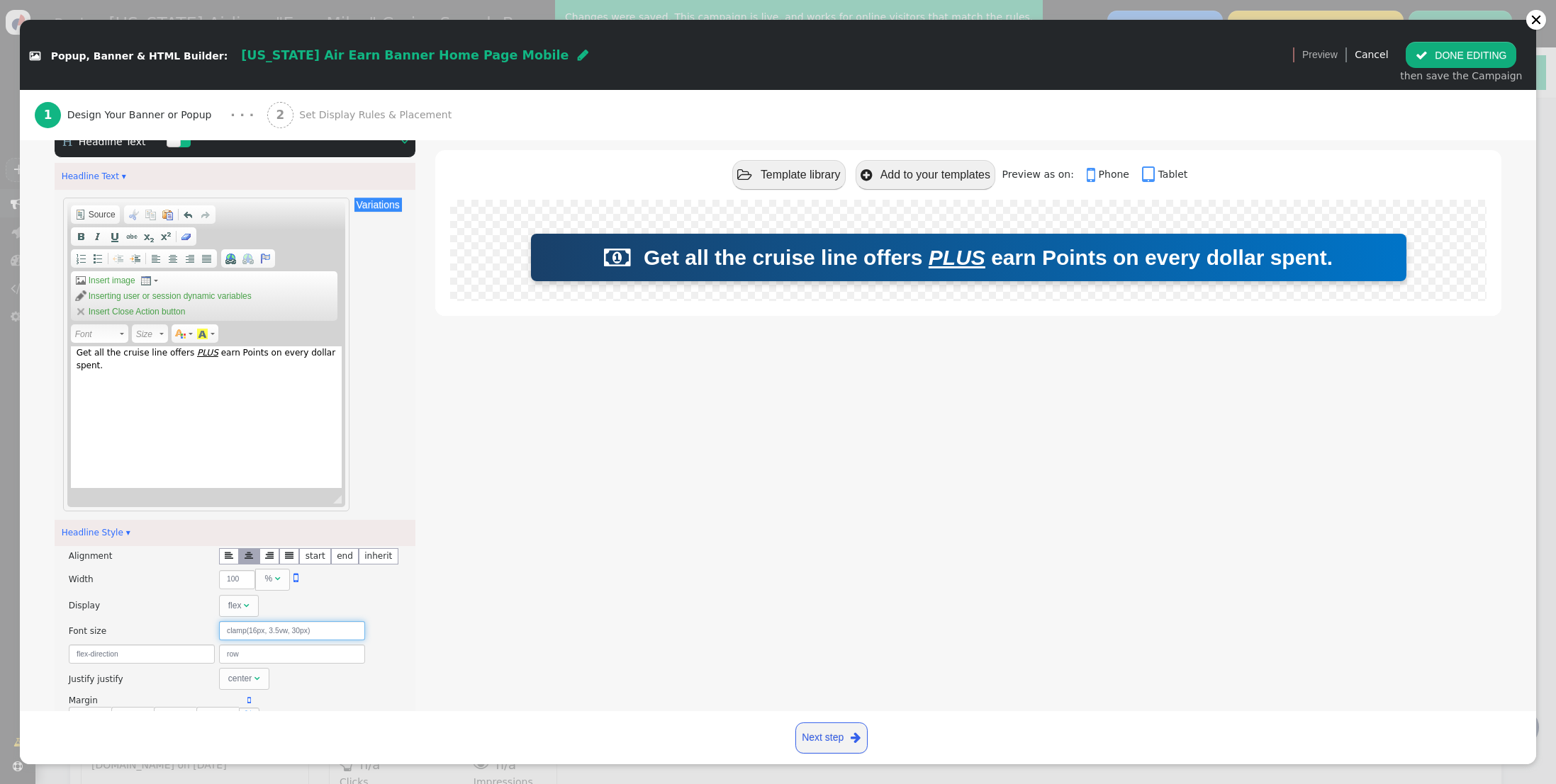
scroll to position [0, 0]
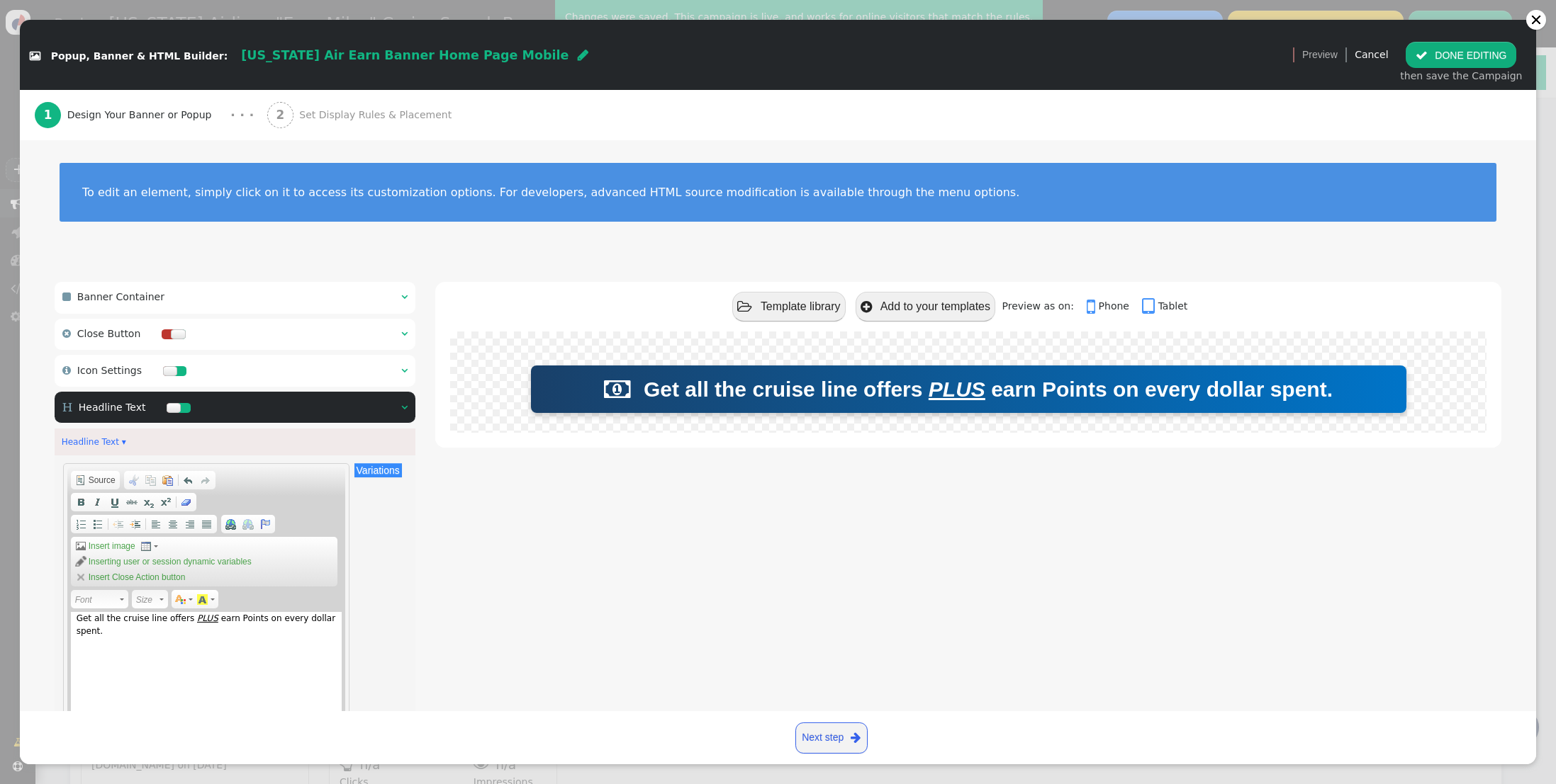
type input "clamp(16px, 3.5vw, 30px)"
click at [409, 300] on div " Banner Container  " at bounding box center [235, 297] width 361 height 31
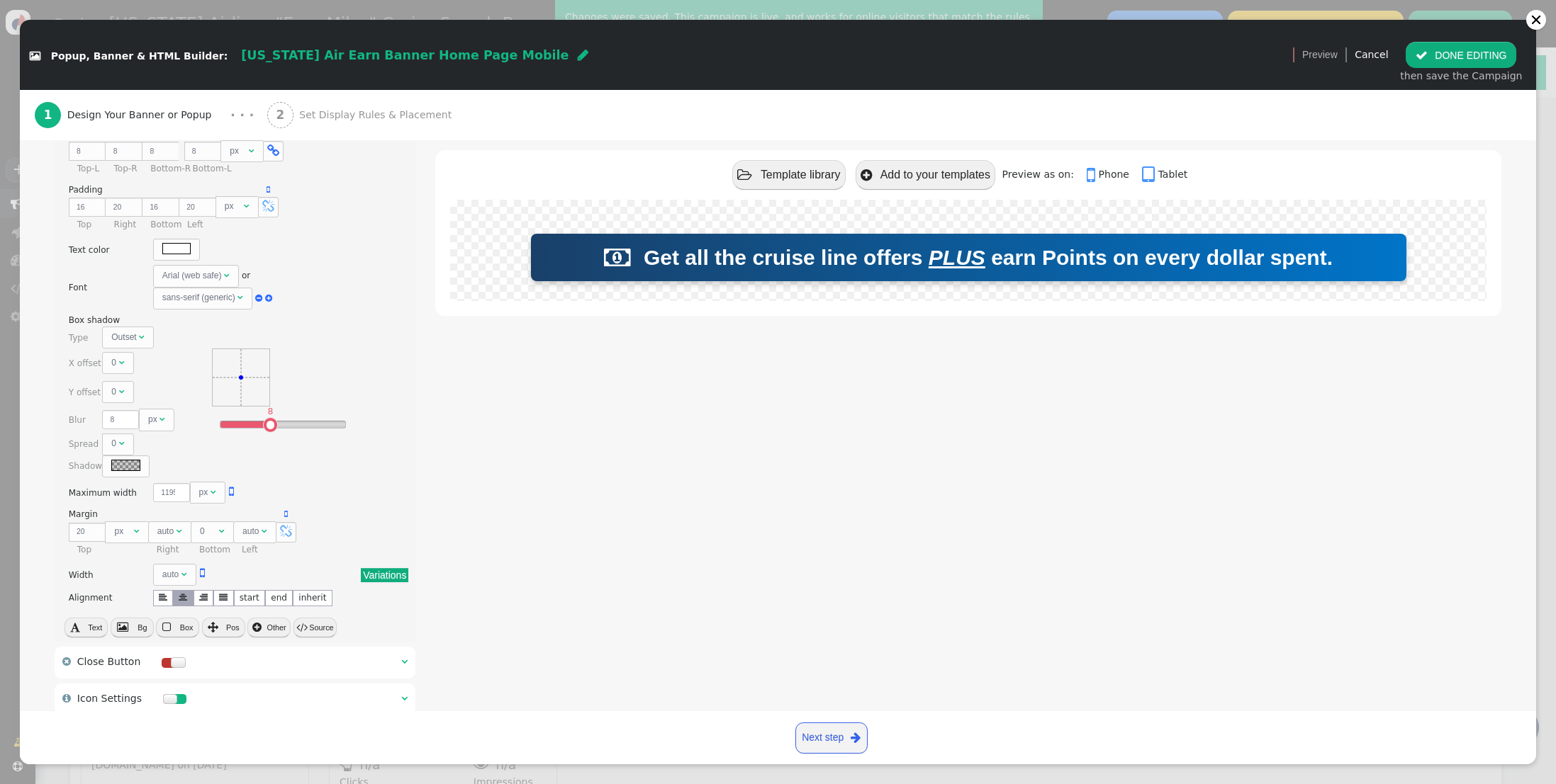
scroll to position [267, 0]
click at [221, 534] on span "" at bounding box center [222, 533] width 6 height 9
click at [218, 530] on input "1" at bounding box center [209, 534] width 37 height 19
click at [218, 530] on input "2" at bounding box center [209, 534] width 37 height 19
click at [218, 530] on input "3" at bounding box center [209, 534] width 37 height 19
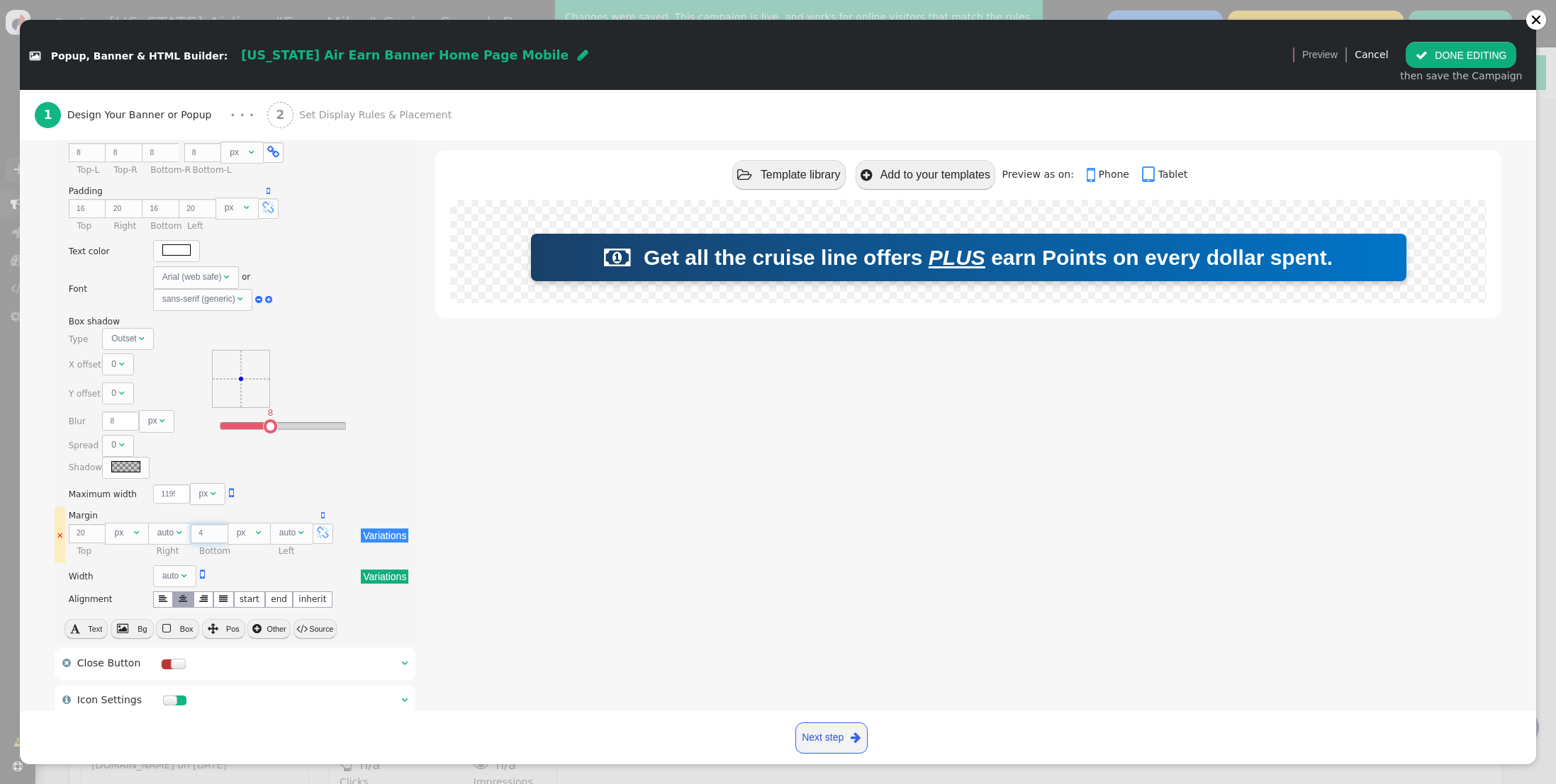
click at [219, 530] on input "4" at bounding box center [209, 534] width 37 height 19
click at [219, 530] on input "5" at bounding box center [209, 534] width 37 height 19
click at [219, 530] on input "6" at bounding box center [209, 534] width 37 height 19
click at [219, 530] on input "7" at bounding box center [209, 534] width 37 height 19
click at [219, 530] on input "8" at bounding box center [209, 534] width 37 height 19
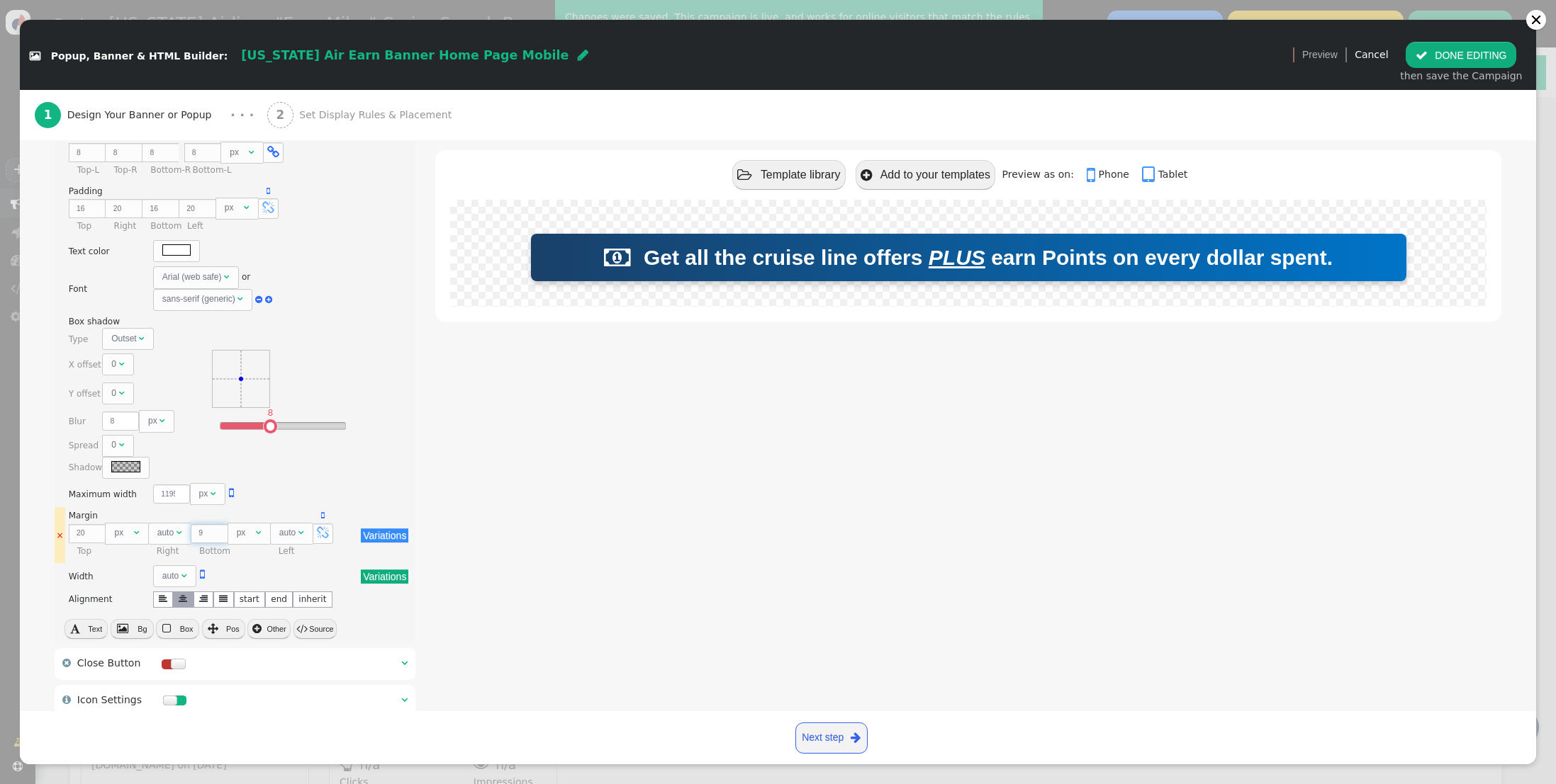
click at [219, 530] on input "9" at bounding box center [209, 534] width 37 height 19
click at [219, 530] on input "10" at bounding box center [209, 534] width 37 height 19
click at [219, 530] on input "11" at bounding box center [209, 534] width 37 height 19
click at [219, 530] on input "12" at bounding box center [209, 534] width 37 height 19
click at [219, 530] on input "13" at bounding box center [209, 534] width 37 height 19
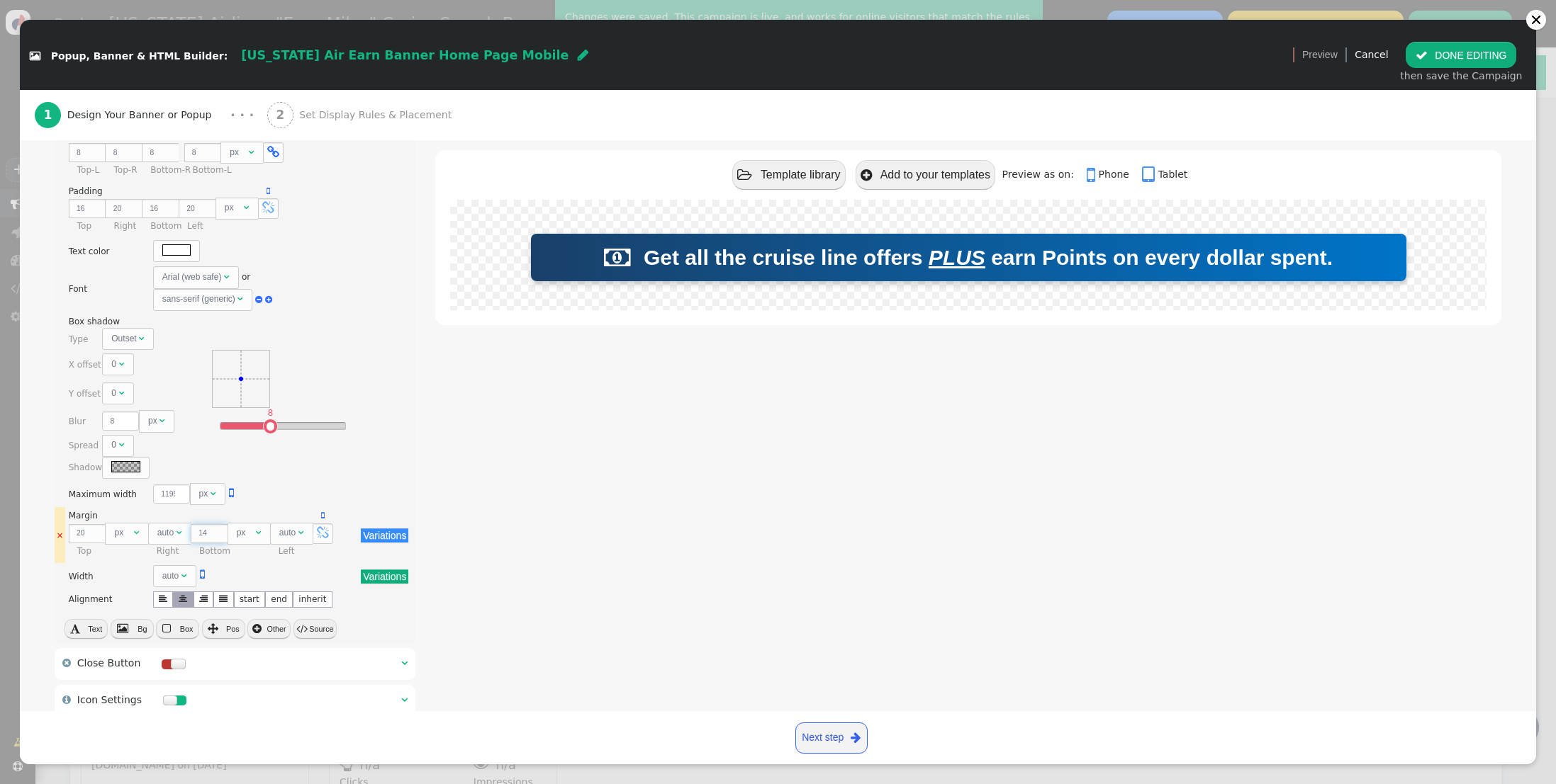
click at [219, 530] on input "14" at bounding box center [209, 534] width 37 height 19
type input "15"
click at [219, 530] on input "15" at bounding box center [209, 534] width 37 height 19
click at [1460, 65] on button " DONE EDITING" at bounding box center [1460, 55] width 110 height 26
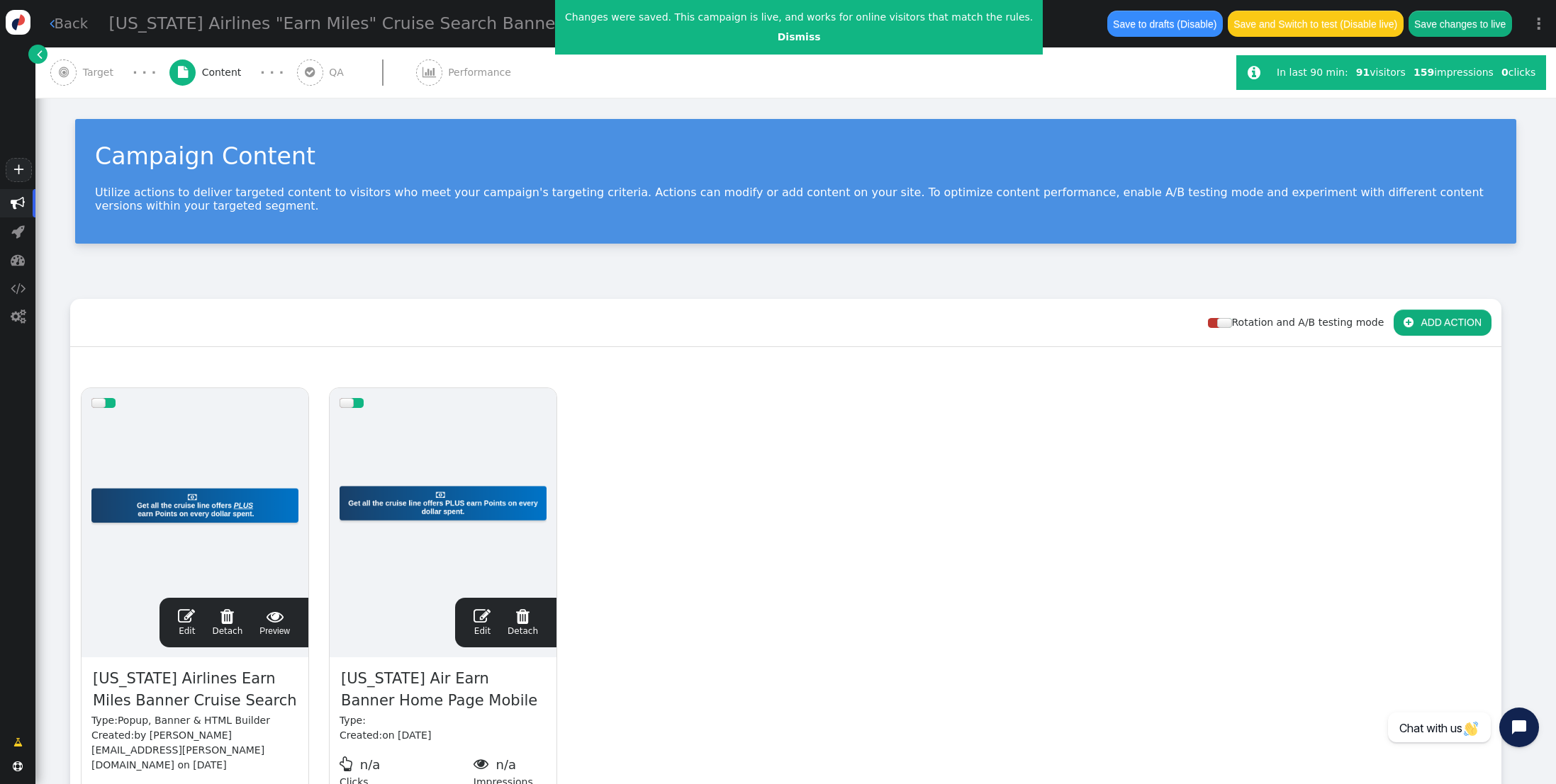
scroll to position [0, 0]
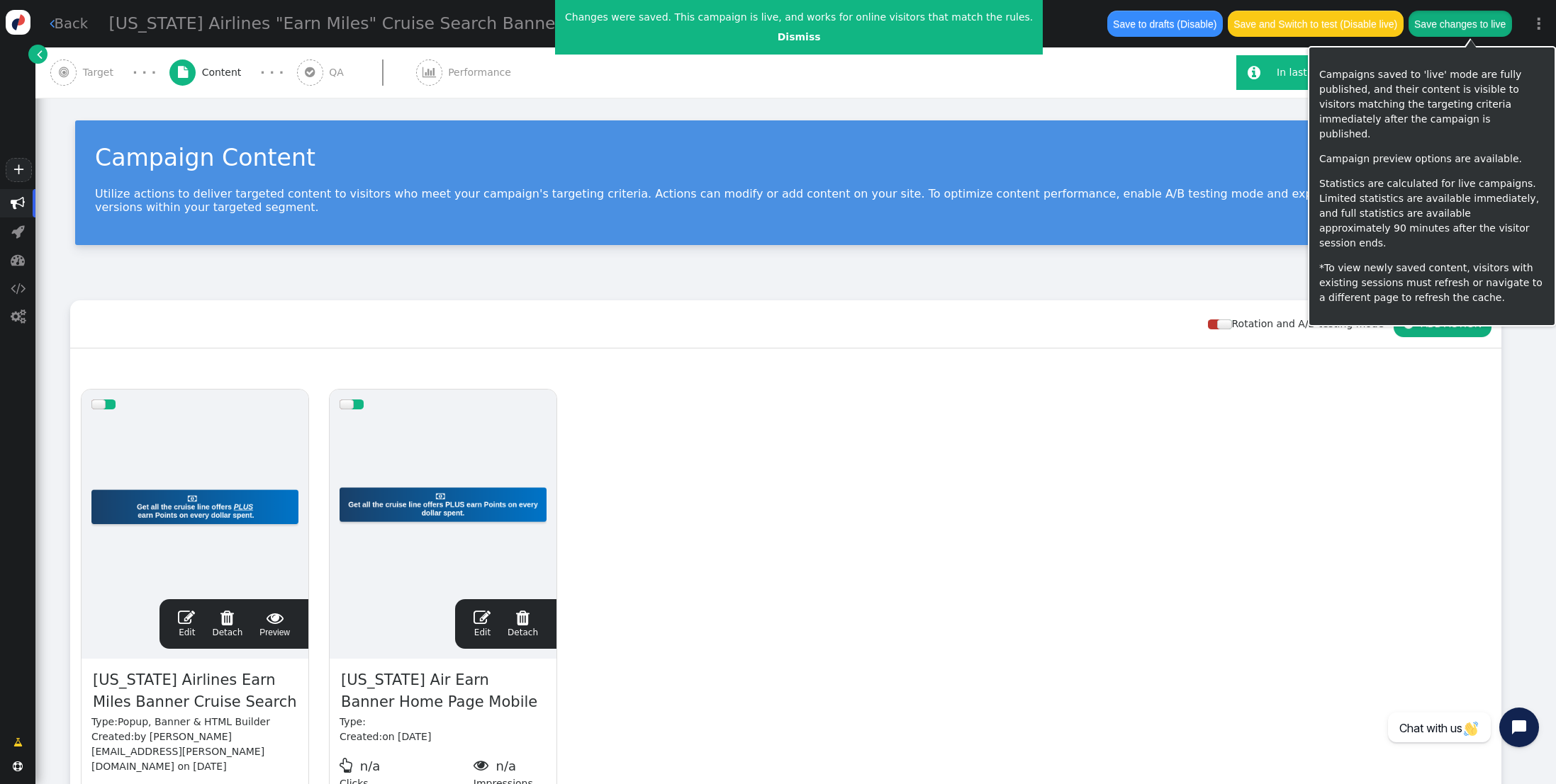
drag, startPoint x: 1483, startPoint y: 21, endPoint x: 1546, endPoint y: 34, distance: 64.3
click at [1483, 21] on button "Save changes to live" at bounding box center [1459, 23] width 103 height 26
